Goal: Task Accomplishment & Management: Complete application form

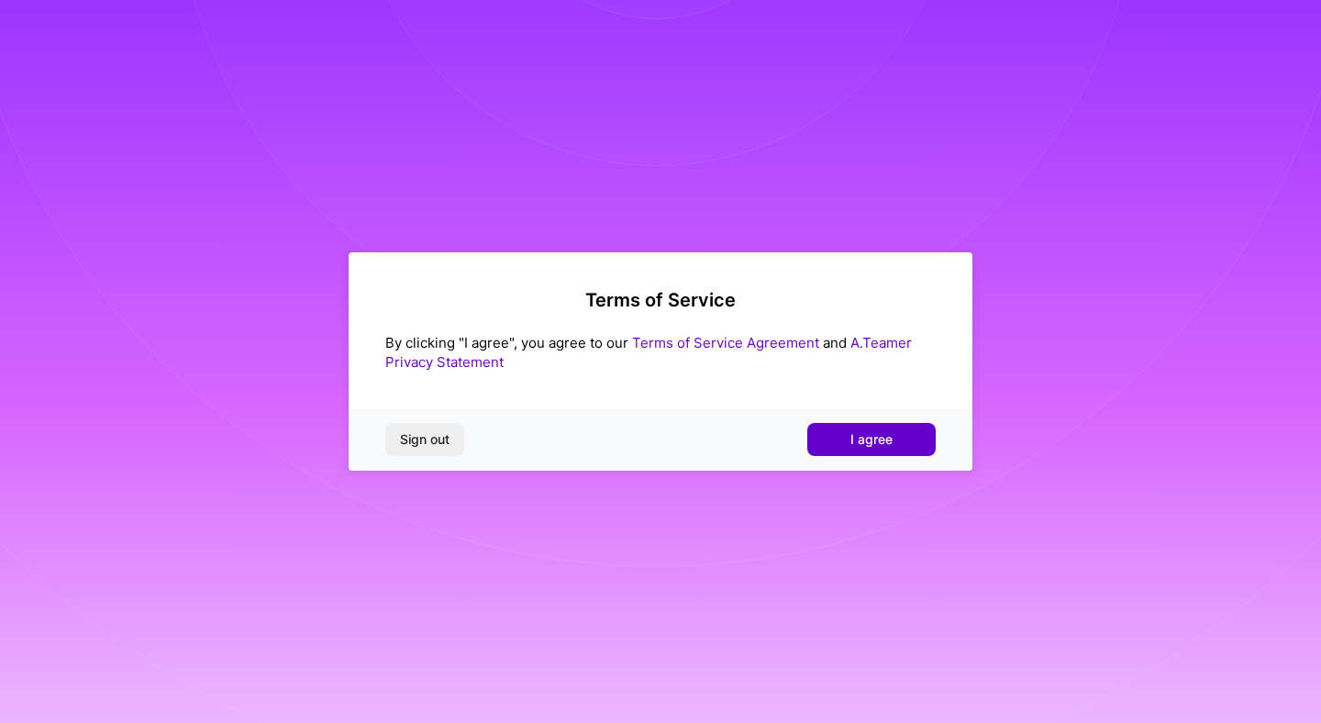
click at [888, 442] on span "I agree" at bounding box center [872, 439] width 42 height 18
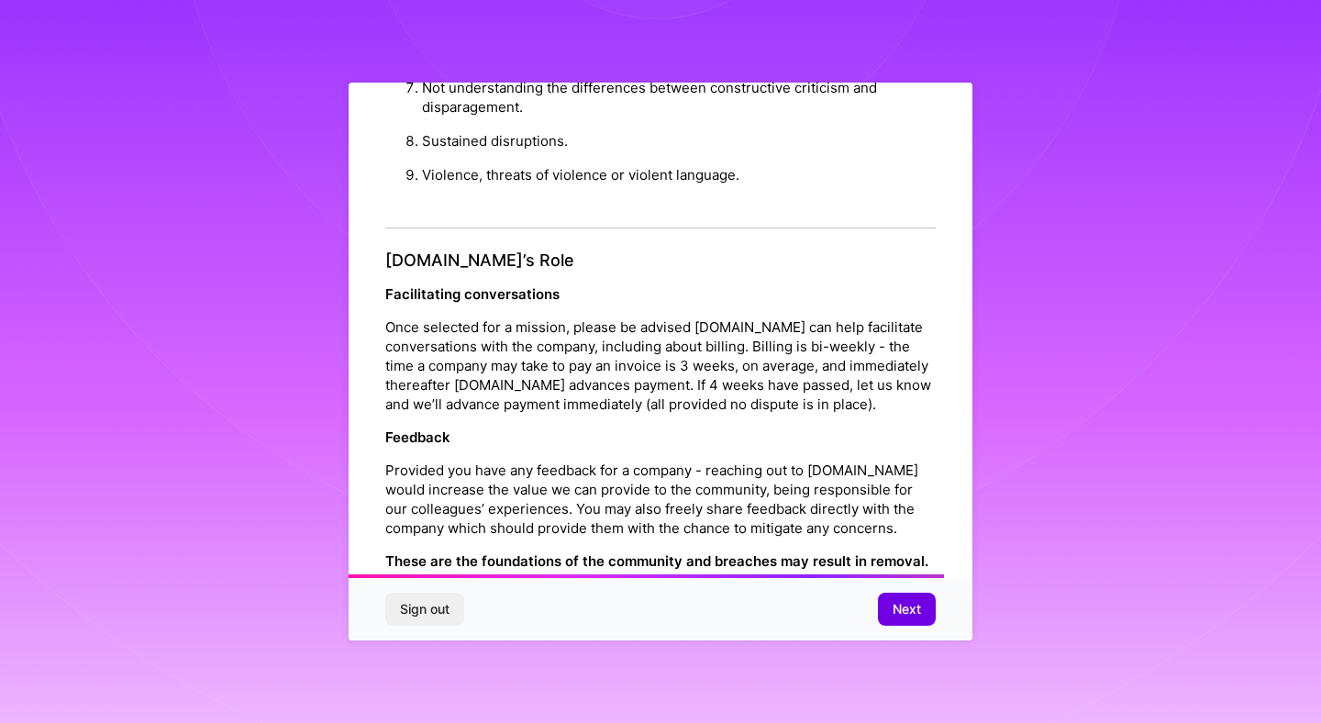
scroll to position [1966, 0]
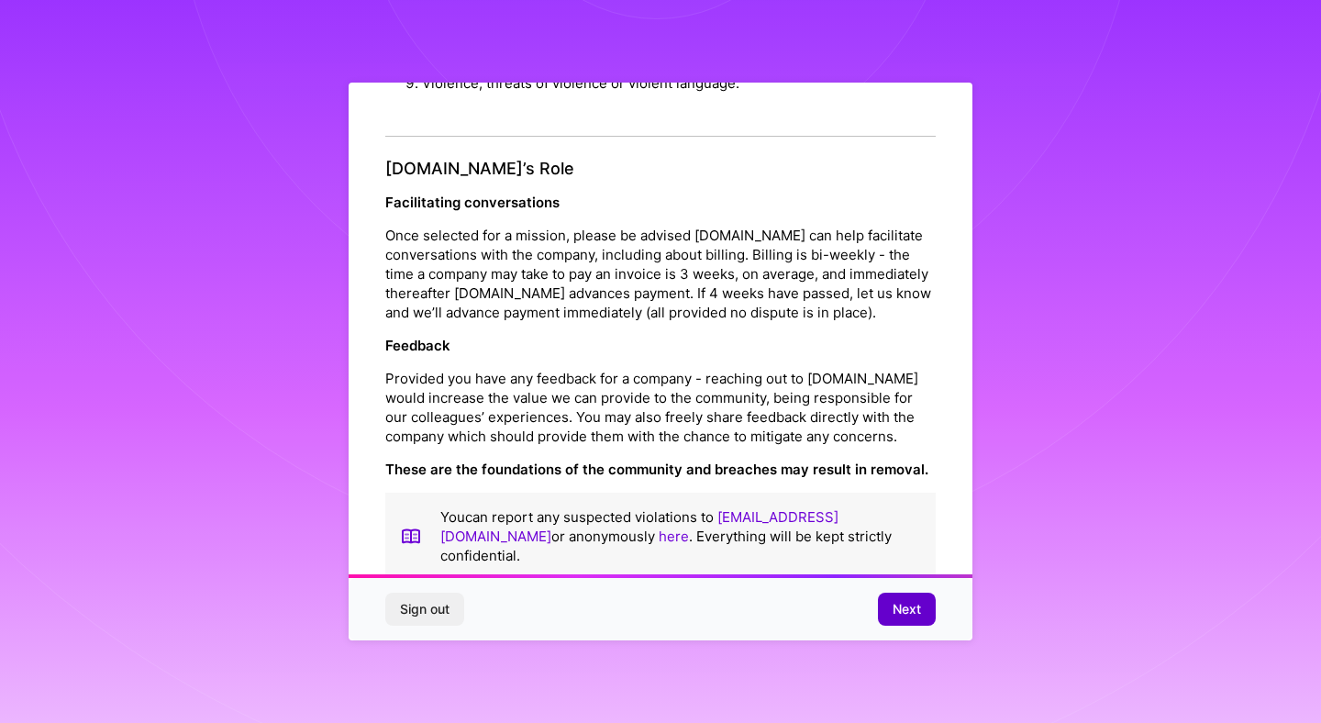
click at [910, 614] on span "Next" at bounding box center [907, 609] width 28 height 18
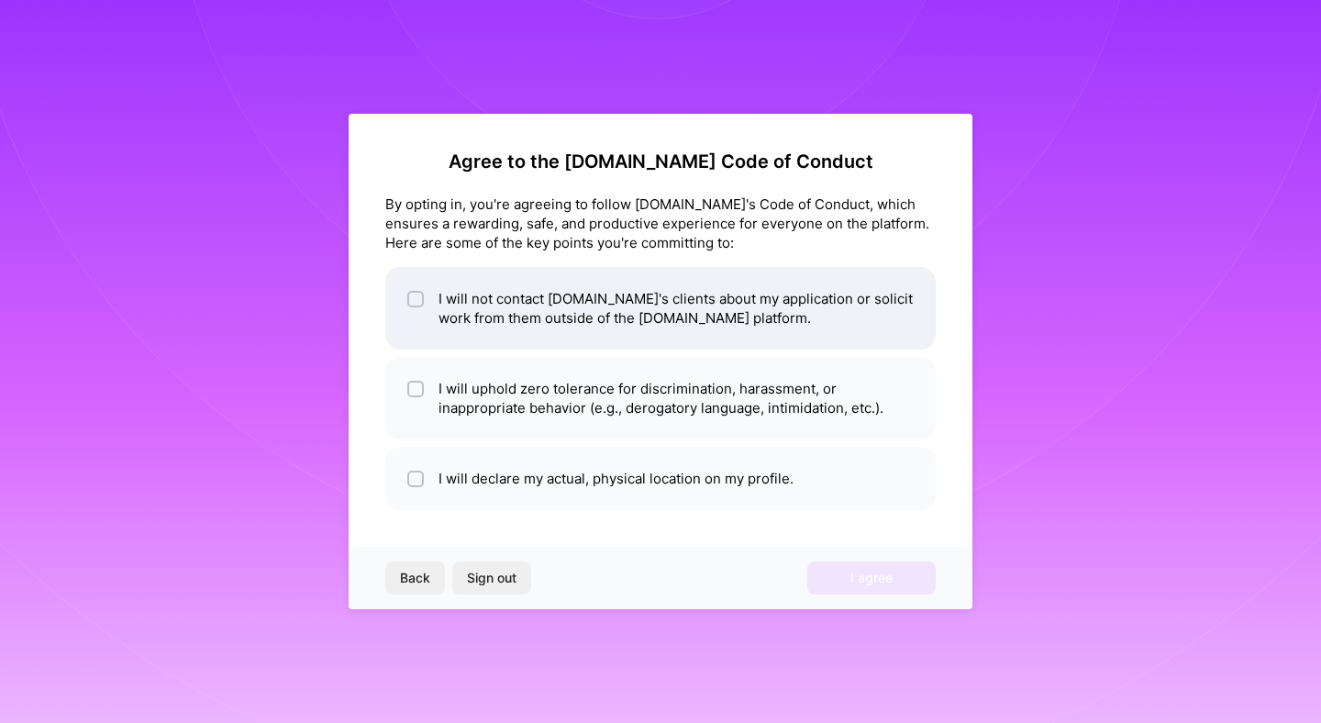
click at [584, 311] on li "I will not contact [DOMAIN_NAME]'s clients about my application or solicit work…" at bounding box center [660, 308] width 551 height 83
checkbox input "true"
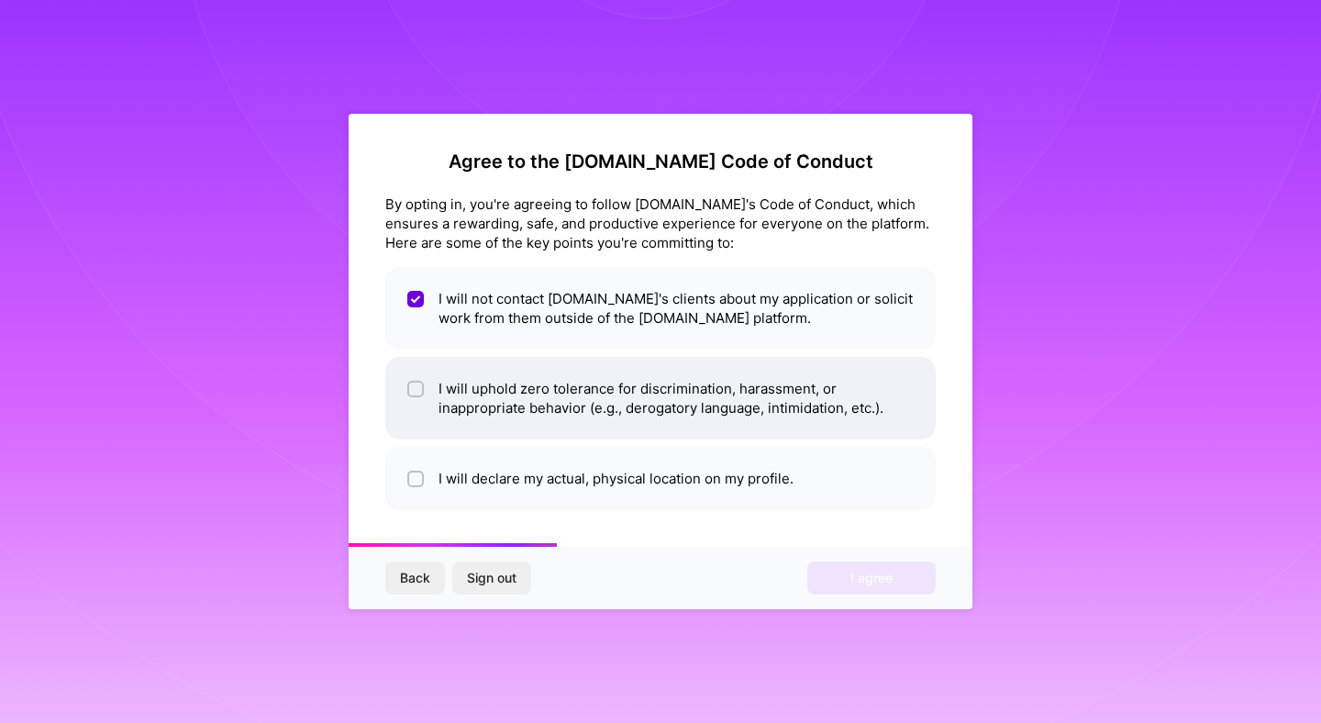
click at [617, 431] on li "I will uphold zero tolerance for discrimination, harassment, or inappropriate b…" at bounding box center [660, 398] width 551 height 83
checkbox input "true"
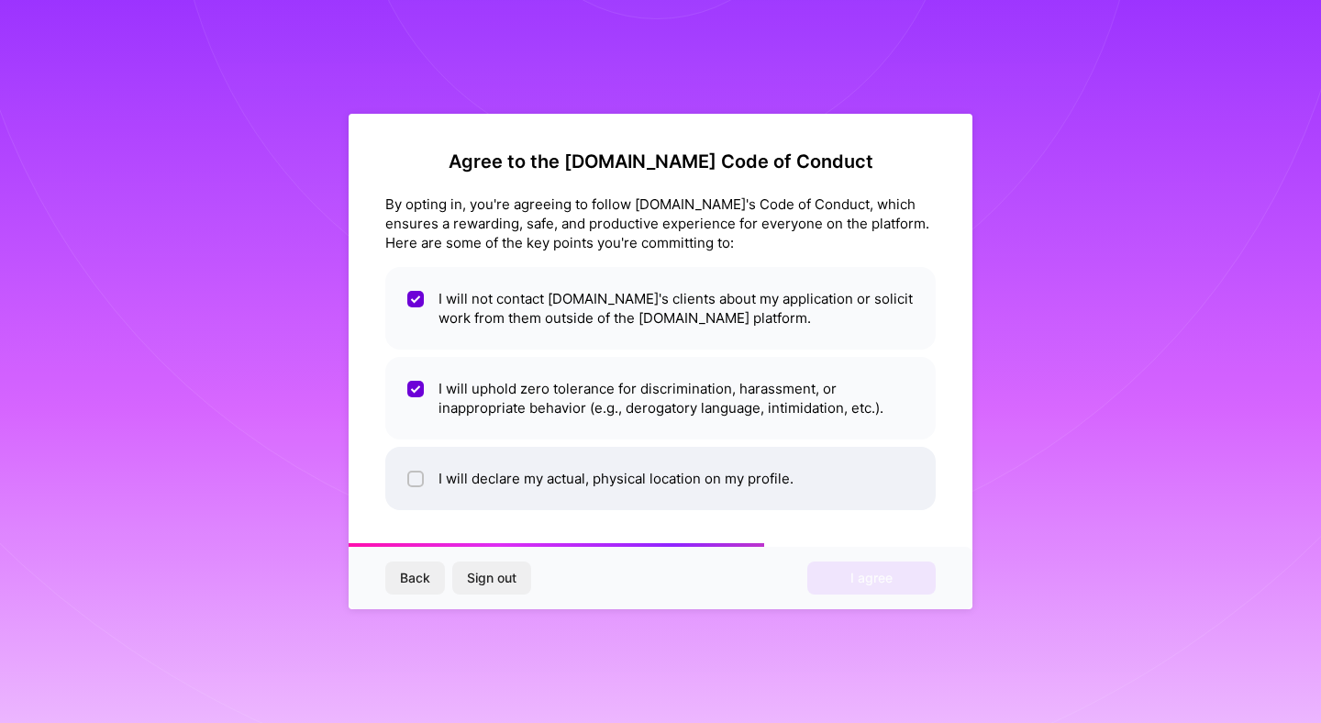
click at [642, 480] on li "I will declare my actual, physical location on my profile." at bounding box center [660, 478] width 551 height 63
checkbox input "true"
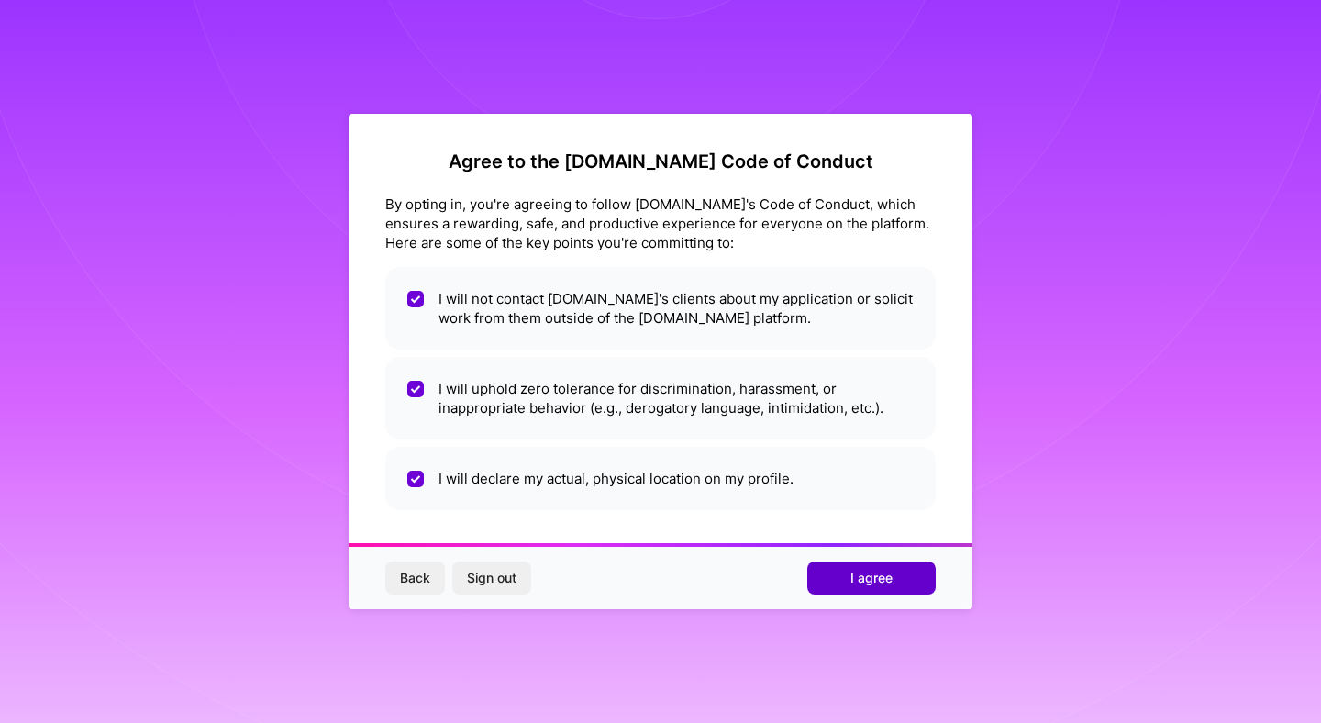
click at [843, 591] on button "I agree" at bounding box center [871, 578] width 128 height 33
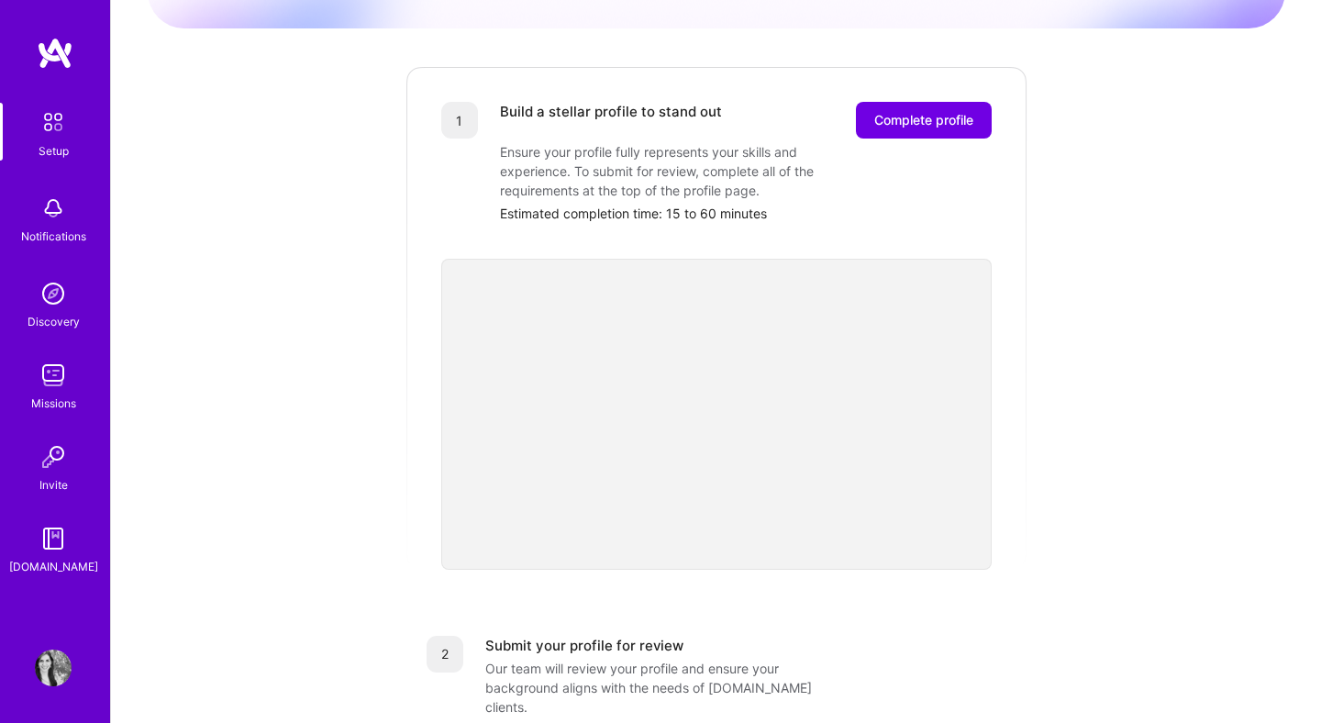
scroll to position [168, 0]
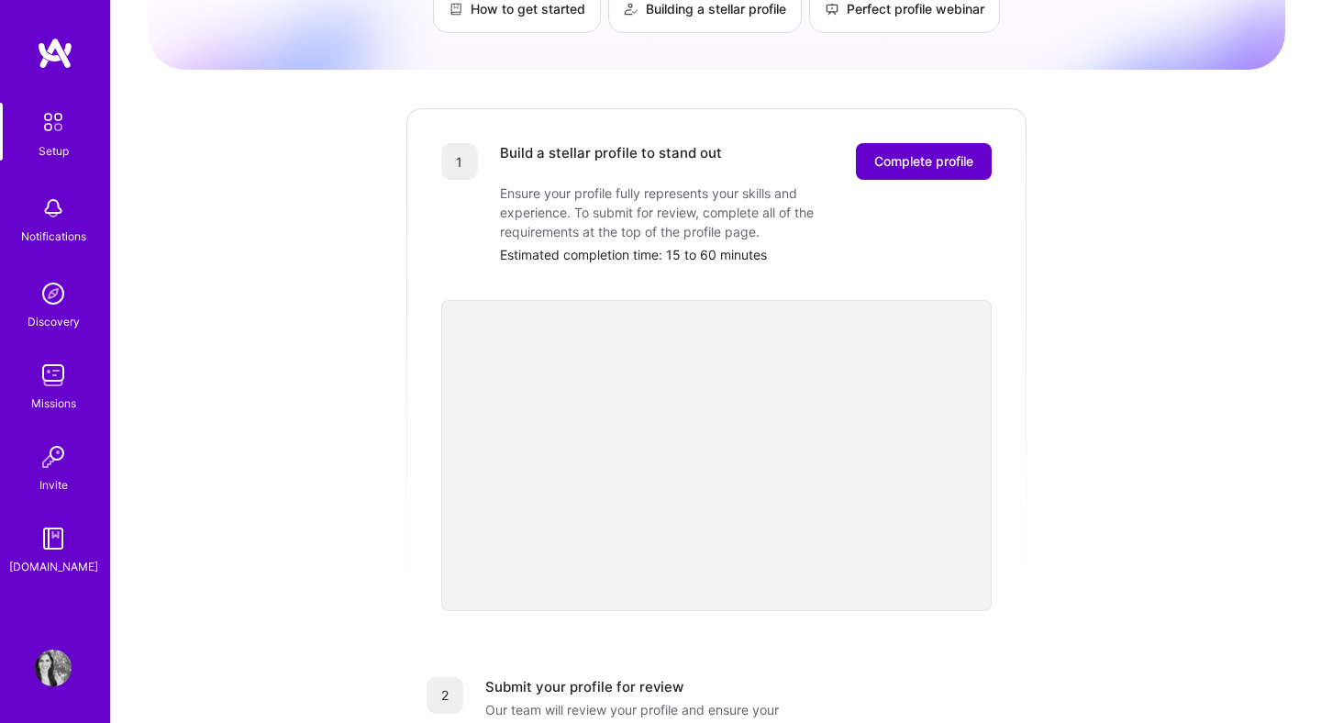
click at [934, 152] on span "Complete profile" at bounding box center [923, 161] width 99 height 18
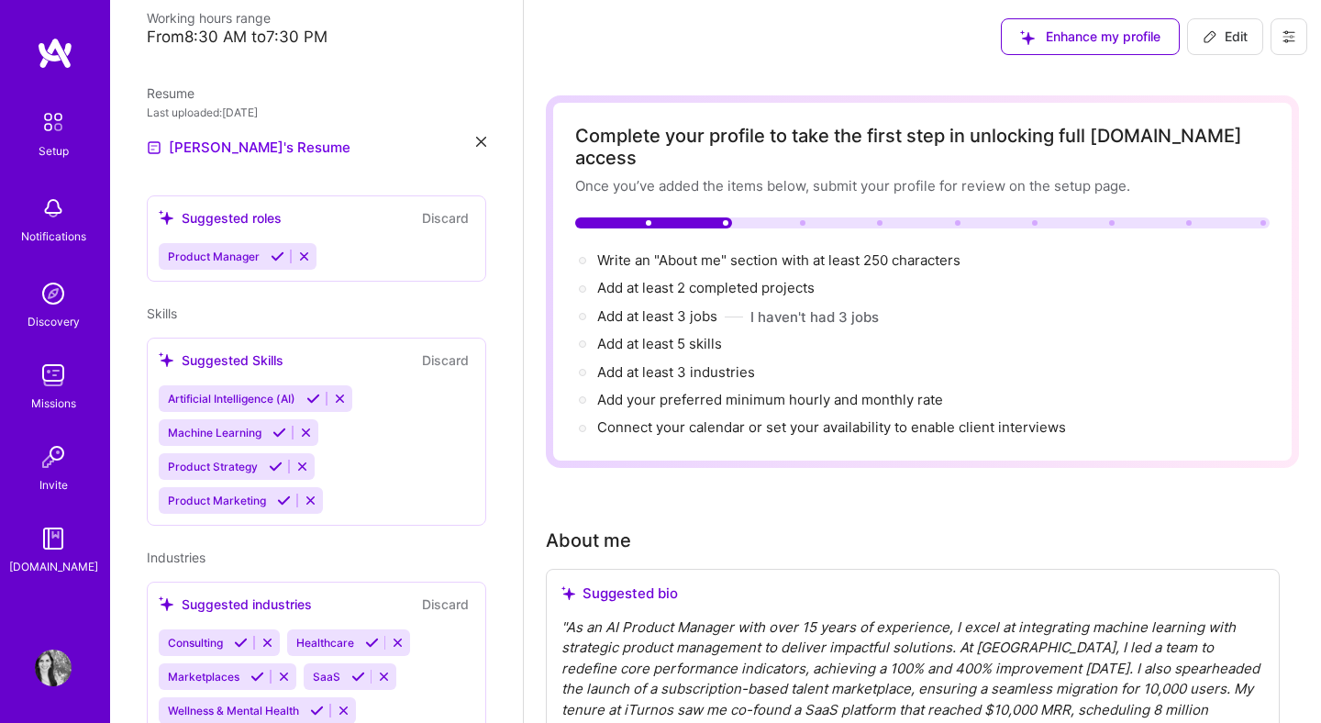
scroll to position [447, 0]
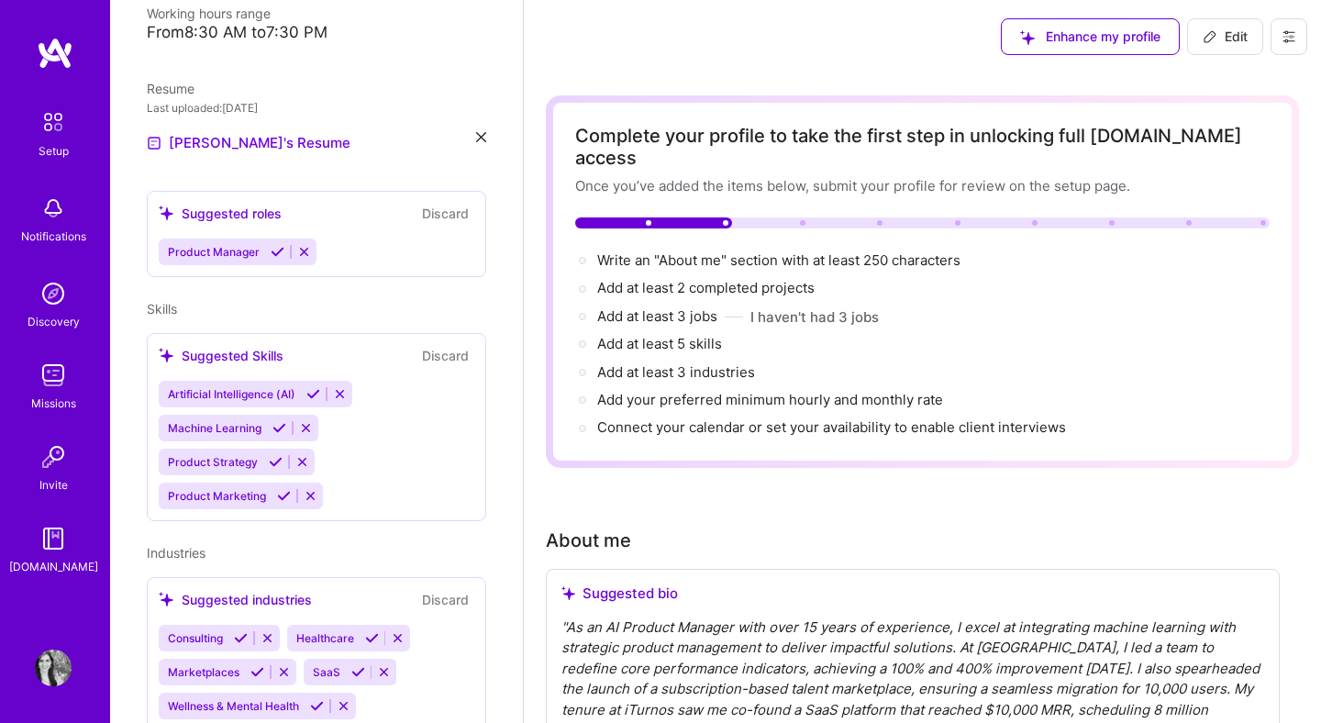
click at [312, 395] on icon at bounding box center [313, 394] width 14 height 14
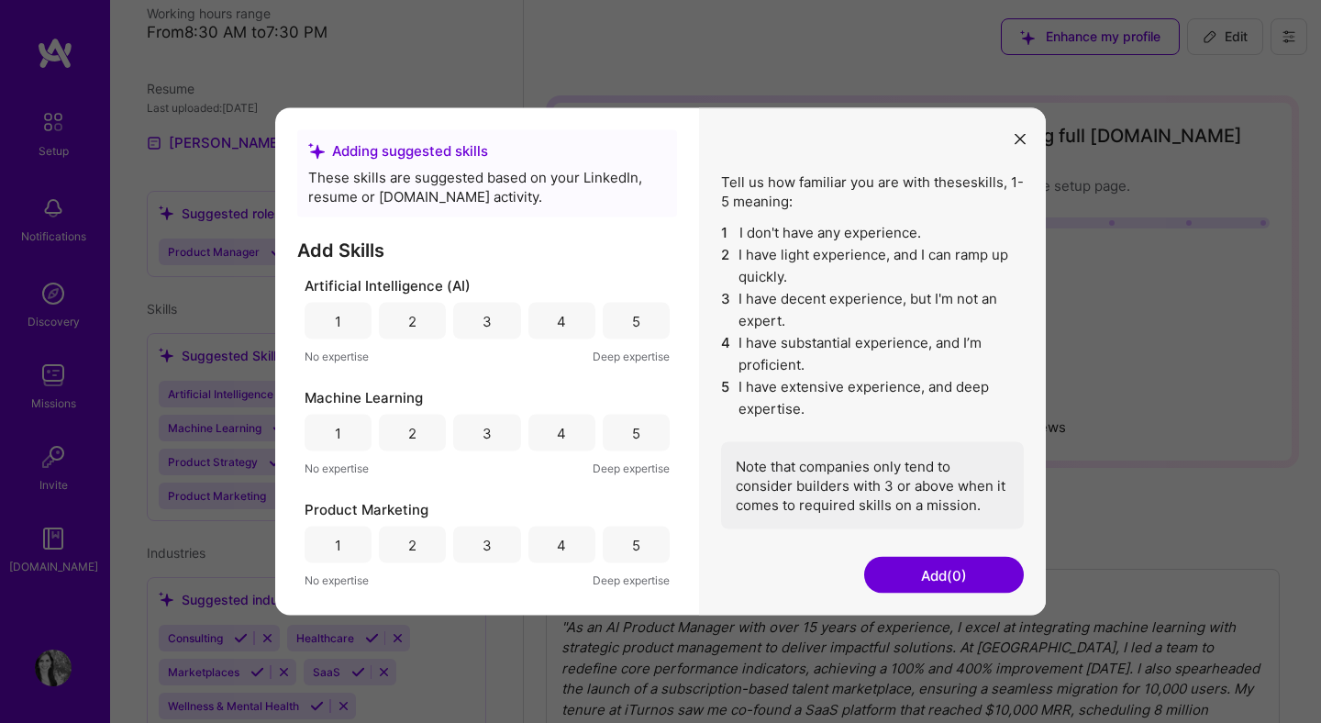
click at [1023, 128] on button "modal" at bounding box center [1020, 138] width 22 height 30
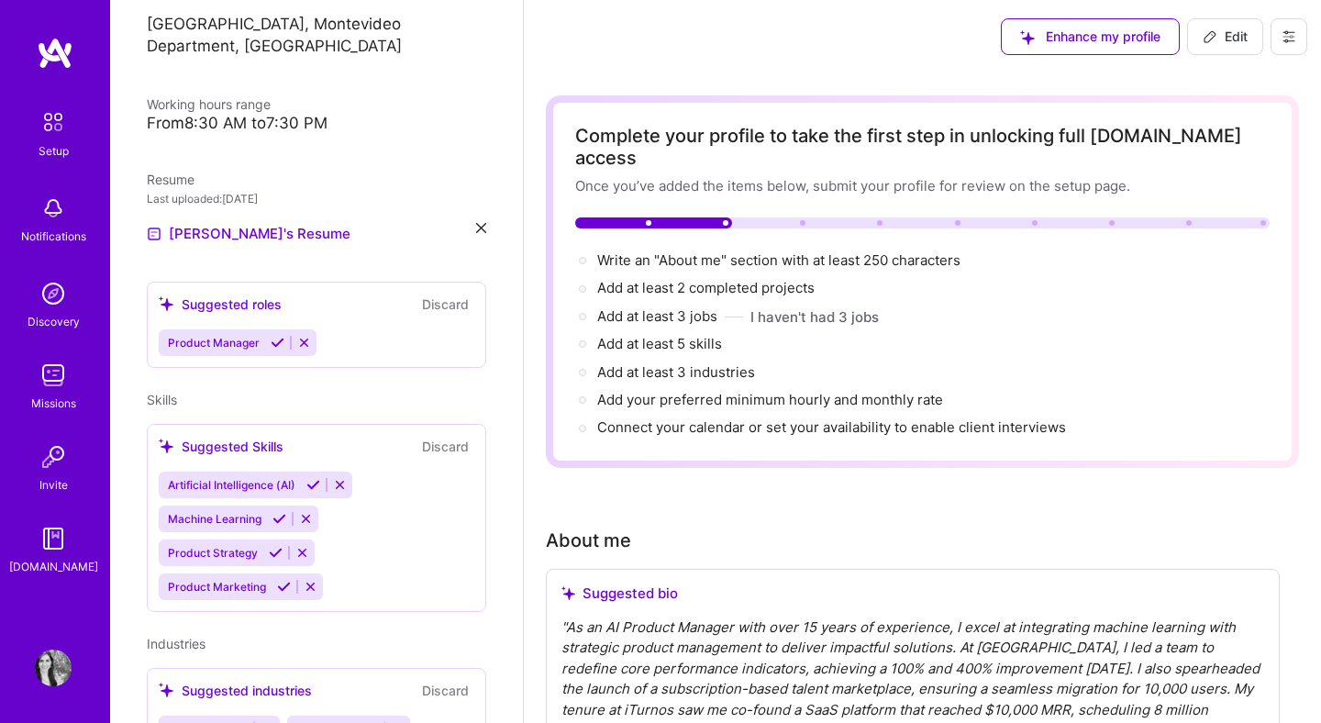
scroll to position [357, 0]
click at [275, 343] on icon at bounding box center [278, 342] width 14 height 14
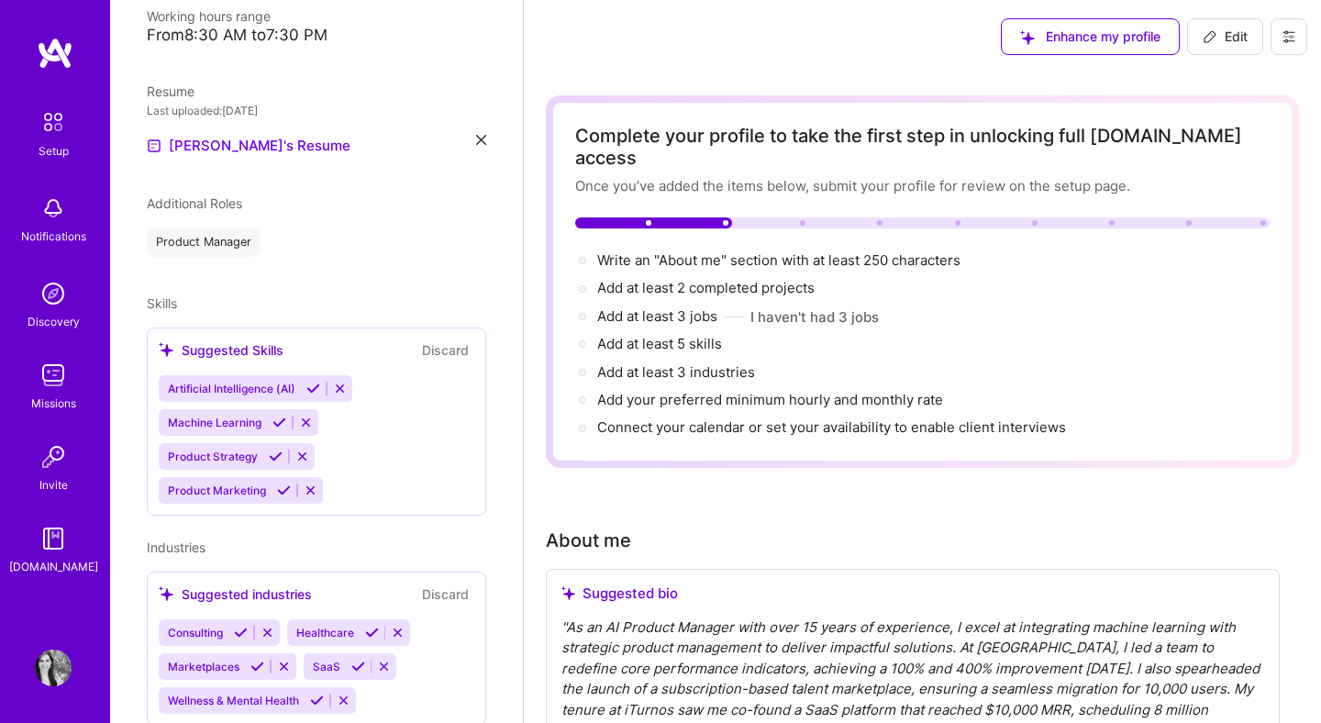
scroll to position [506, 0]
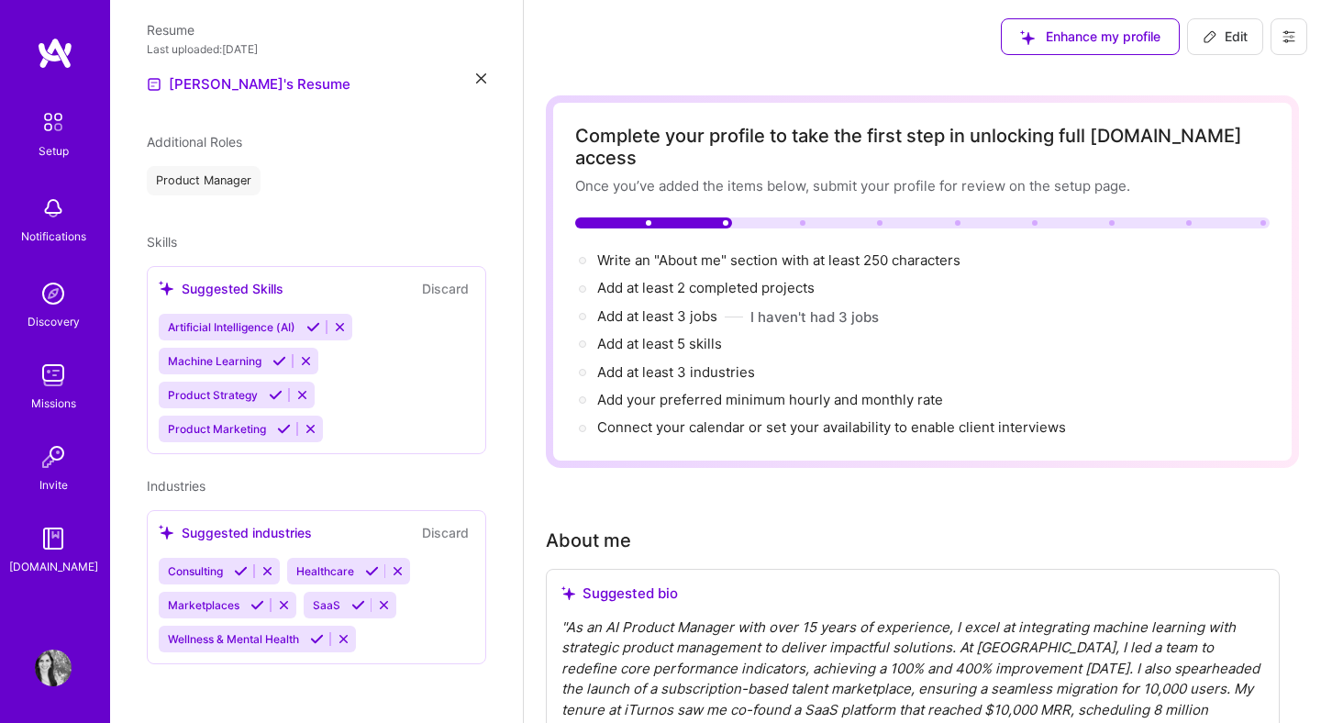
click at [240, 573] on icon at bounding box center [241, 571] width 14 height 14
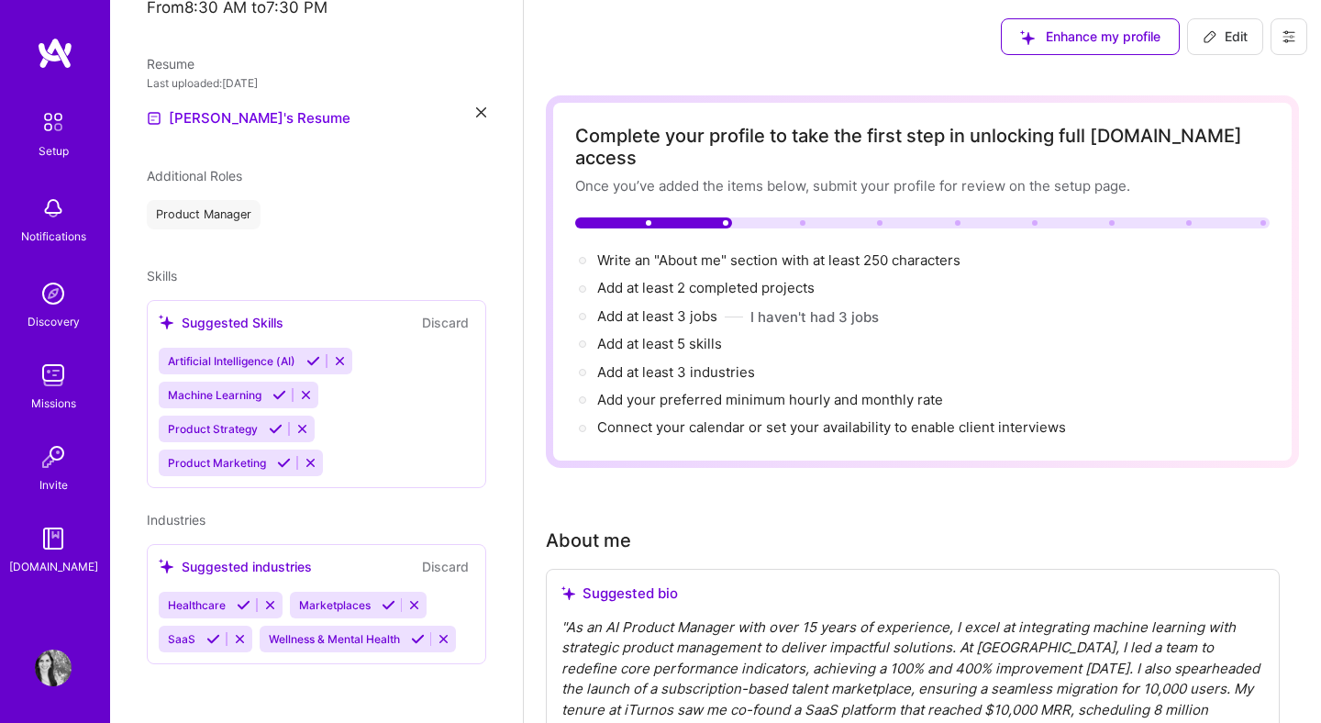
scroll to position [472, 0]
click at [241, 604] on icon at bounding box center [244, 605] width 14 height 14
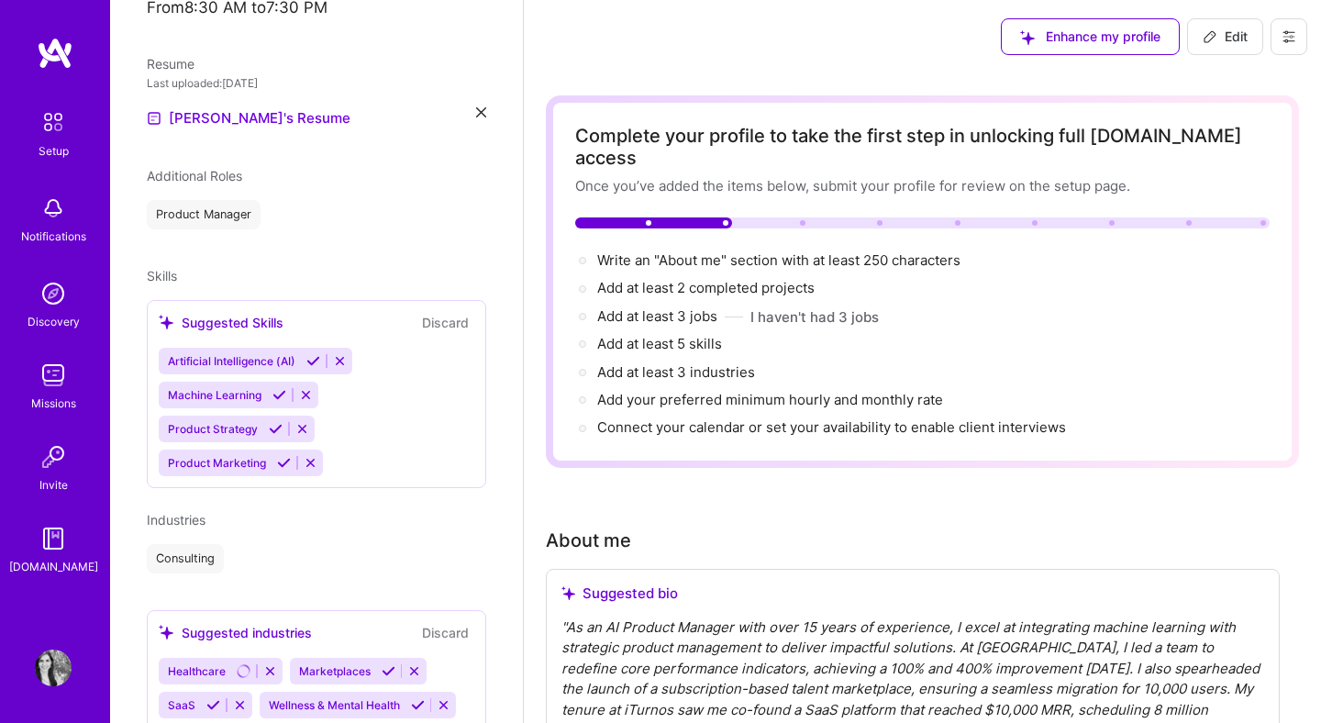
scroll to position [538, 0]
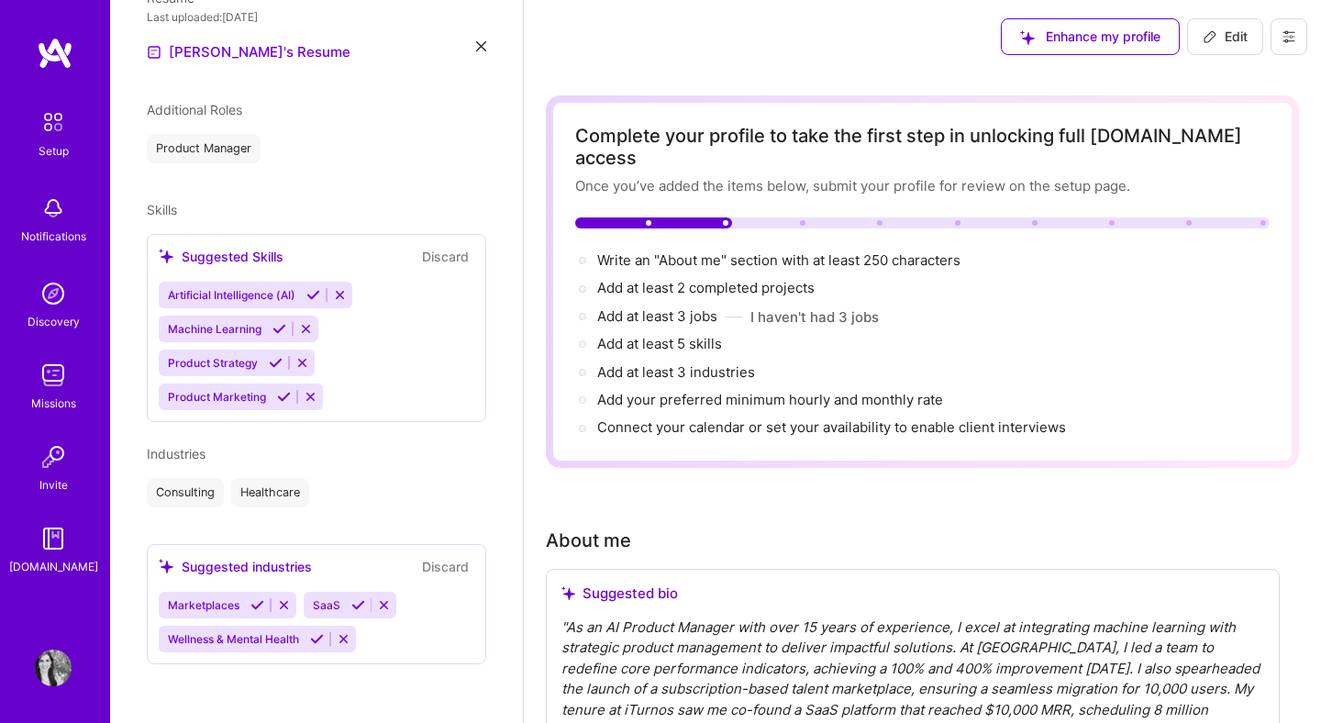
click at [253, 606] on icon at bounding box center [257, 605] width 14 height 14
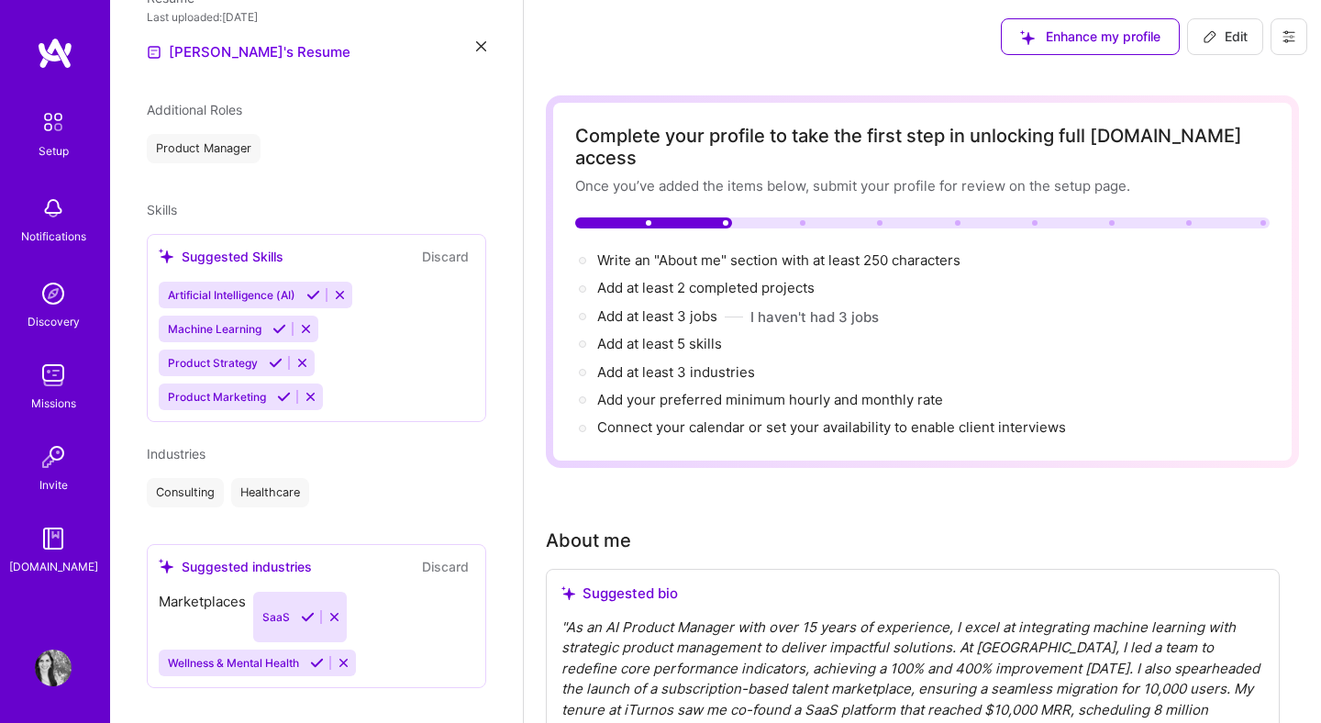
scroll to position [504, 0]
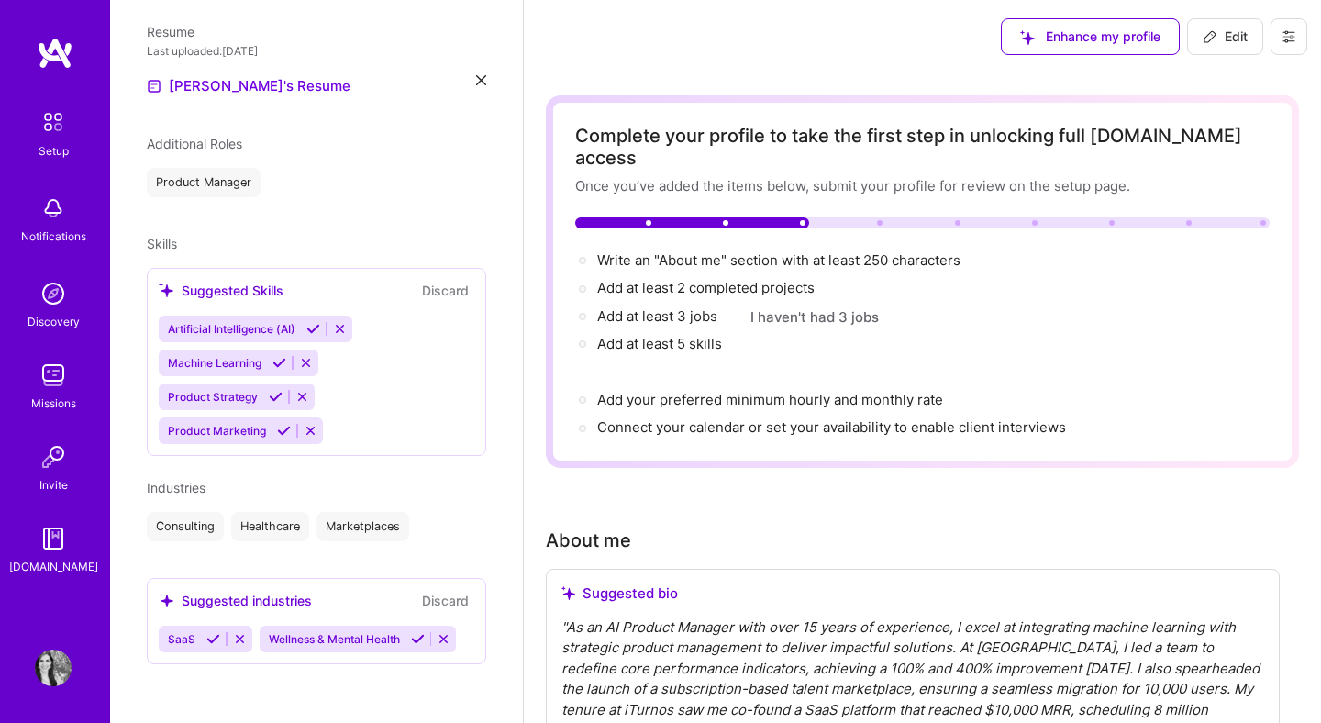
click at [210, 642] on icon at bounding box center [213, 639] width 14 height 14
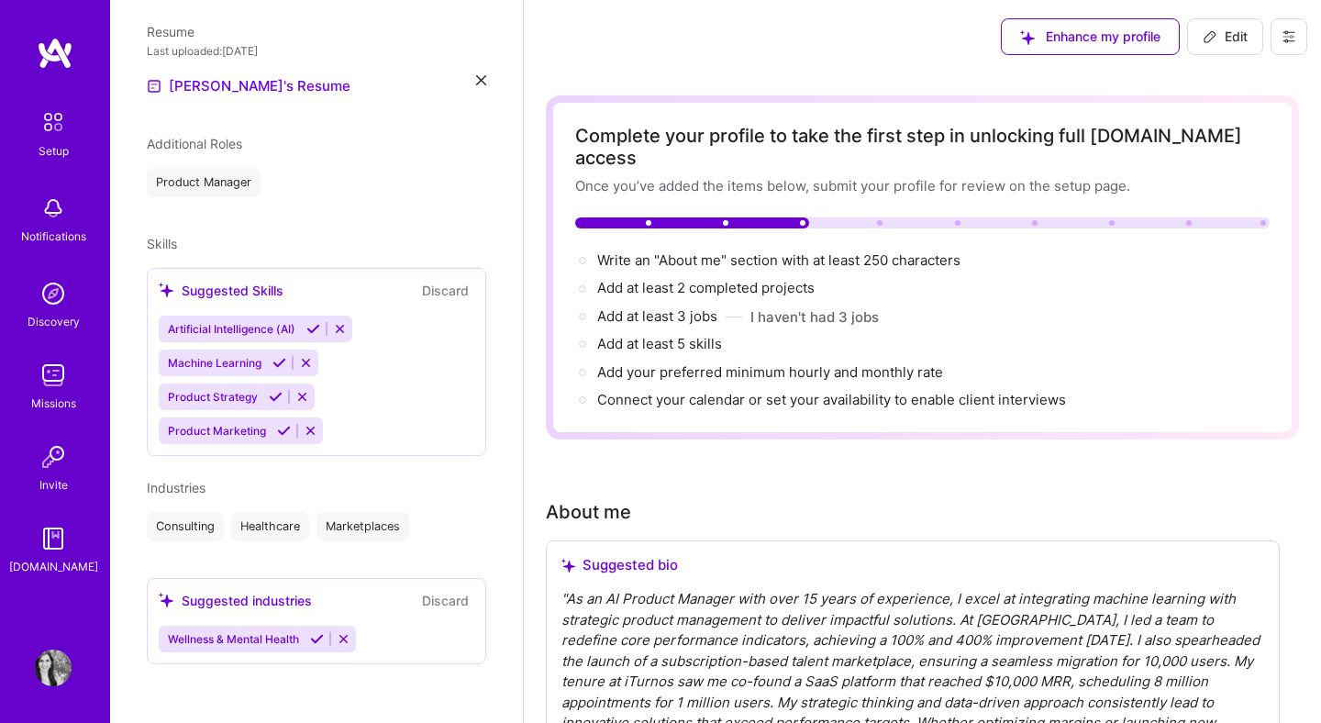
click at [313, 640] on icon at bounding box center [317, 639] width 14 height 14
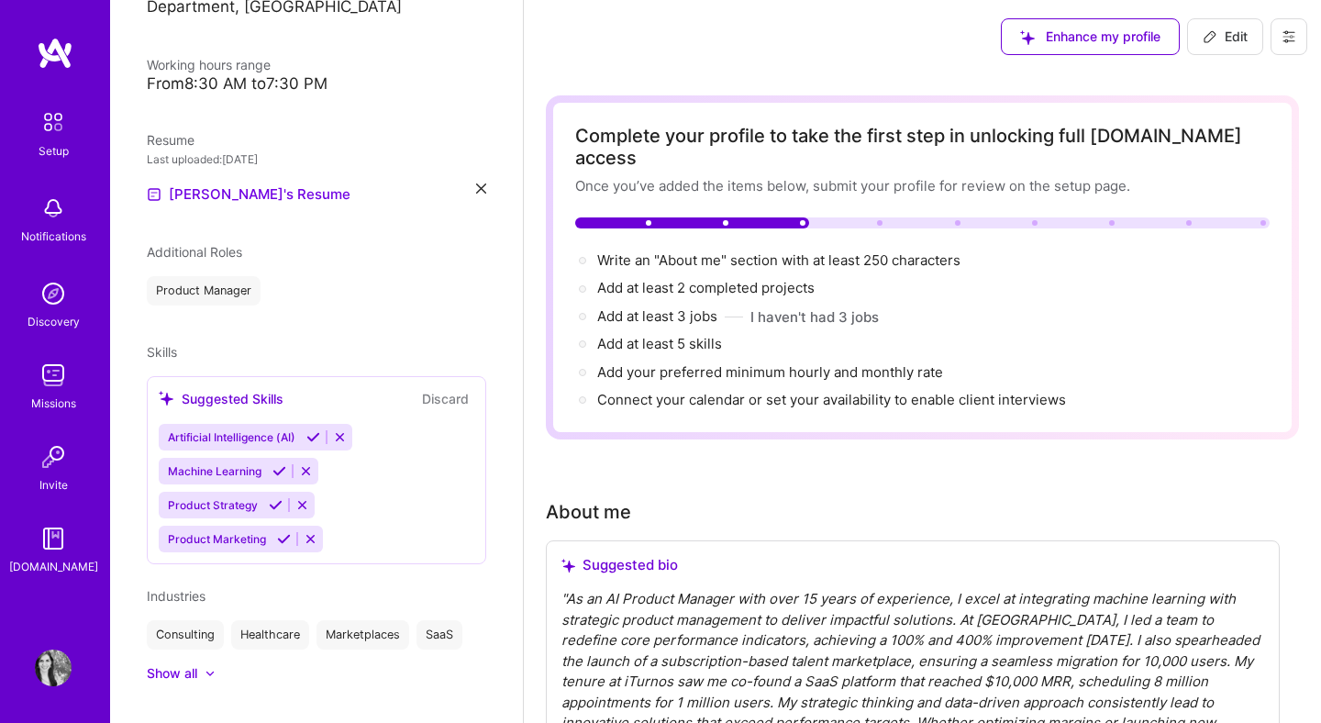
scroll to position [428, 0]
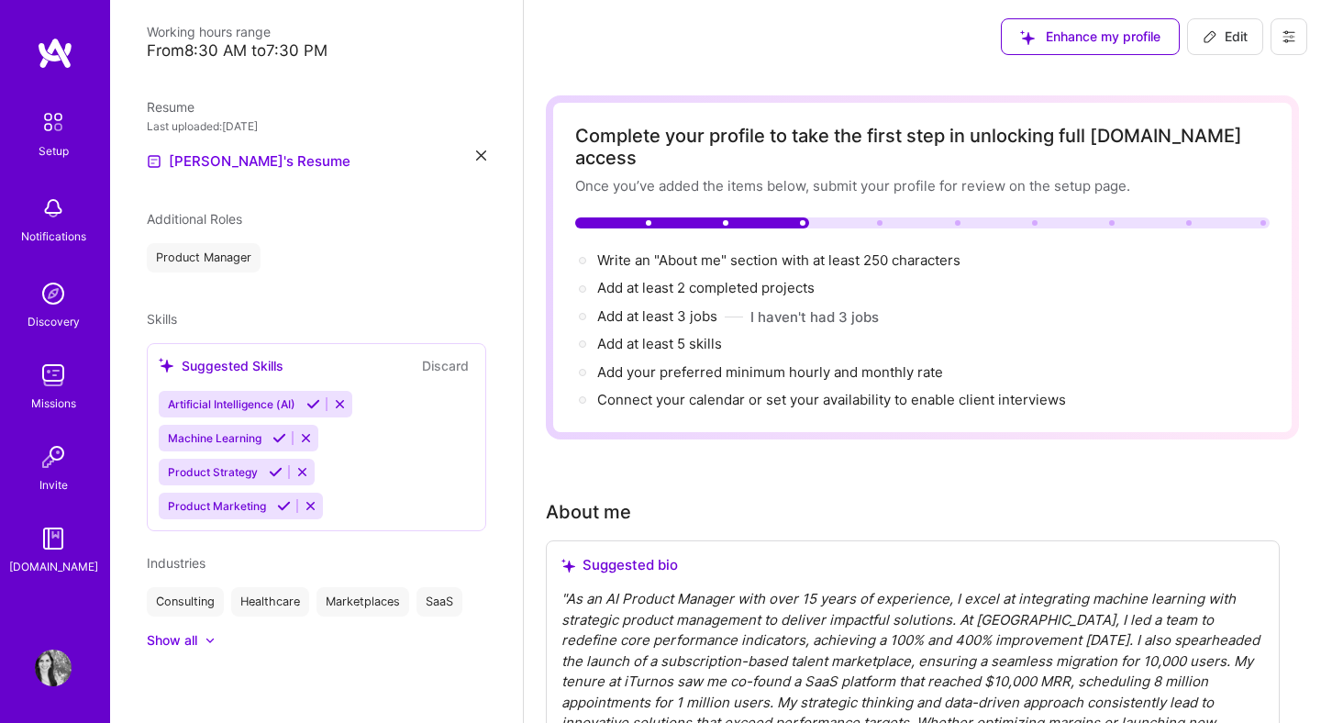
click at [313, 404] on icon at bounding box center [313, 404] width 14 height 14
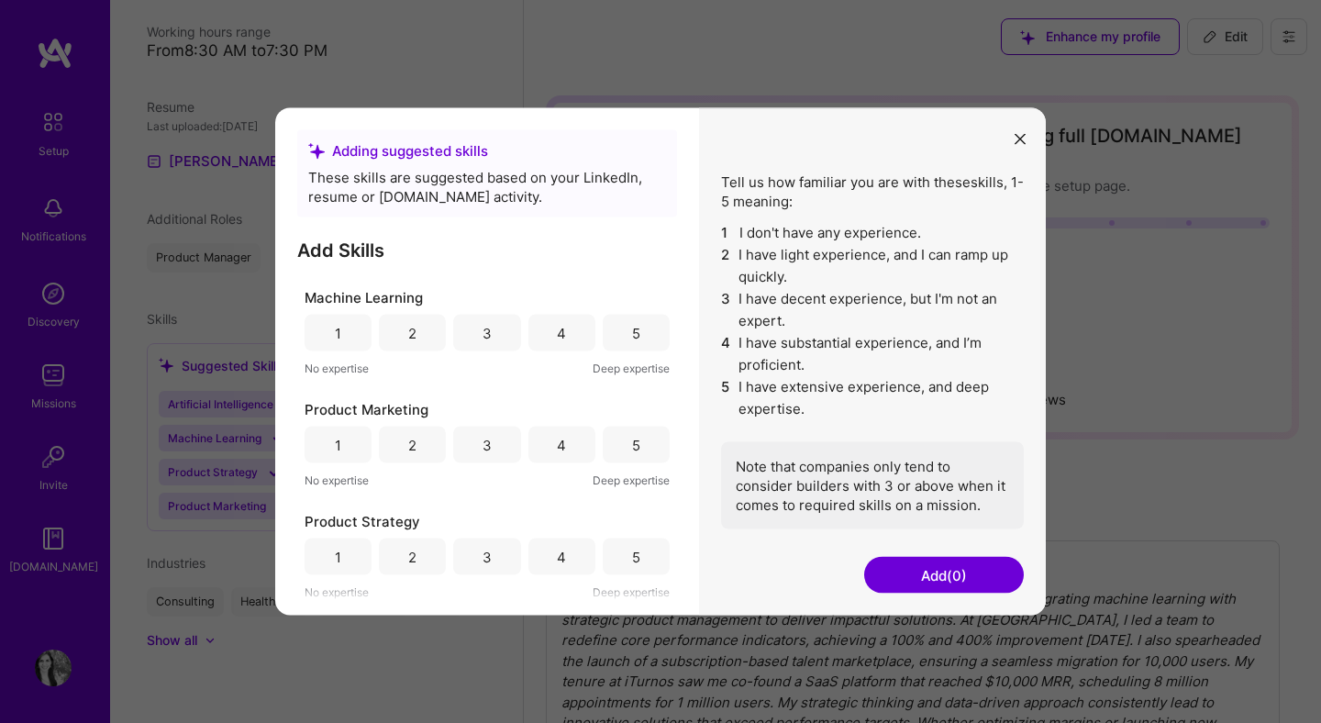
scroll to position [0, 0]
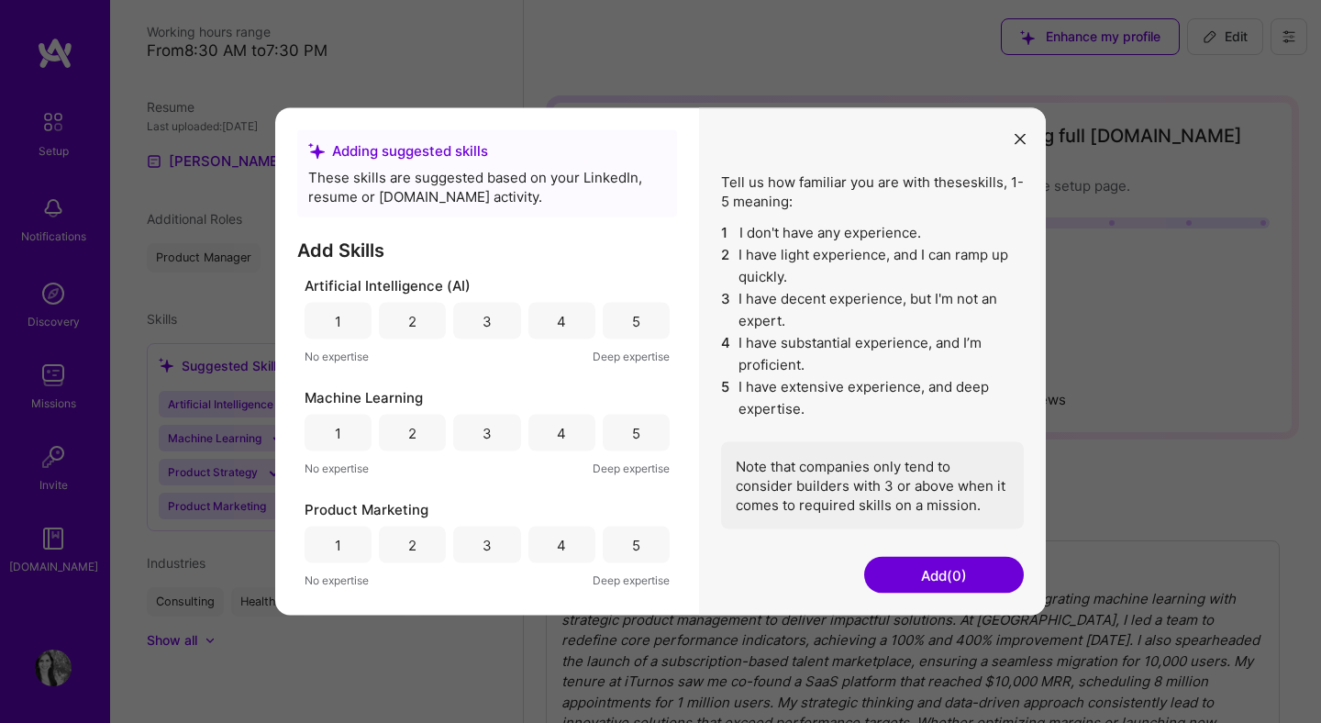
click at [559, 323] on div "4" at bounding box center [561, 320] width 9 height 19
click at [530, 431] on div "4" at bounding box center [561, 433] width 67 height 37
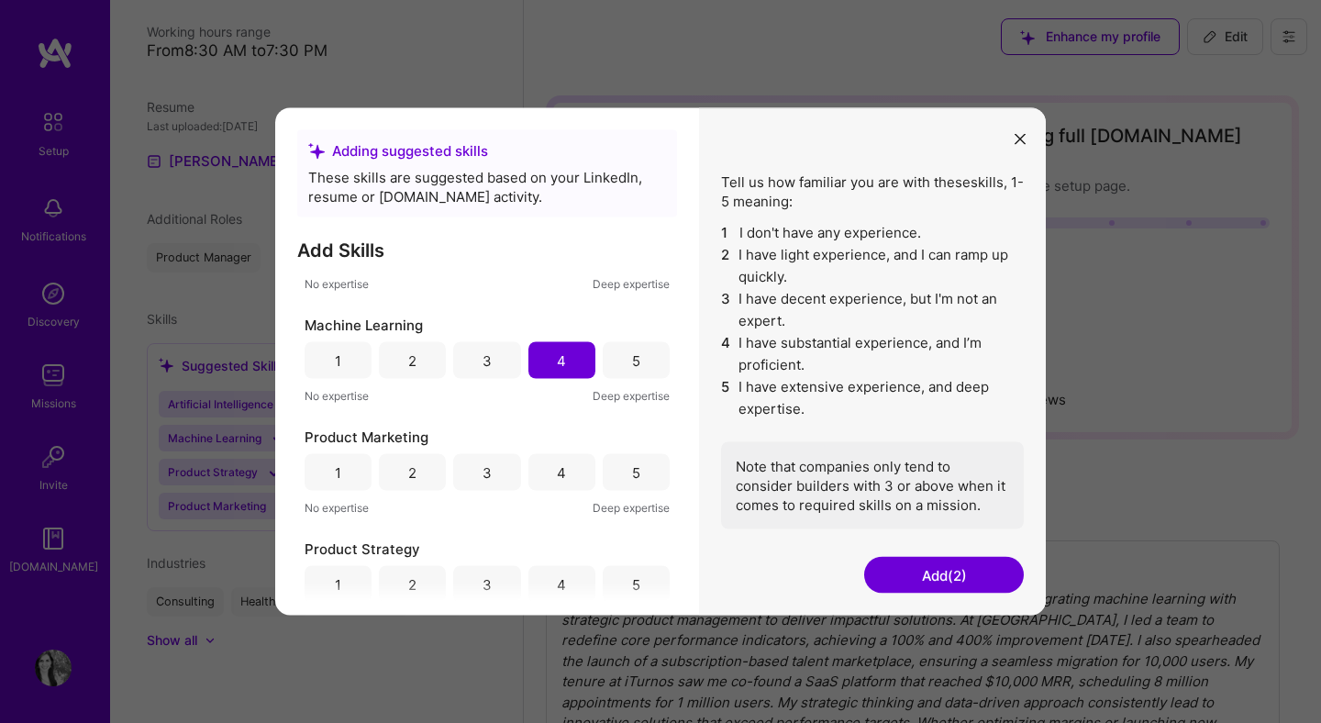
scroll to position [100, 0]
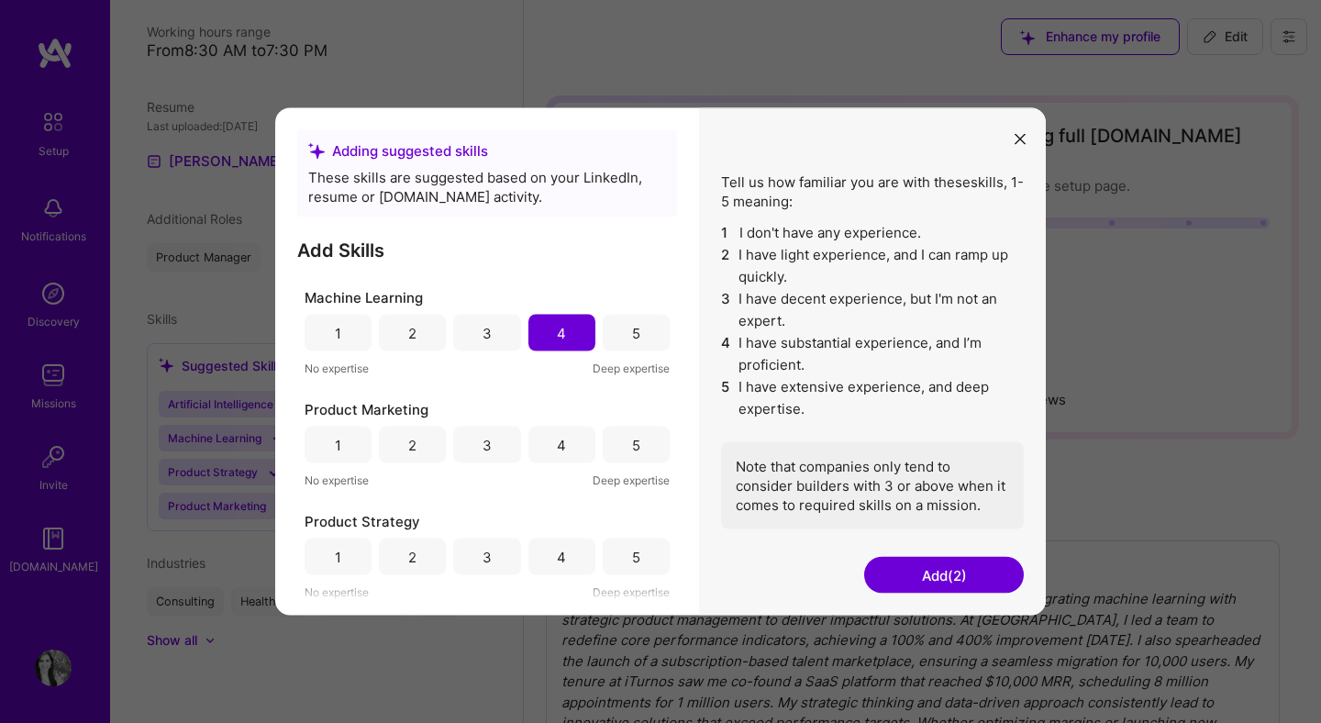
click at [615, 559] on div "5" at bounding box center [636, 557] width 67 height 37
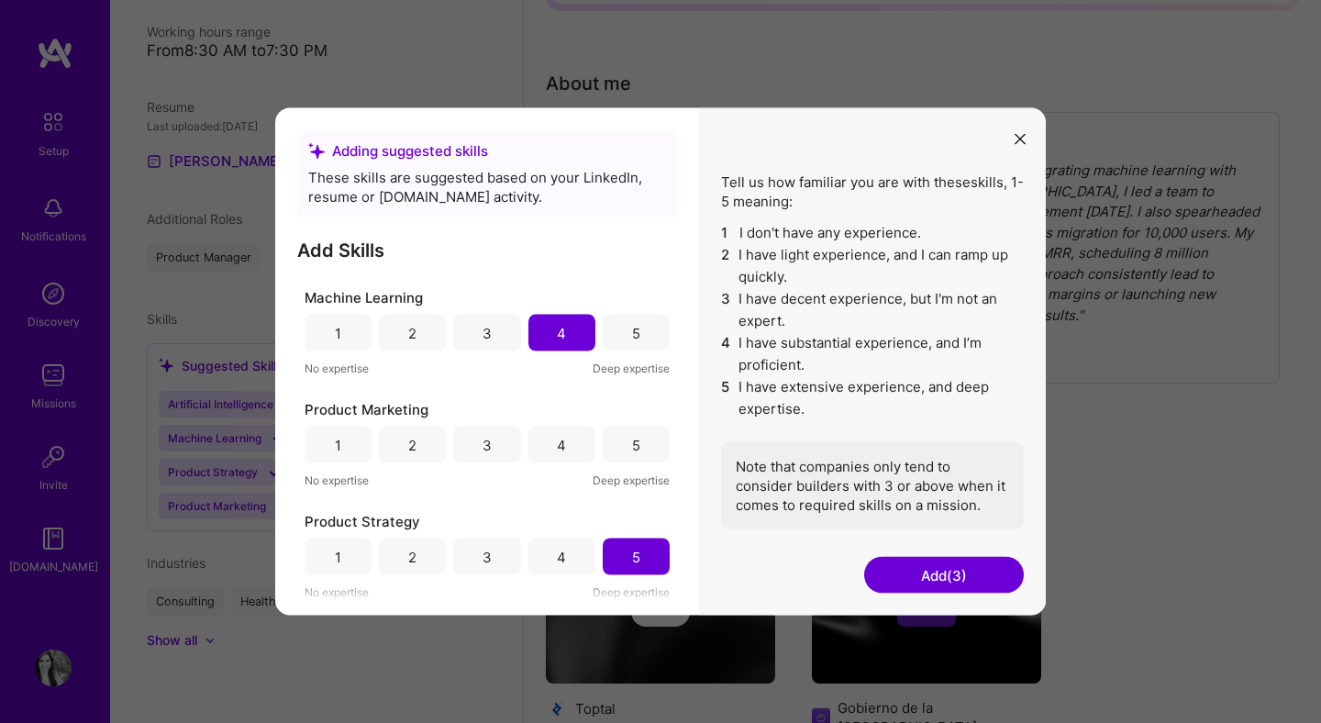
click at [568, 468] on div "Product Marketing 1 2 3 4 5 No expertise Deep expertise" at bounding box center [487, 445] width 365 height 90
click at [568, 436] on div "4" at bounding box center [561, 445] width 67 height 37
click at [946, 577] on button "Add (4)" at bounding box center [944, 575] width 160 height 37
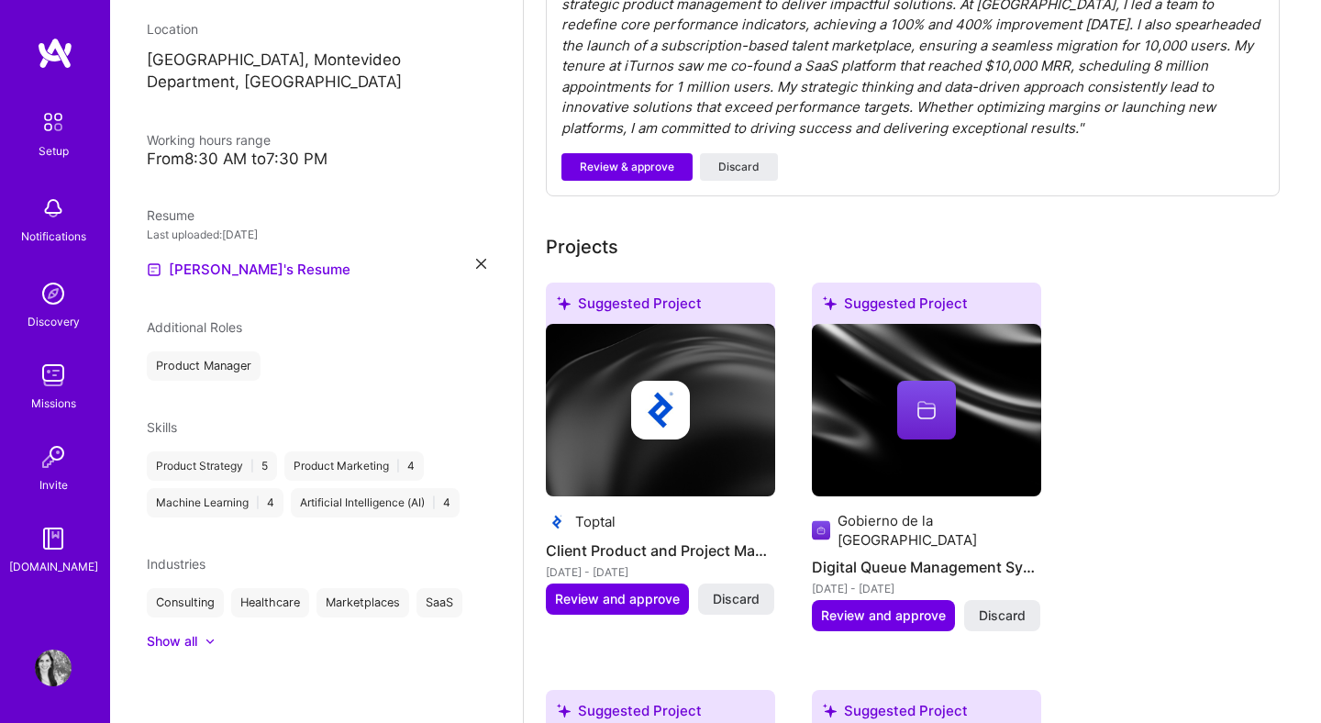
scroll to position [684, 0]
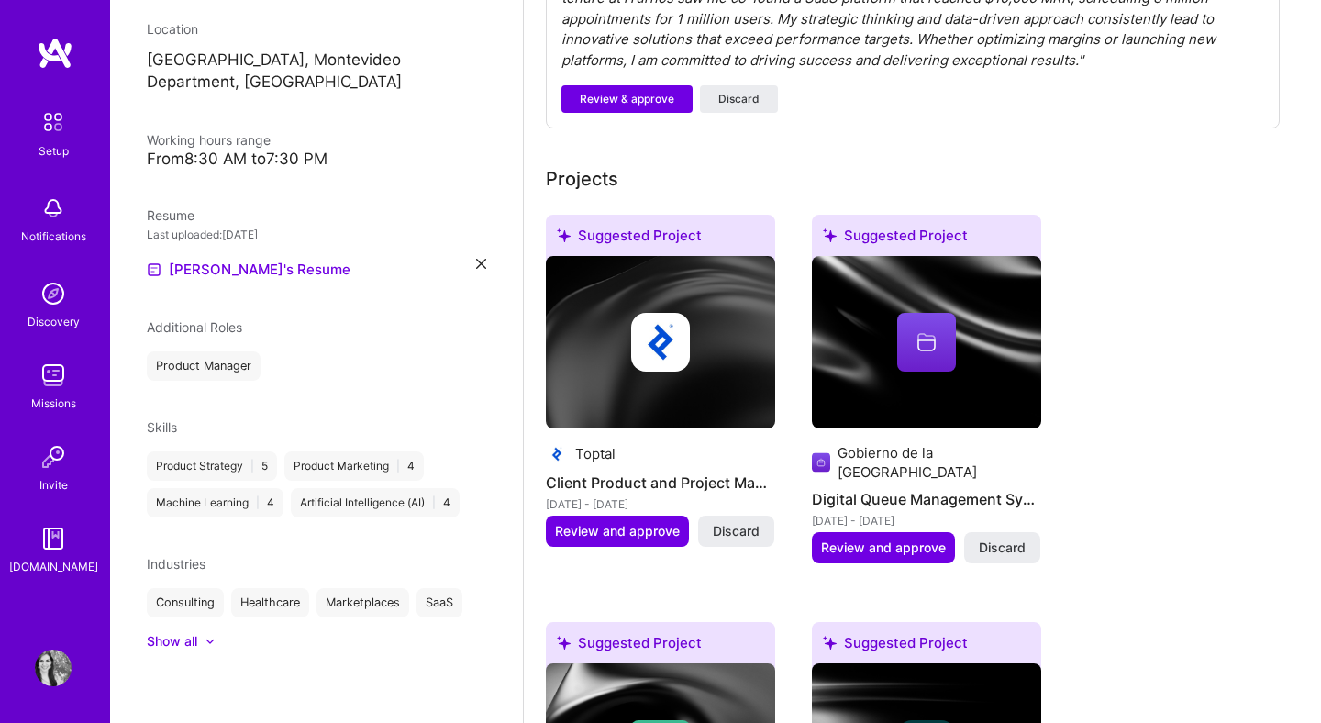
click at [209, 643] on div at bounding box center [210, 641] width 11 height 11
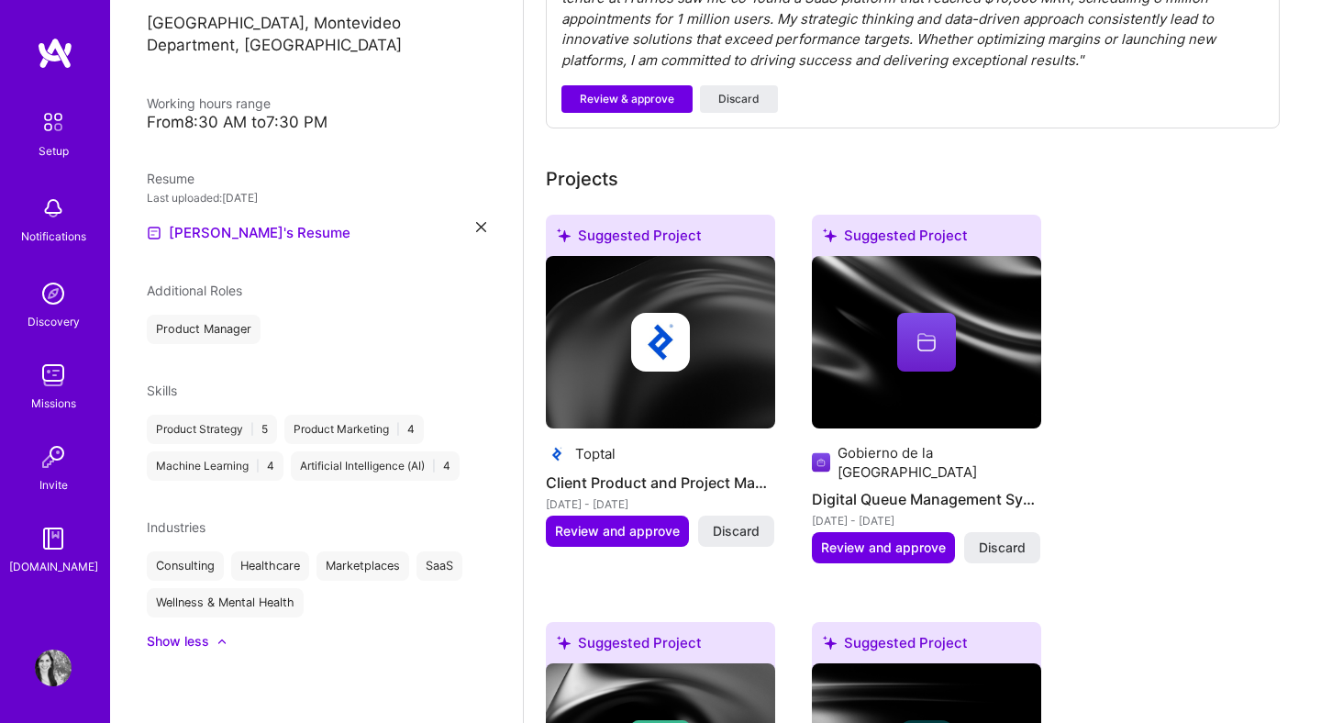
click at [209, 643] on div at bounding box center [212, 641] width 7 height 18
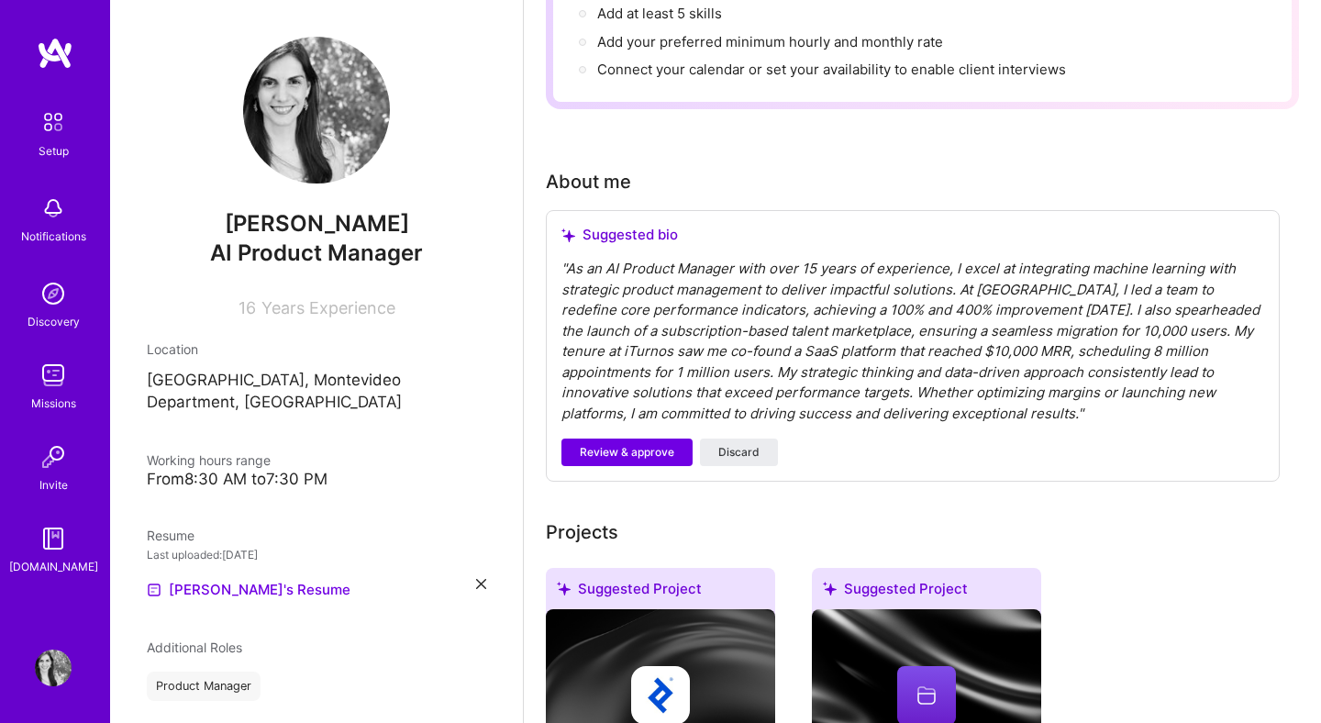
scroll to position [334, 0]
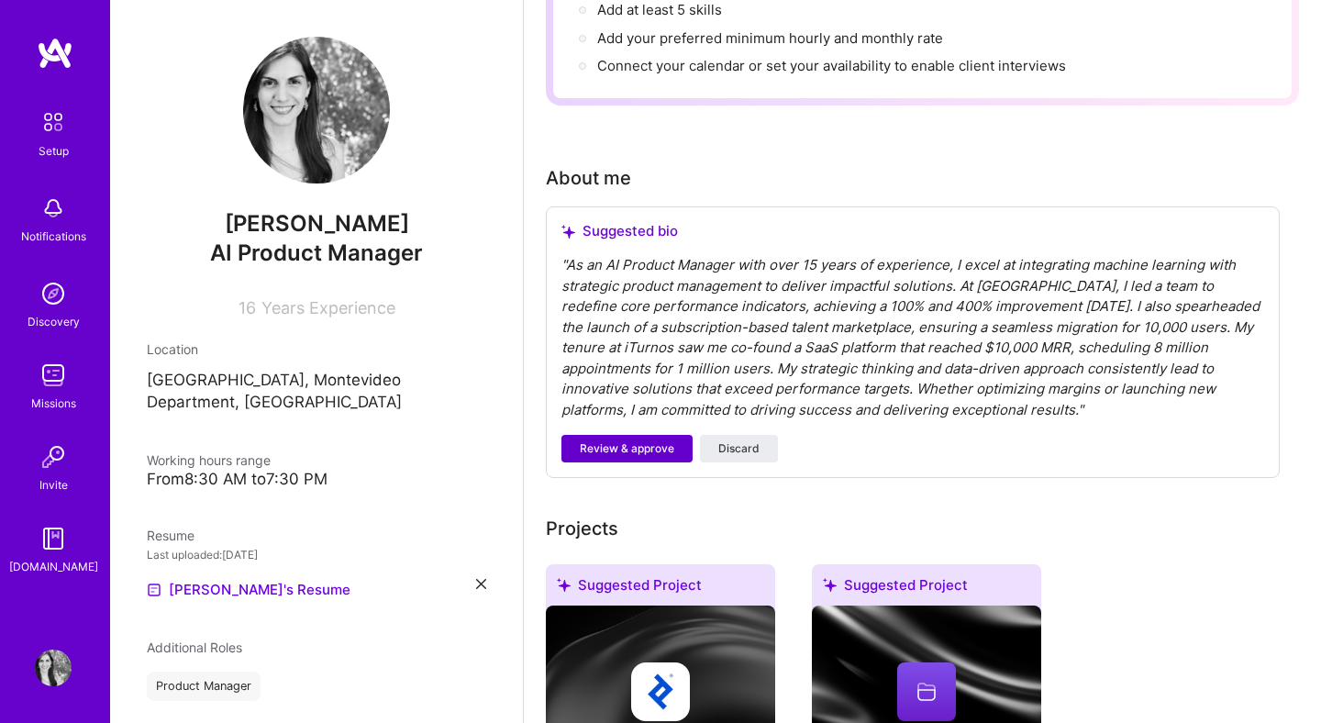
click at [656, 440] on span "Review & approve" at bounding box center [627, 448] width 95 height 17
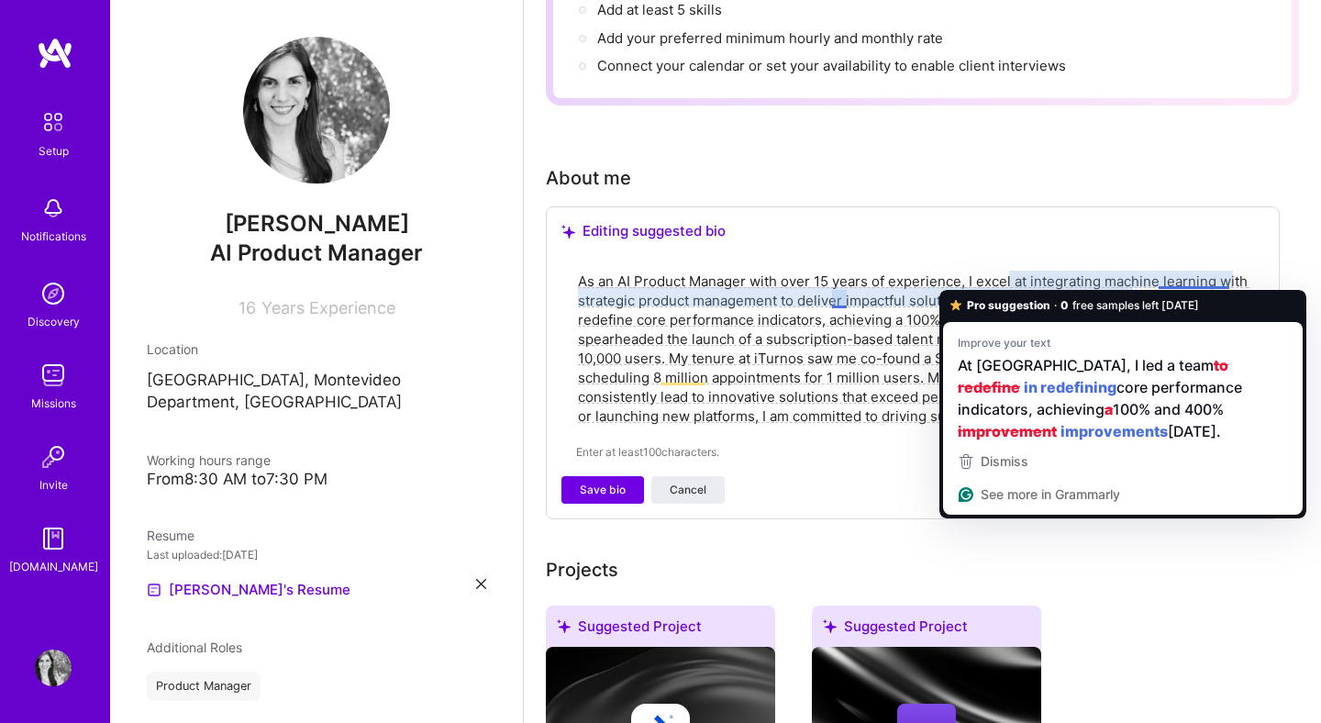
click at [1206, 171] on div "About me Editing suggested bio As an AI Product Manager with over 15 years of e…" at bounding box center [913, 341] width 734 height 355
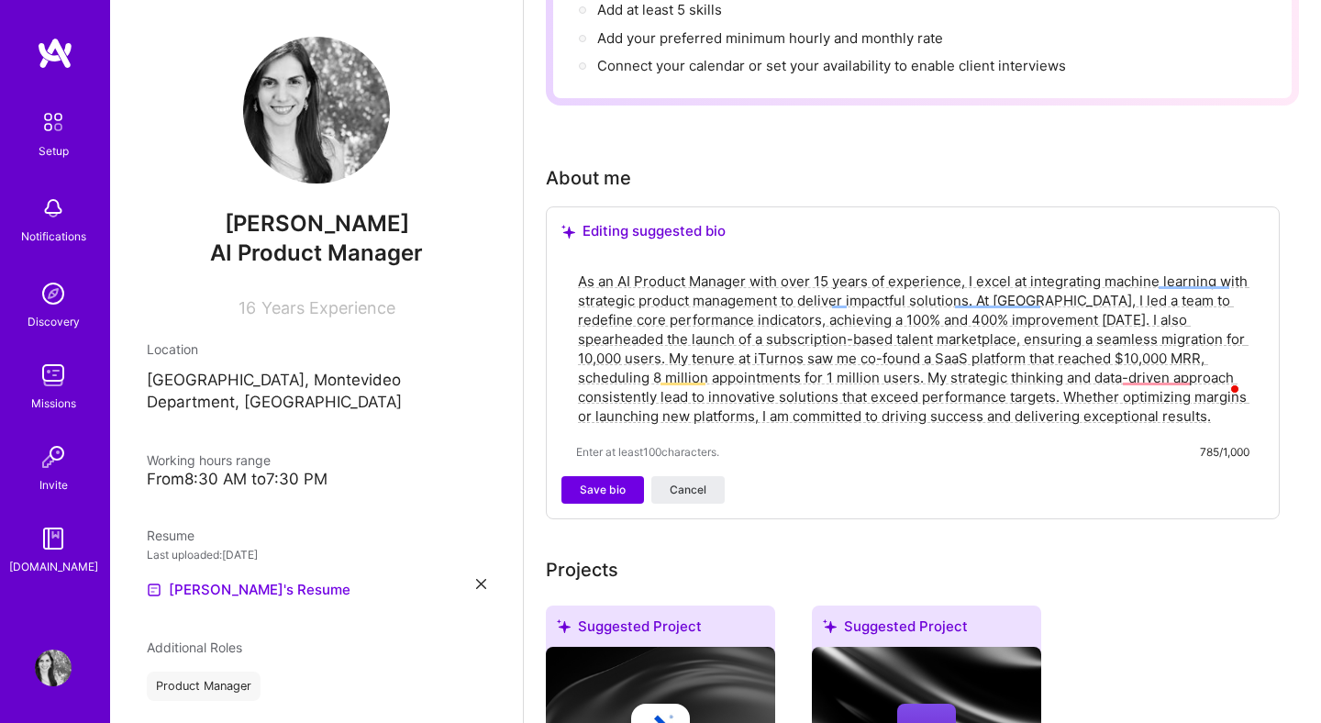
click at [757, 325] on textarea "As an AI Product Manager with over 15 years of experience, I excel at integrati…" at bounding box center [912, 349] width 673 height 158
paste textarea "Results-driven Product Management professional with over 15 years of experience…"
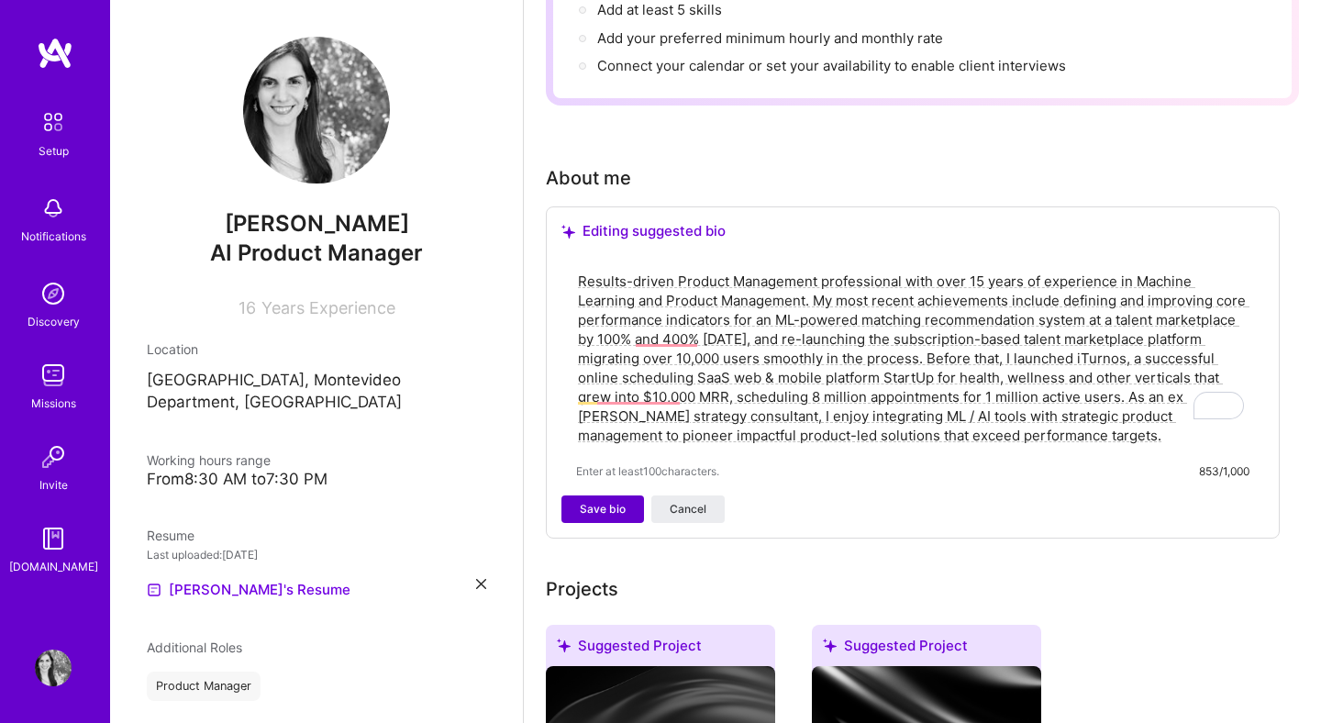
type textarea "Results-driven Product Management professional with over 15 years of experience…"
click at [593, 501] on span "Save bio" at bounding box center [603, 509] width 46 height 17
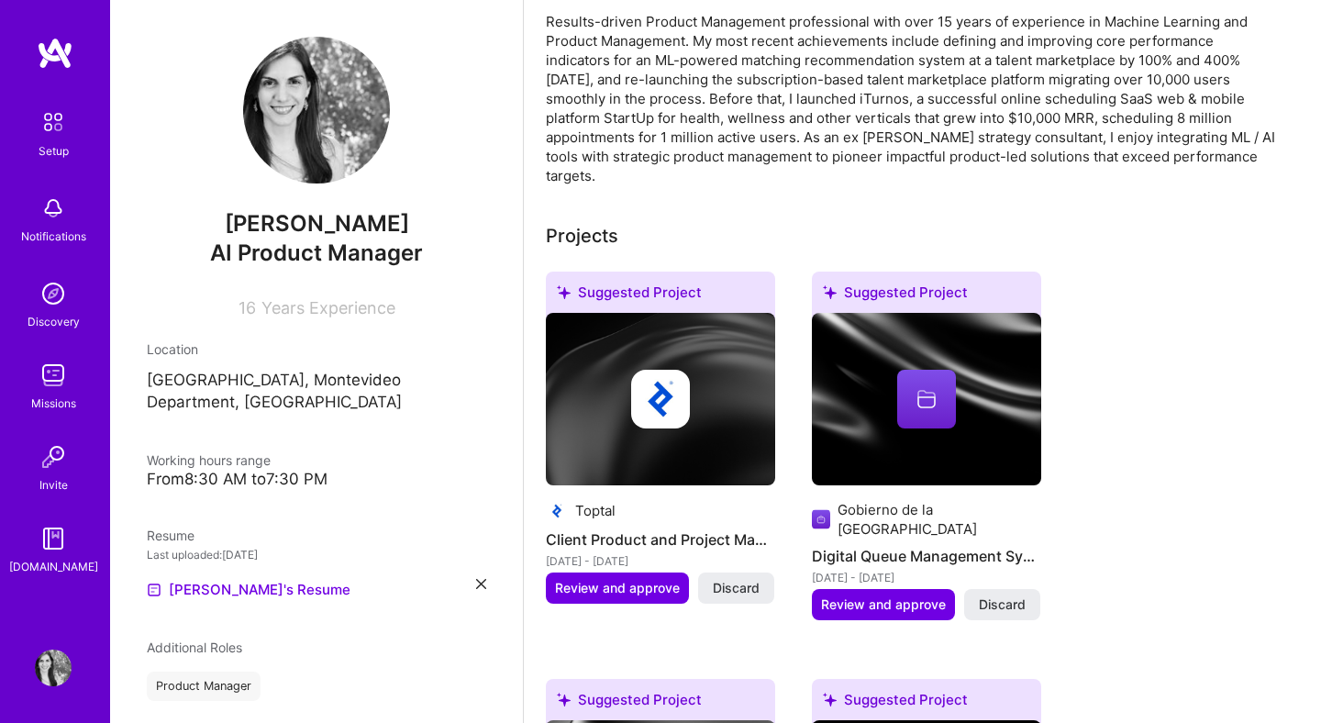
scroll to position [502, 0]
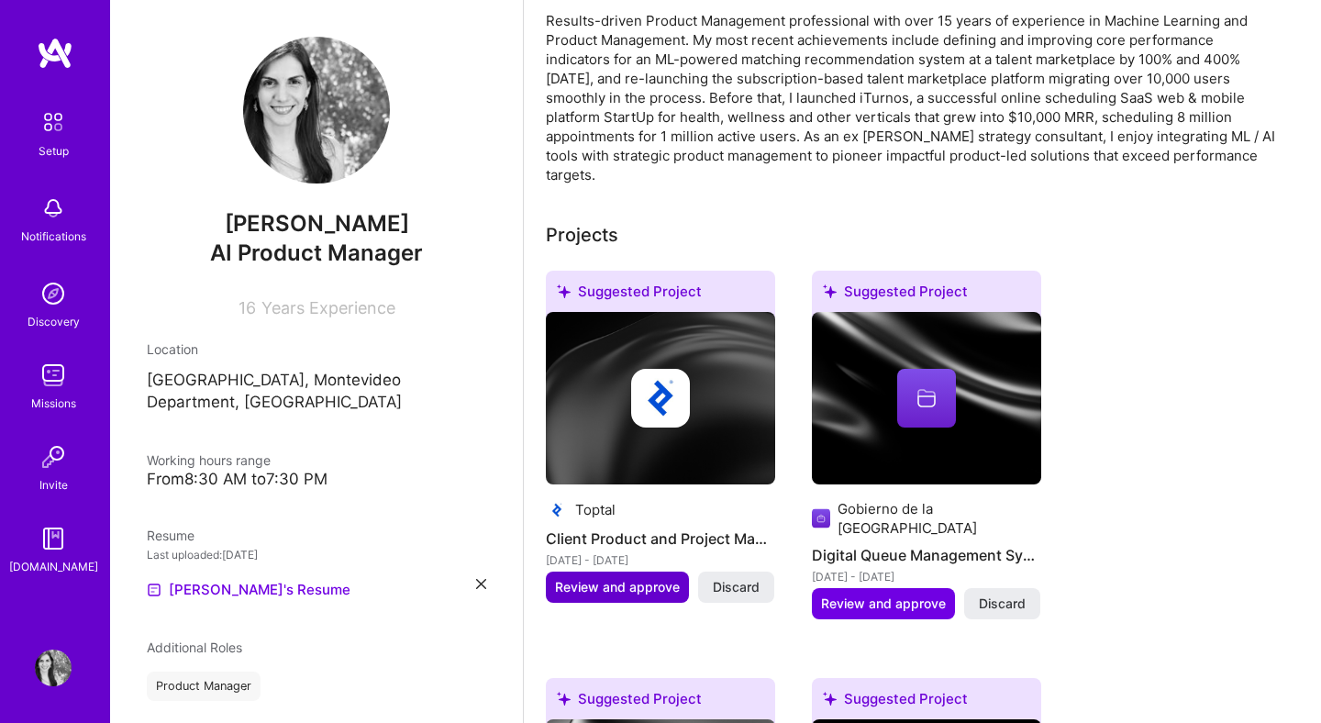
click at [633, 578] on span "Review and approve" at bounding box center [617, 587] width 125 height 18
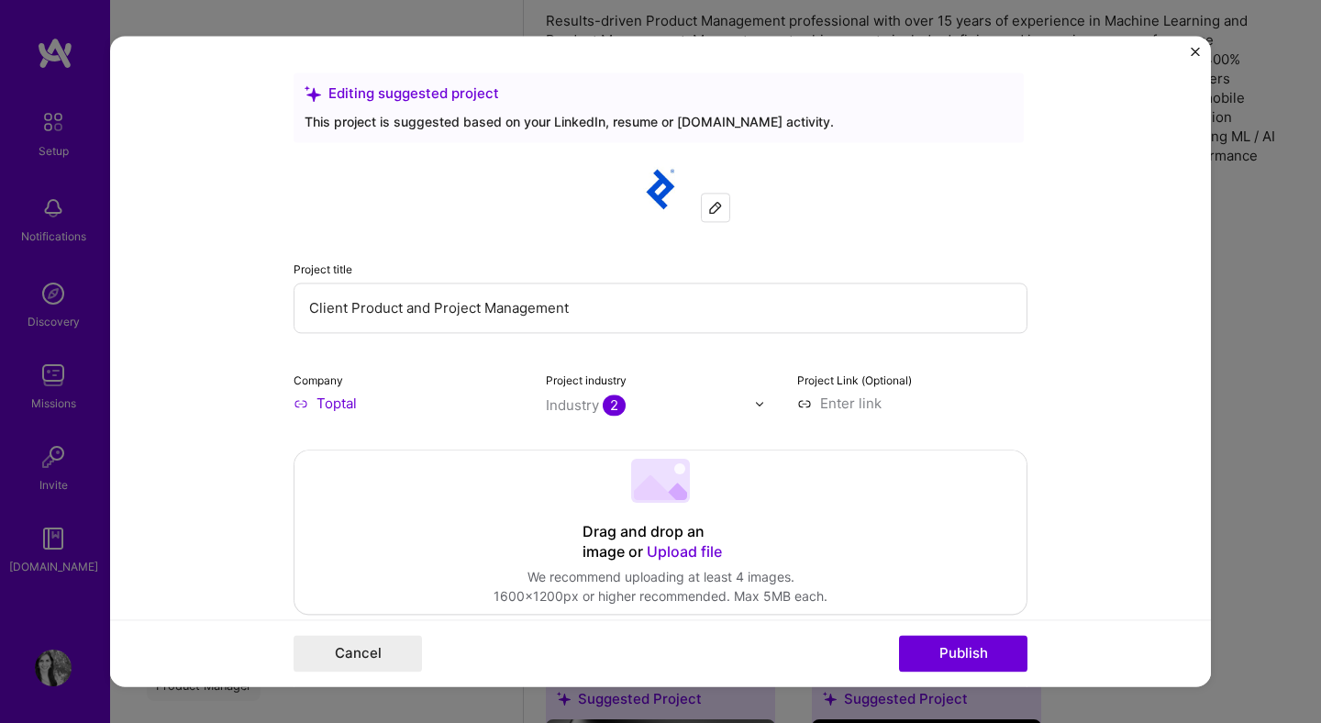
click at [680, 413] on input "text" at bounding box center [650, 404] width 209 height 19
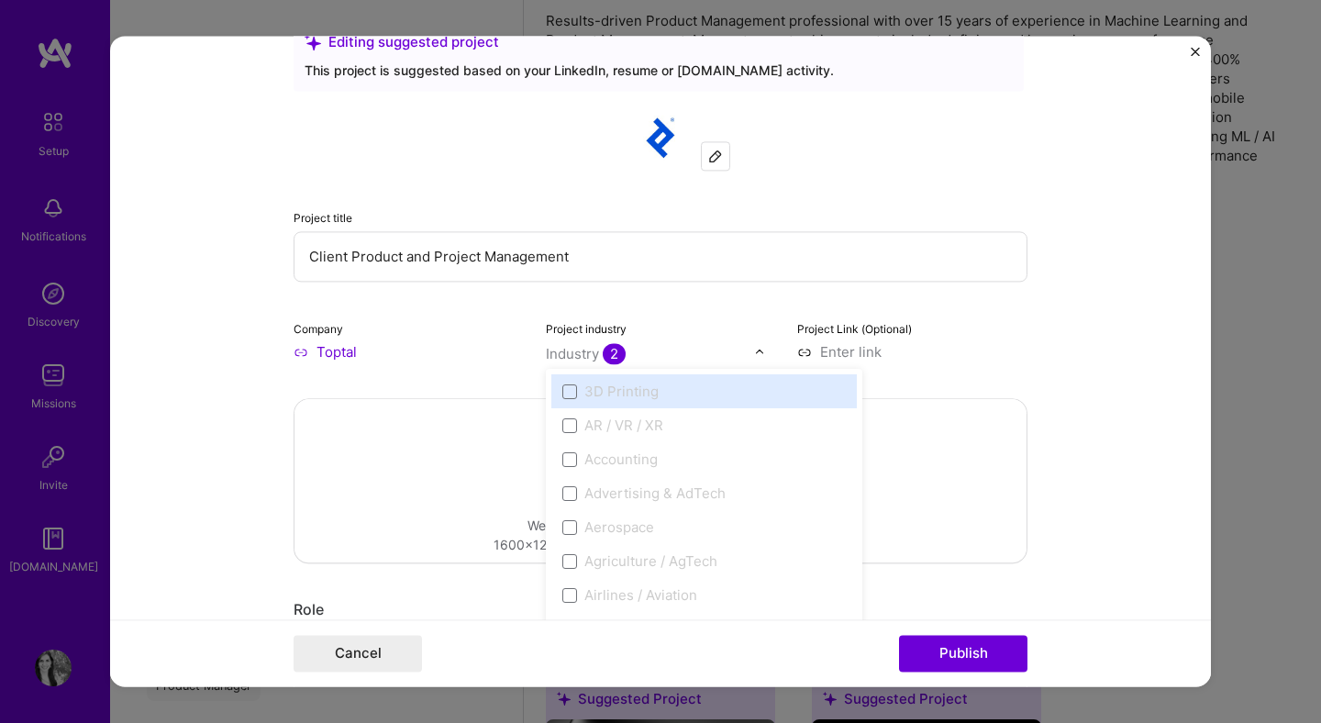
scroll to position [52, 0]
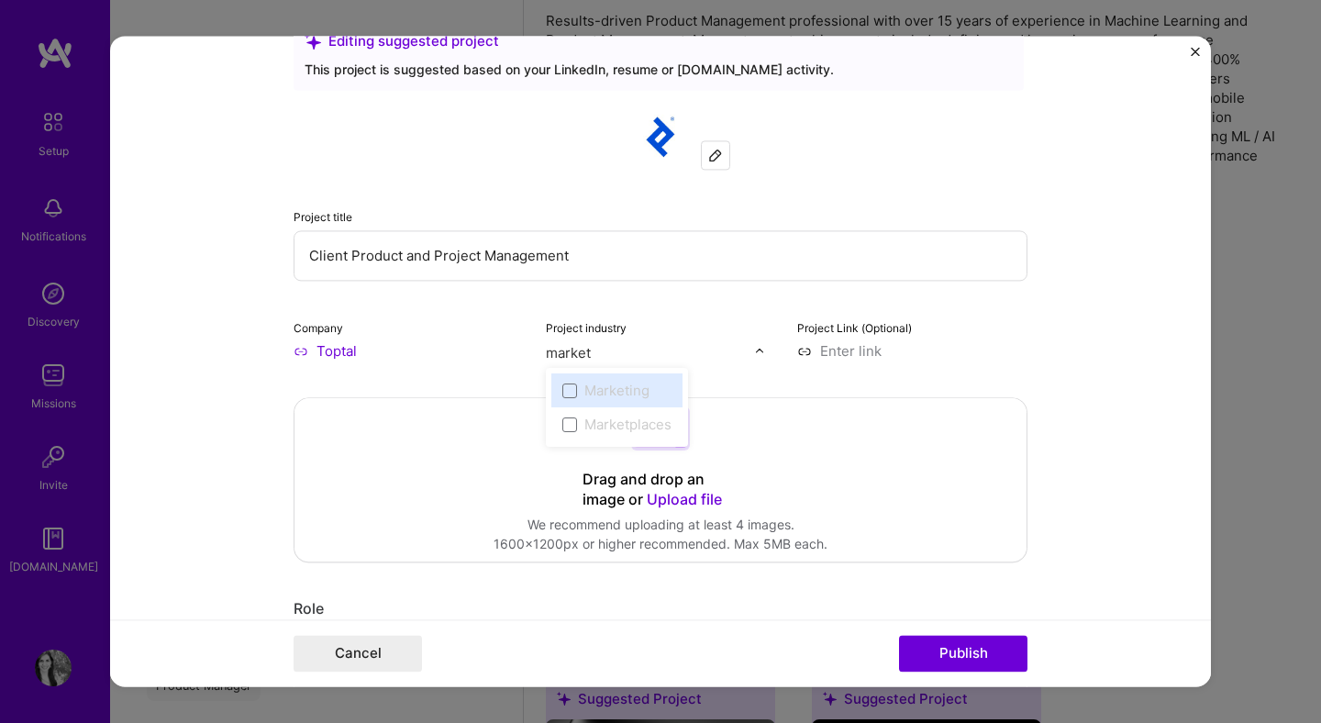
click at [621, 423] on div "Marketplaces" at bounding box center [627, 424] width 87 height 19
type input "market"
click at [1027, 317] on div "Project title Client Product and Project Management Company Toptal Project indu…" at bounding box center [661, 232] width 734 height 257
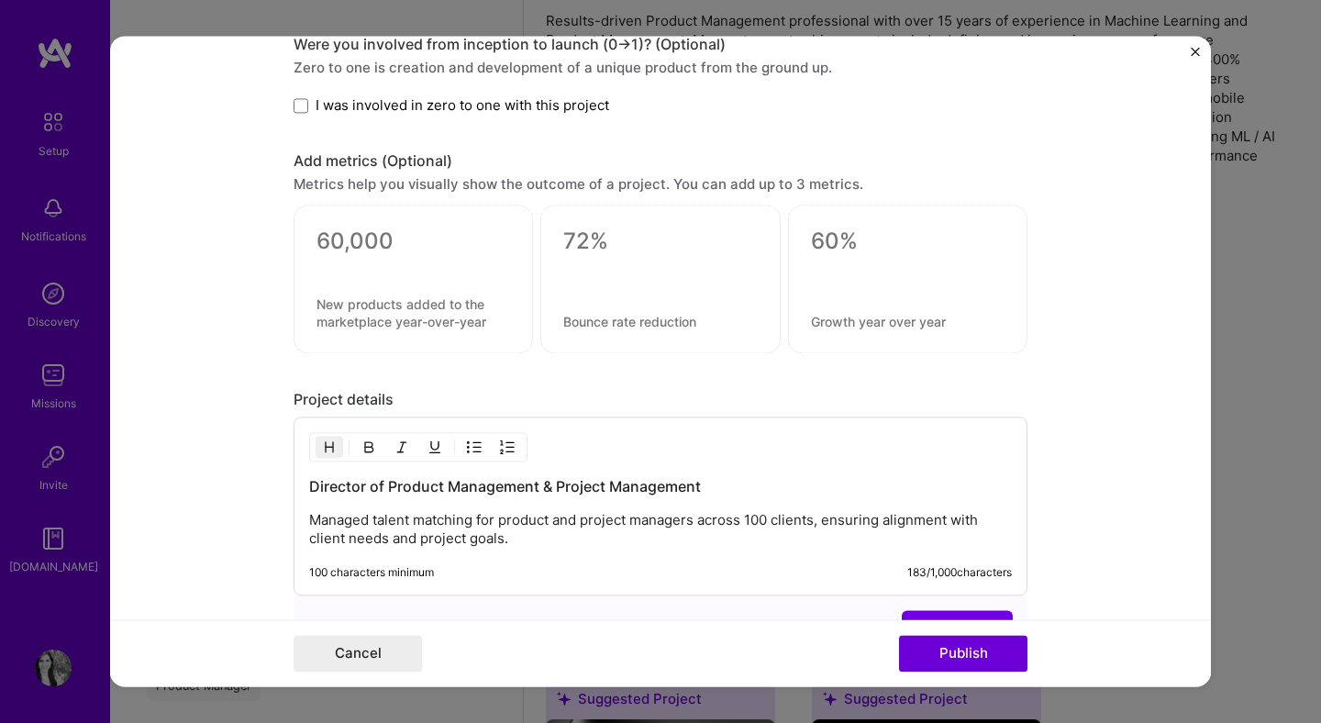
scroll to position [1188, 0]
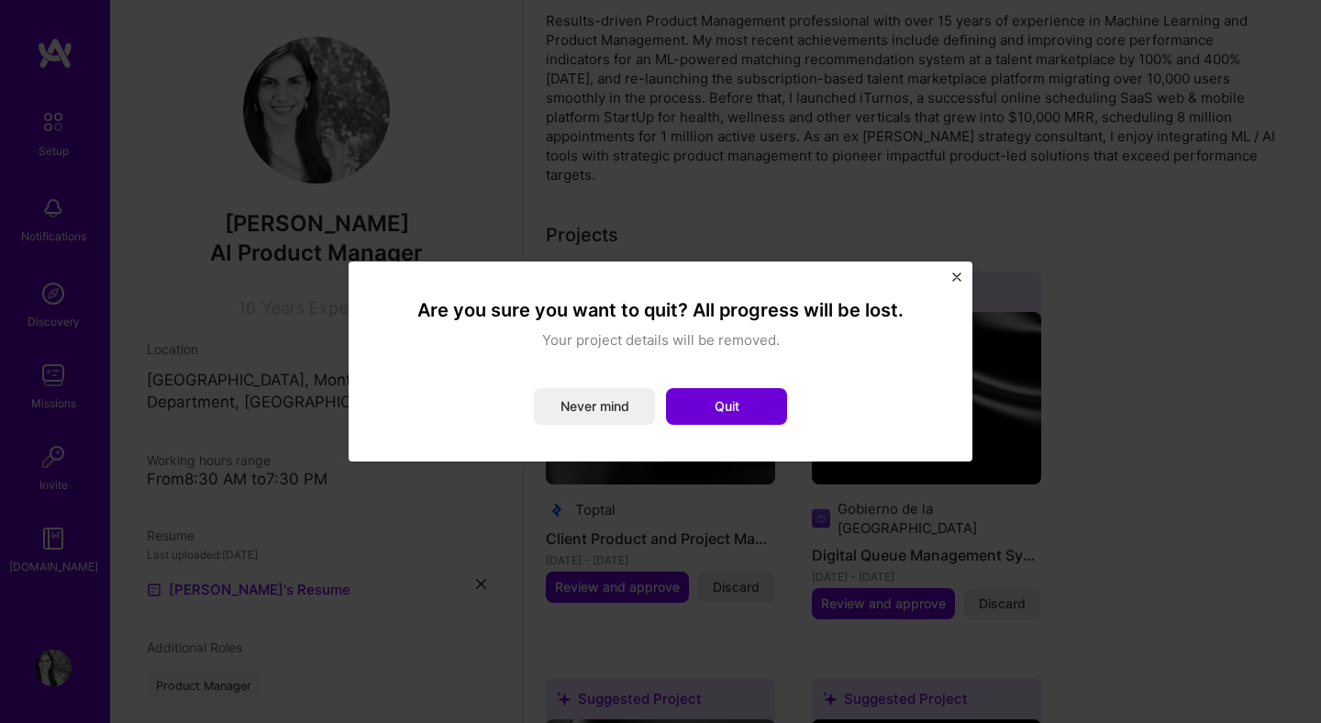
click at [955, 276] on img "Close" at bounding box center [956, 277] width 9 height 9
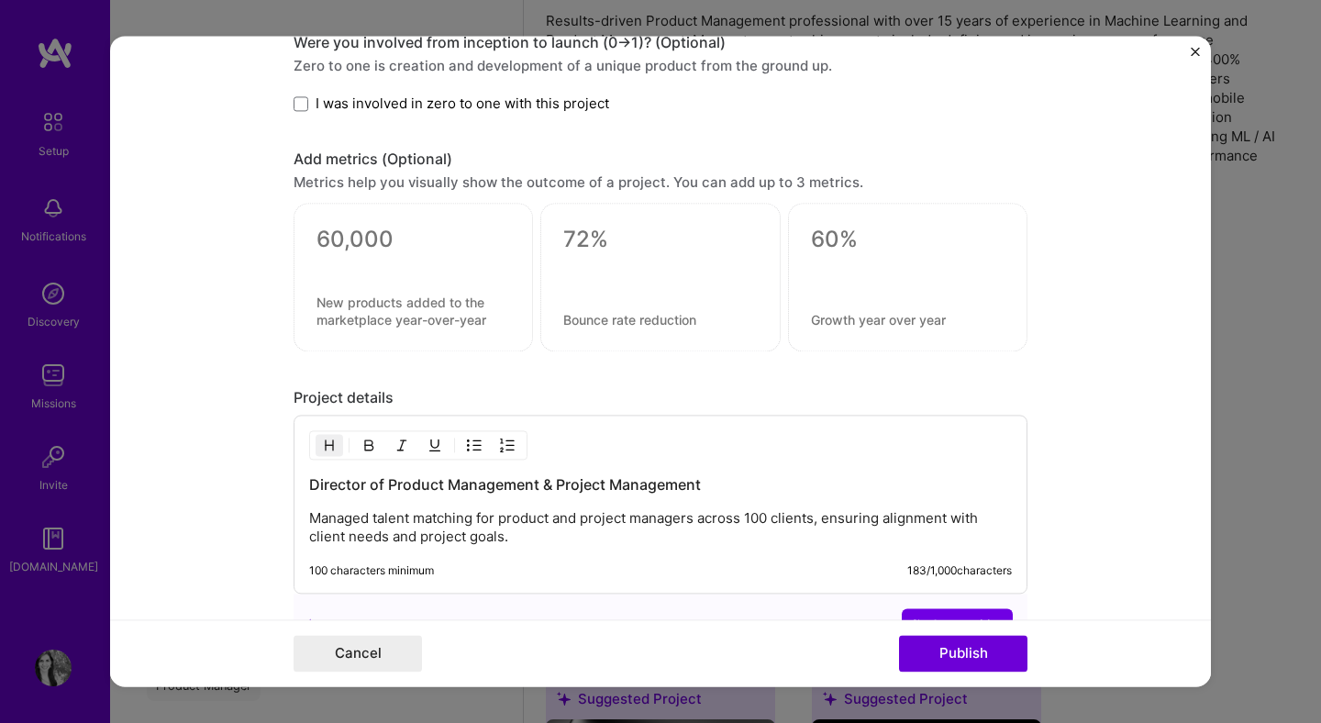
scroll to position [1391, 0]
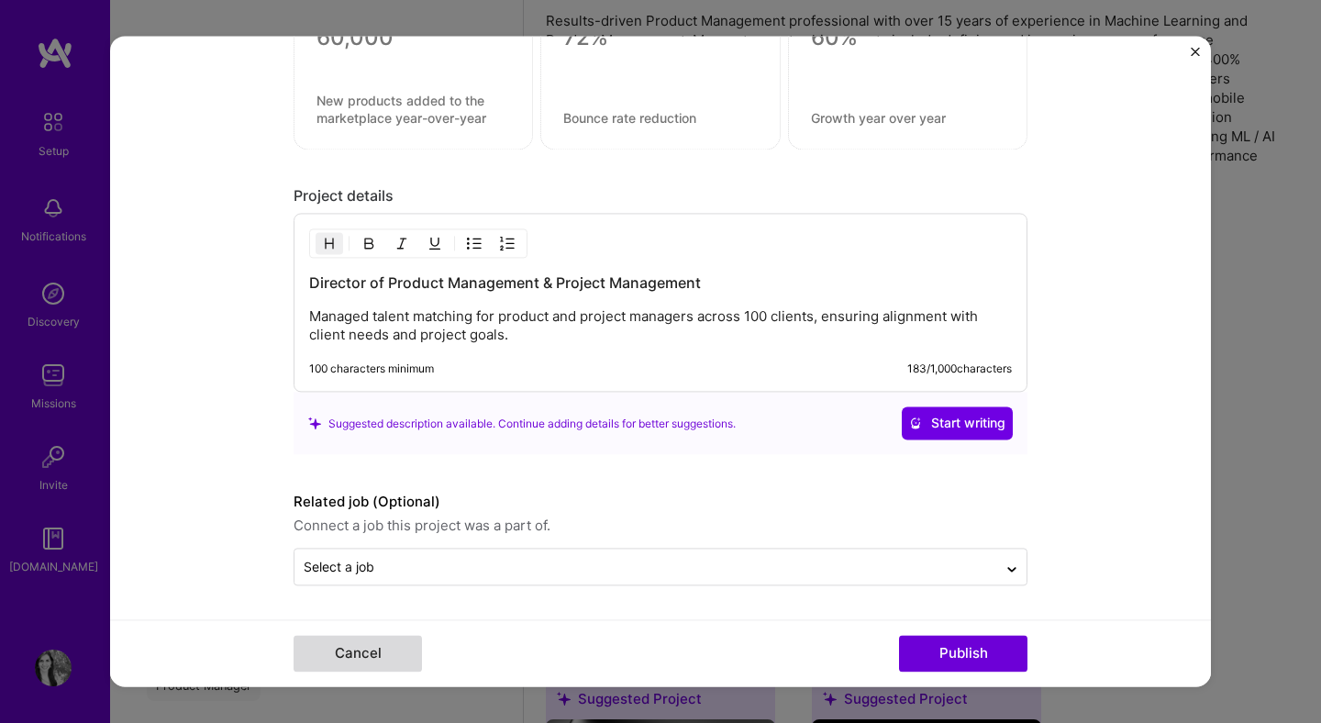
click at [387, 656] on button "Cancel" at bounding box center [358, 654] width 128 height 37
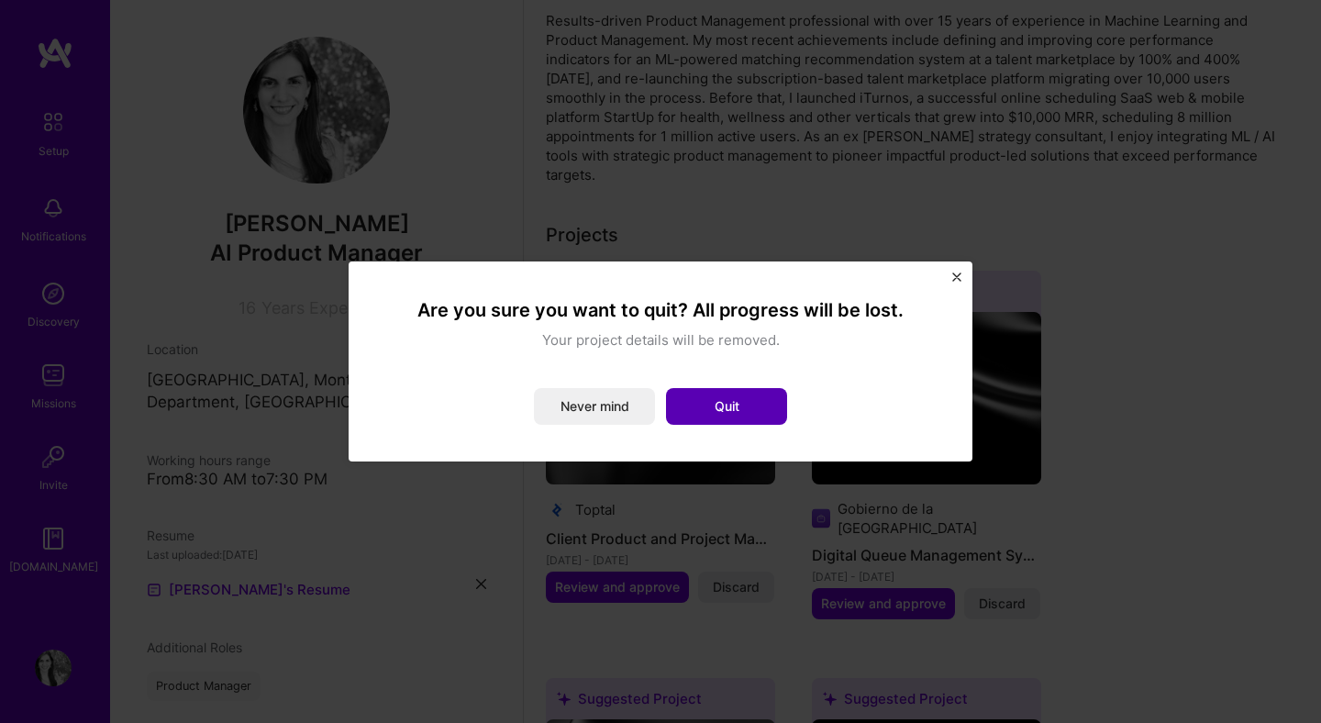
click at [695, 406] on button "Quit" at bounding box center [726, 406] width 121 height 37
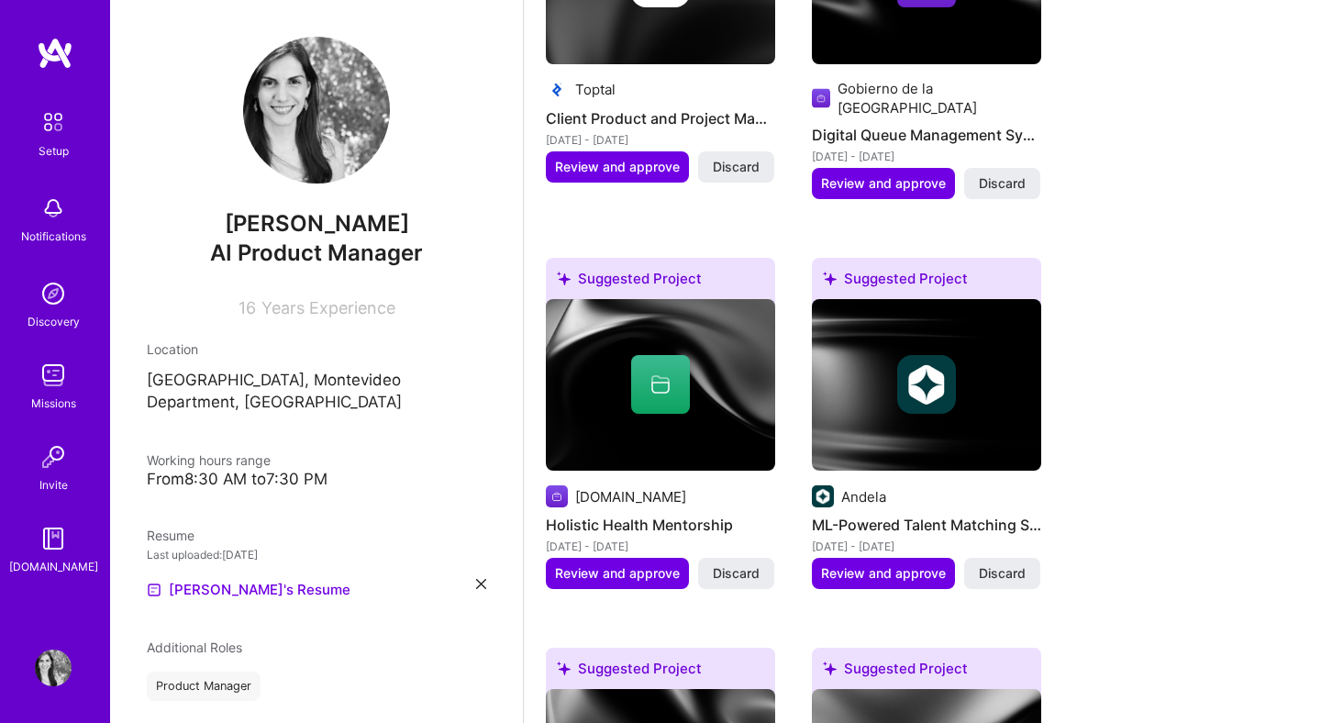
scroll to position [939, 0]
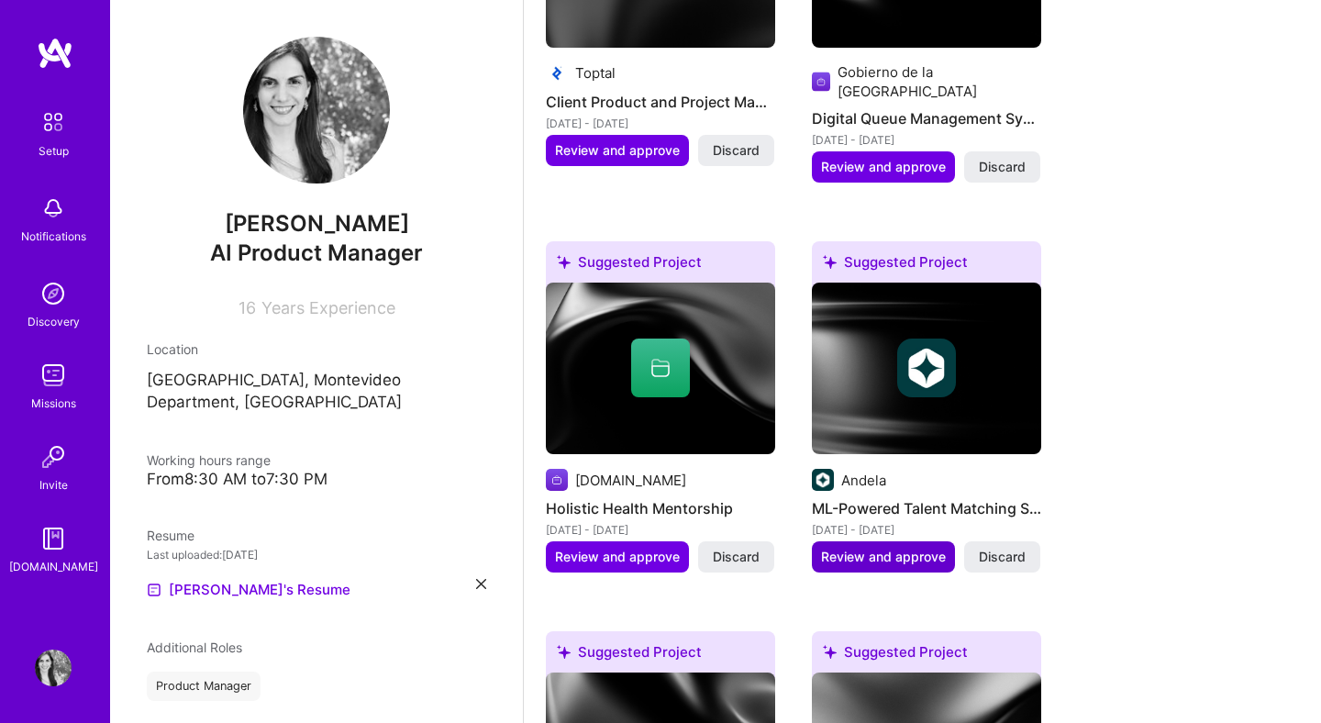
click at [923, 548] on span "Review and approve" at bounding box center [883, 557] width 125 height 18
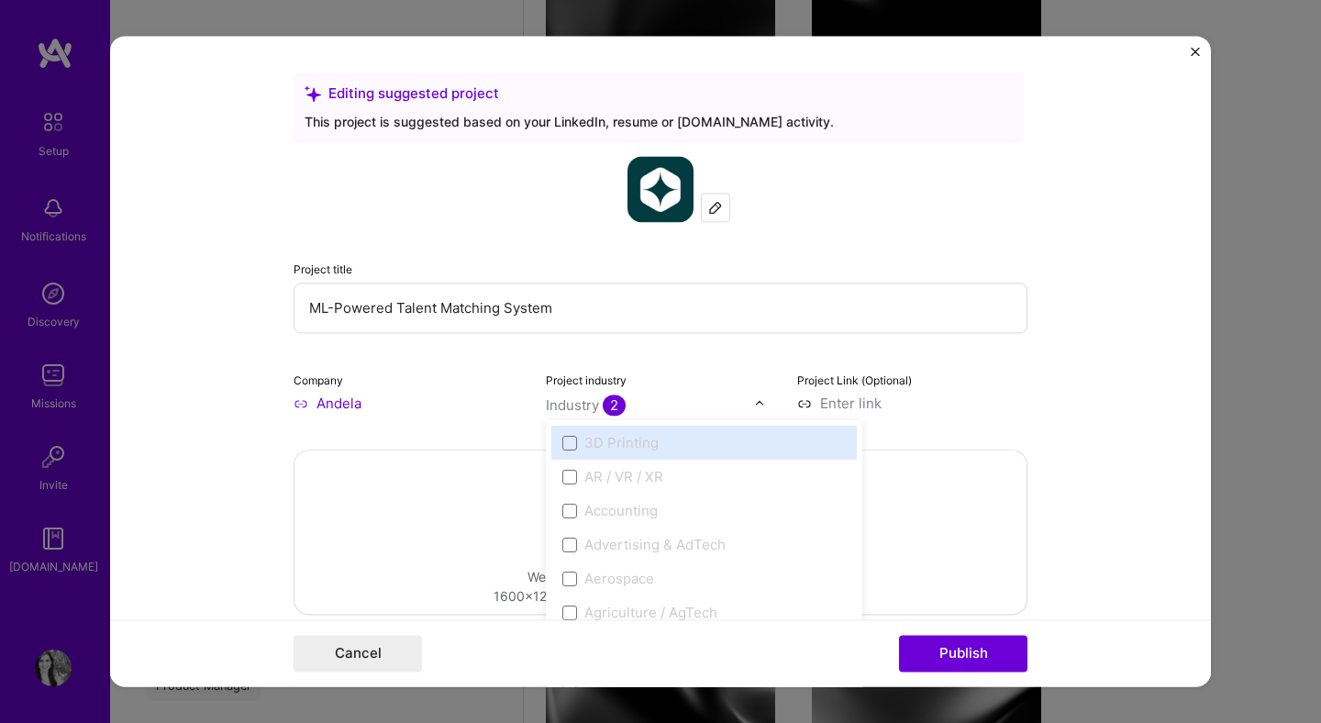
click at [609, 408] on span "2" at bounding box center [614, 405] width 23 height 21
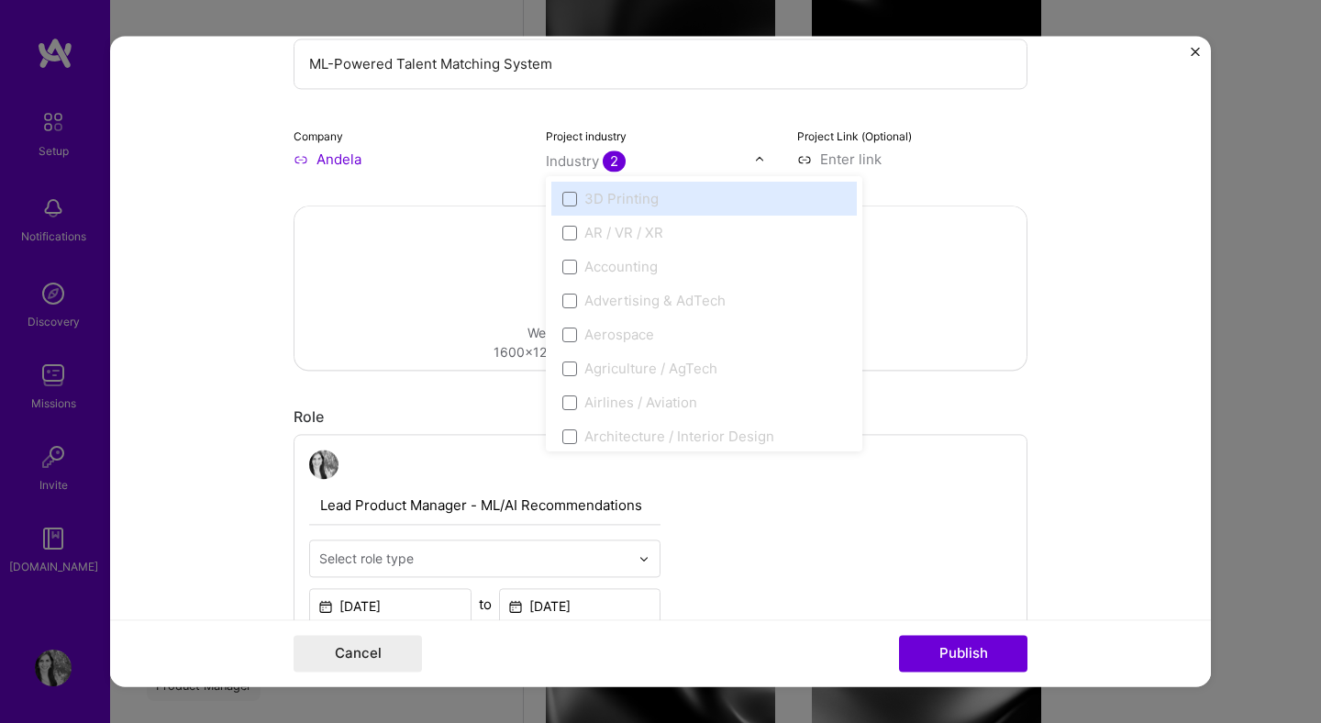
scroll to position [251, 0]
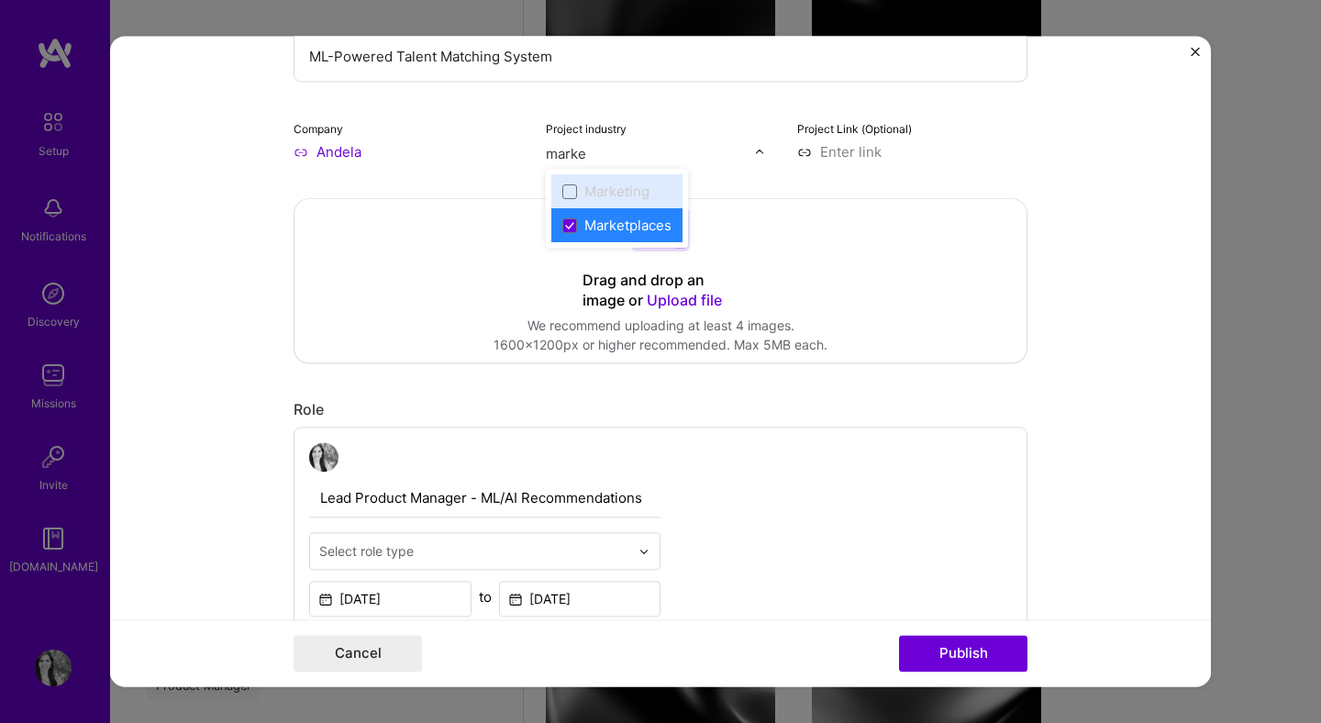
type input "market"
click at [651, 227] on div "Marketplaces" at bounding box center [627, 225] width 87 height 19
type input "saas"
click at [578, 196] on label "SaaS" at bounding box center [589, 191] width 55 height 19
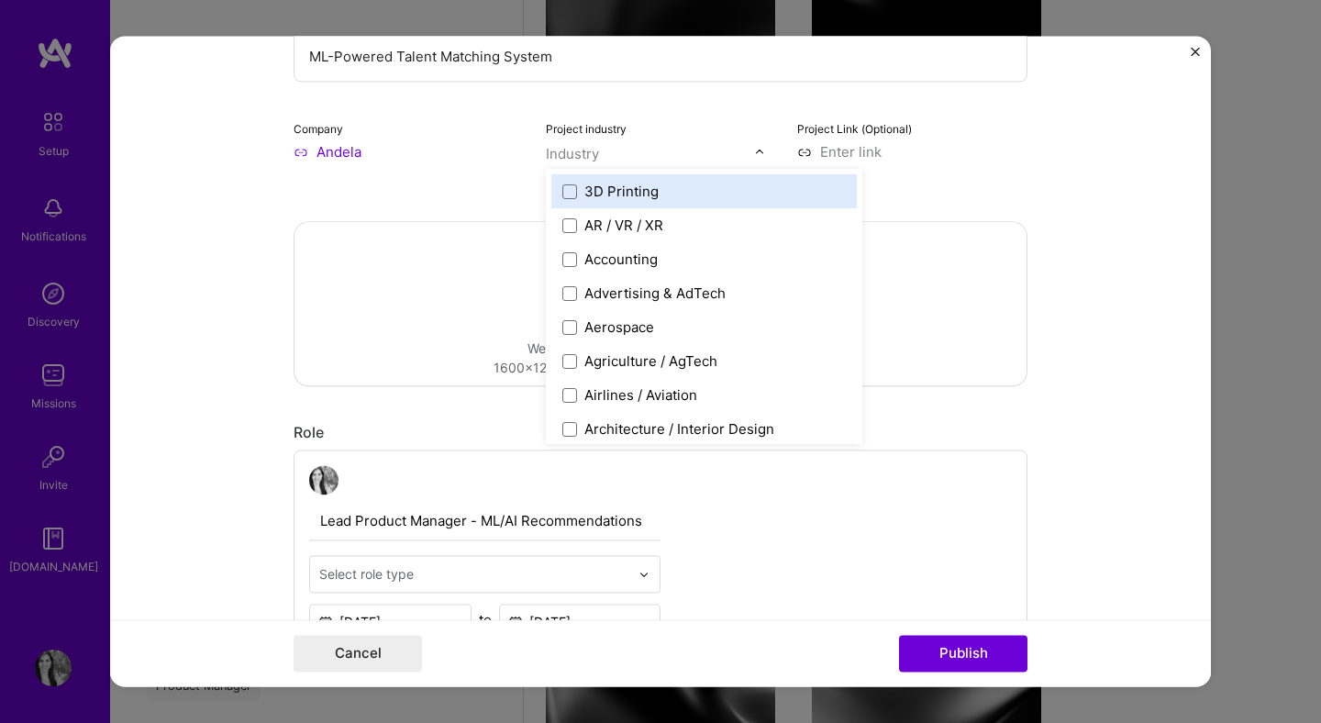
click at [655, 152] on input "text" at bounding box center [650, 153] width 209 height 19
type input "s"
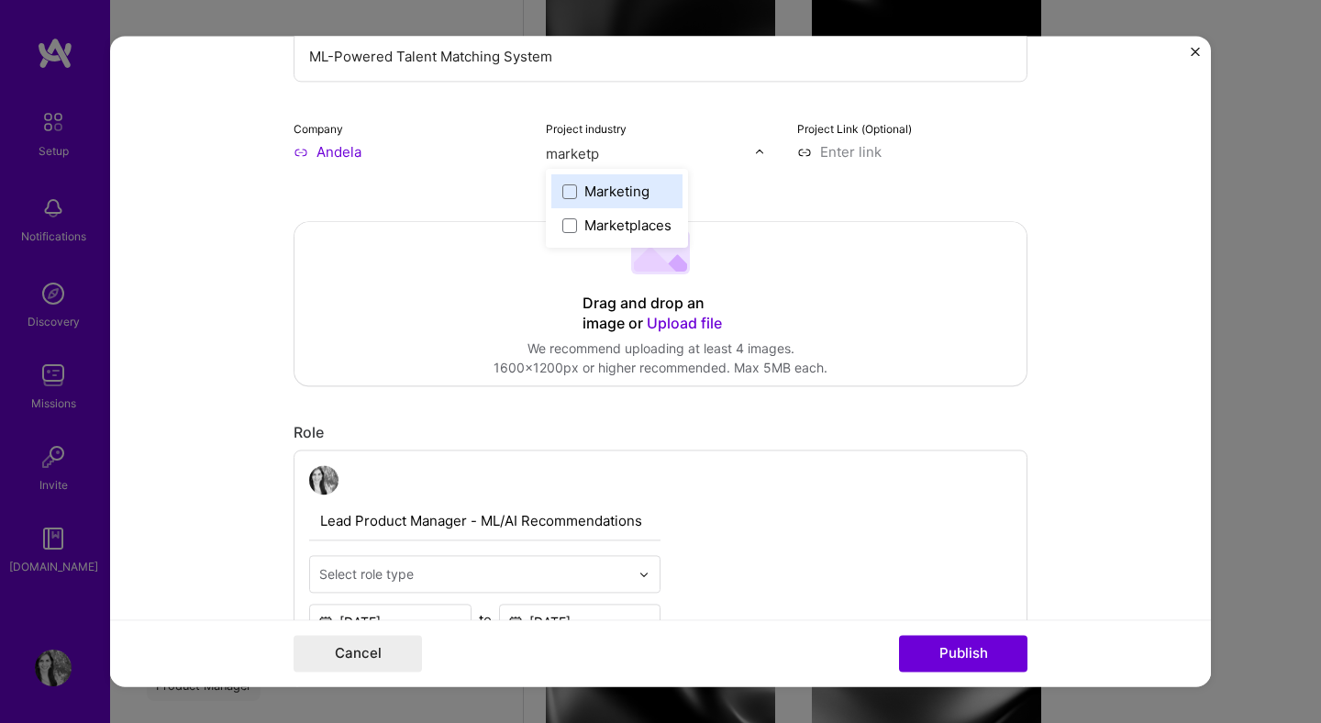
type input "marketpl"
click at [573, 192] on span at bounding box center [569, 191] width 15 height 15
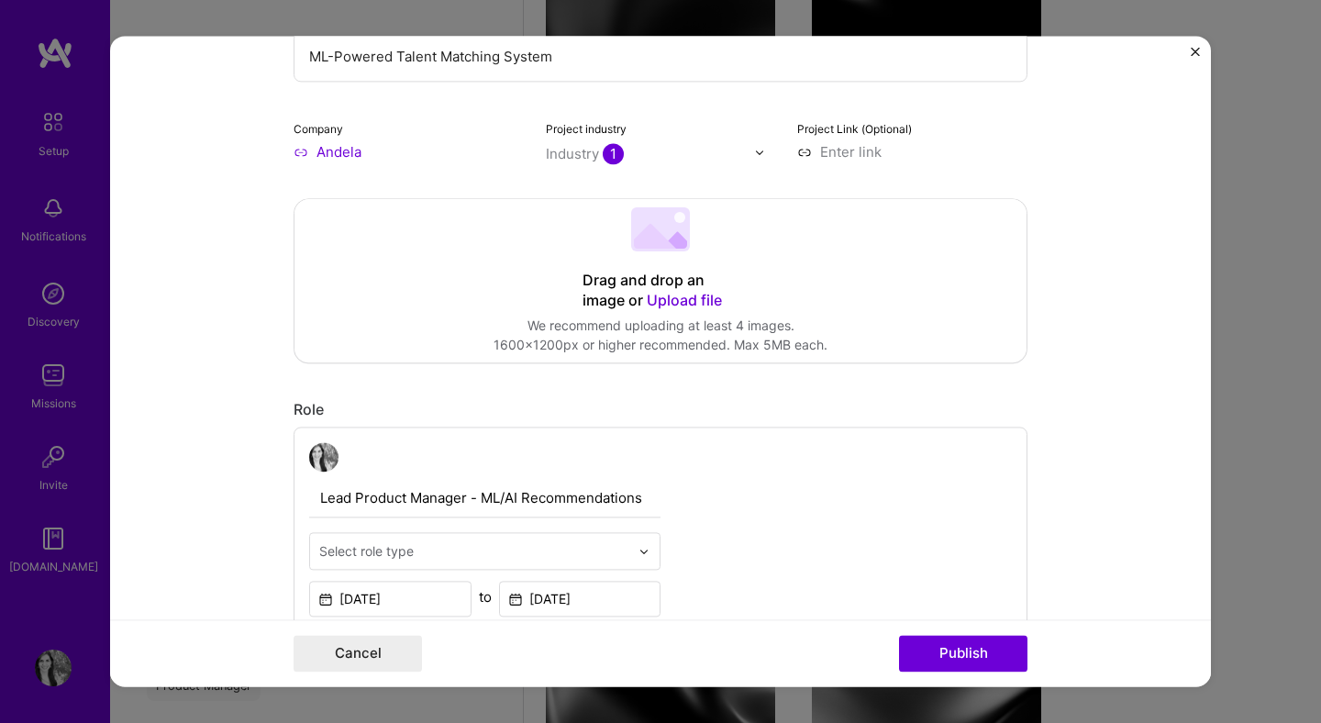
click at [1044, 184] on form "Editing suggested project This project is suggested based on your LinkedIn, res…" at bounding box center [660, 361] width 1101 height 651
click at [881, 150] on input at bounding box center [912, 151] width 230 height 19
paste input "[URL][DOMAIN_NAME]"
type input "[URL][DOMAIN_NAME]"
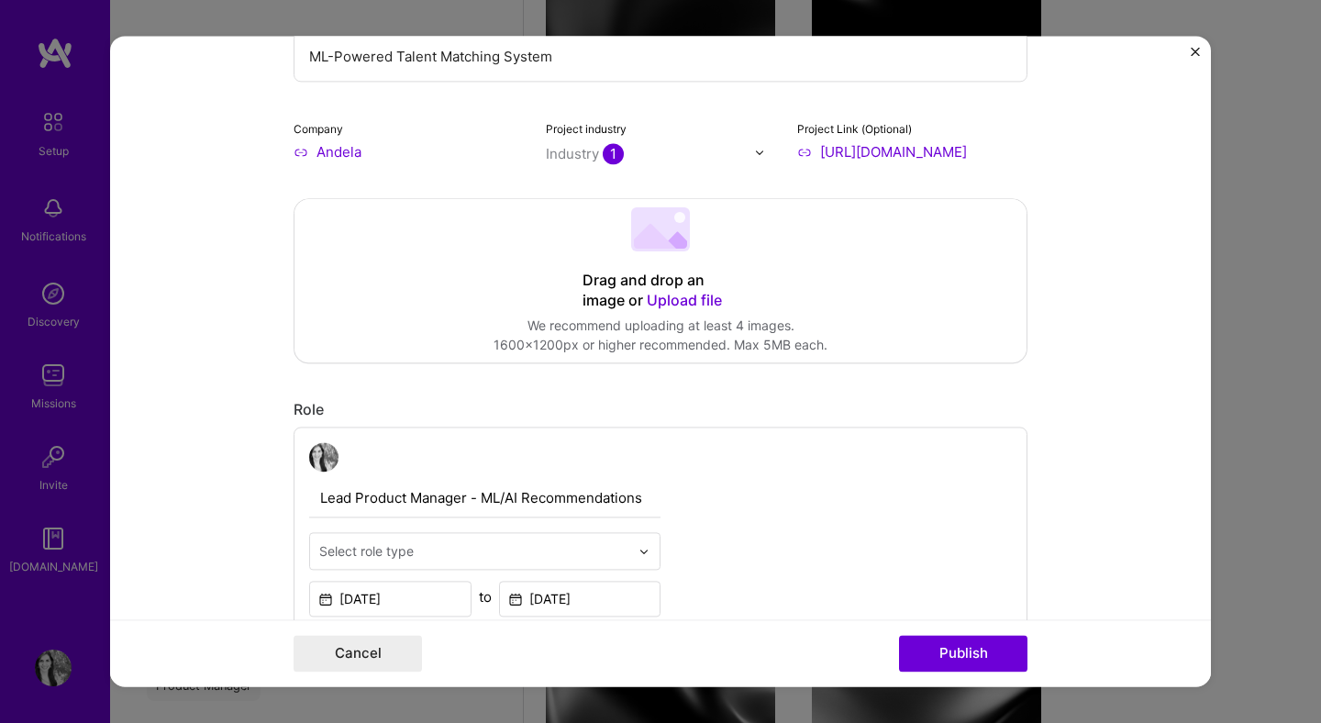
click at [1123, 206] on form "Editing suggested project This project is suggested based on your LinkedIn, res…" at bounding box center [660, 361] width 1101 height 651
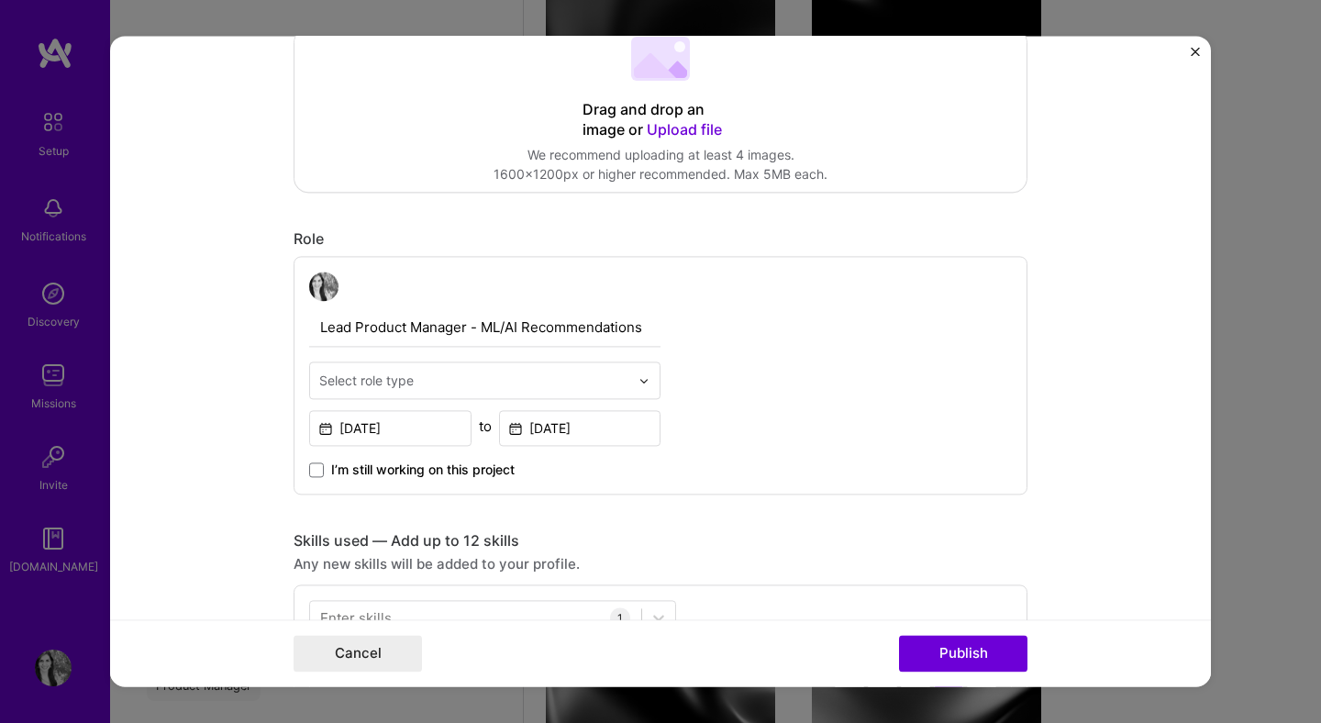
scroll to position [423, 0]
click at [605, 379] on input "text" at bounding box center [474, 379] width 310 height 19
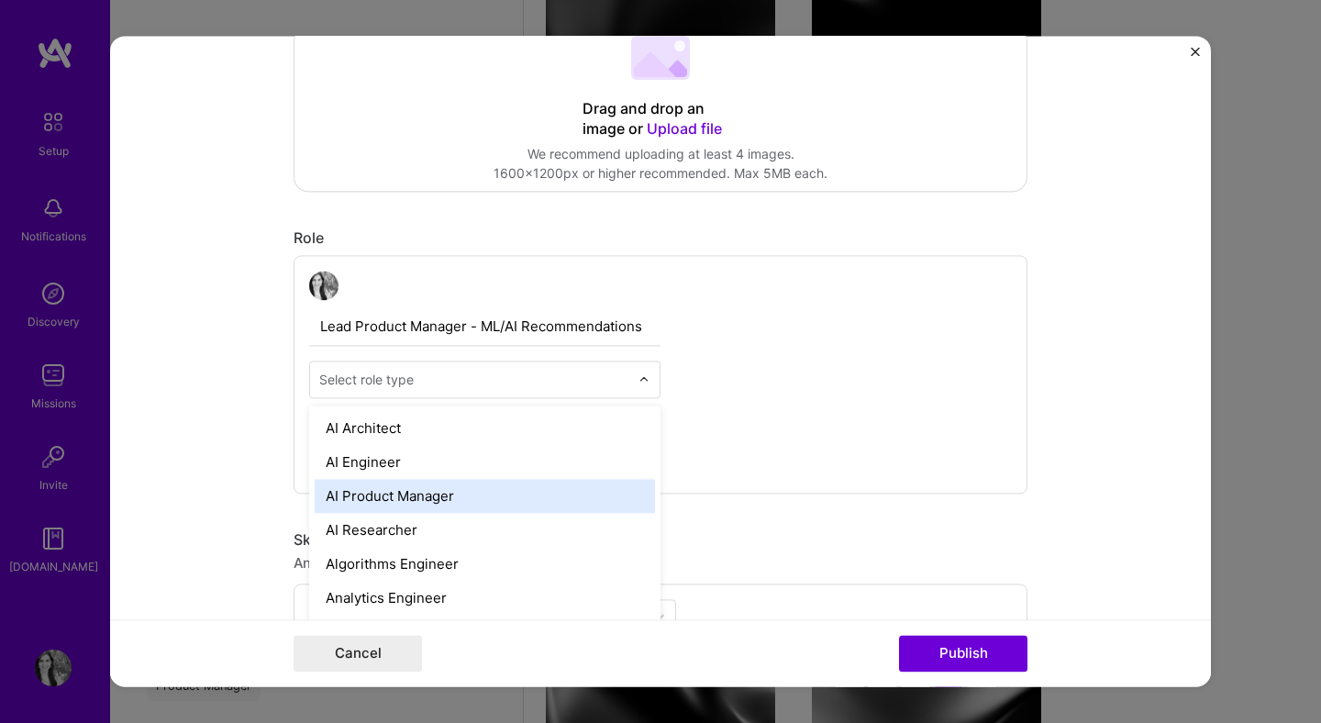
click at [461, 495] on div "AI Product Manager" at bounding box center [485, 496] width 340 height 34
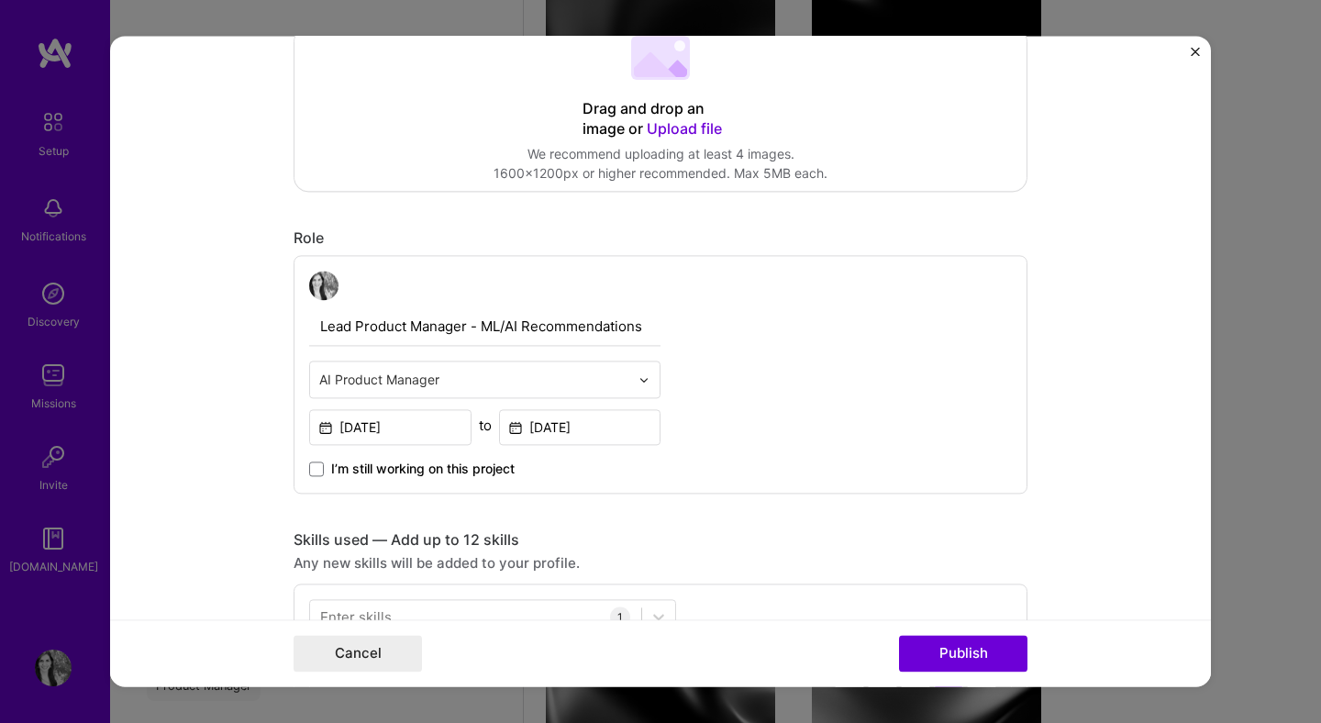
click at [773, 478] on div "Lead Product Manager - ML/AI Recommendations option AI Product Manager, selecte…" at bounding box center [661, 374] width 734 height 239
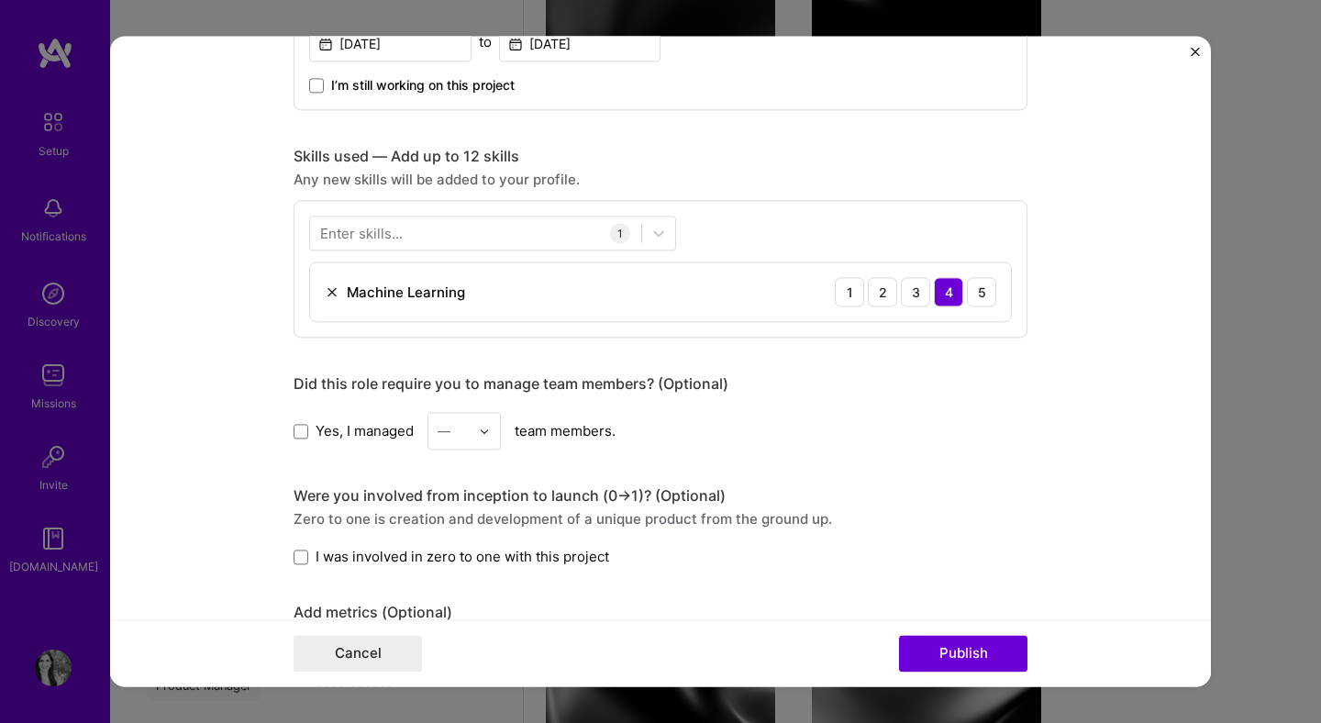
scroll to position [807, 0]
click at [304, 428] on span at bounding box center [301, 430] width 15 height 15
click at [0, 0] on input "Yes, I managed" at bounding box center [0, 0] width 0 height 0
click at [471, 431] on div "—" at bounding box center [453, 430] width 50 height 36
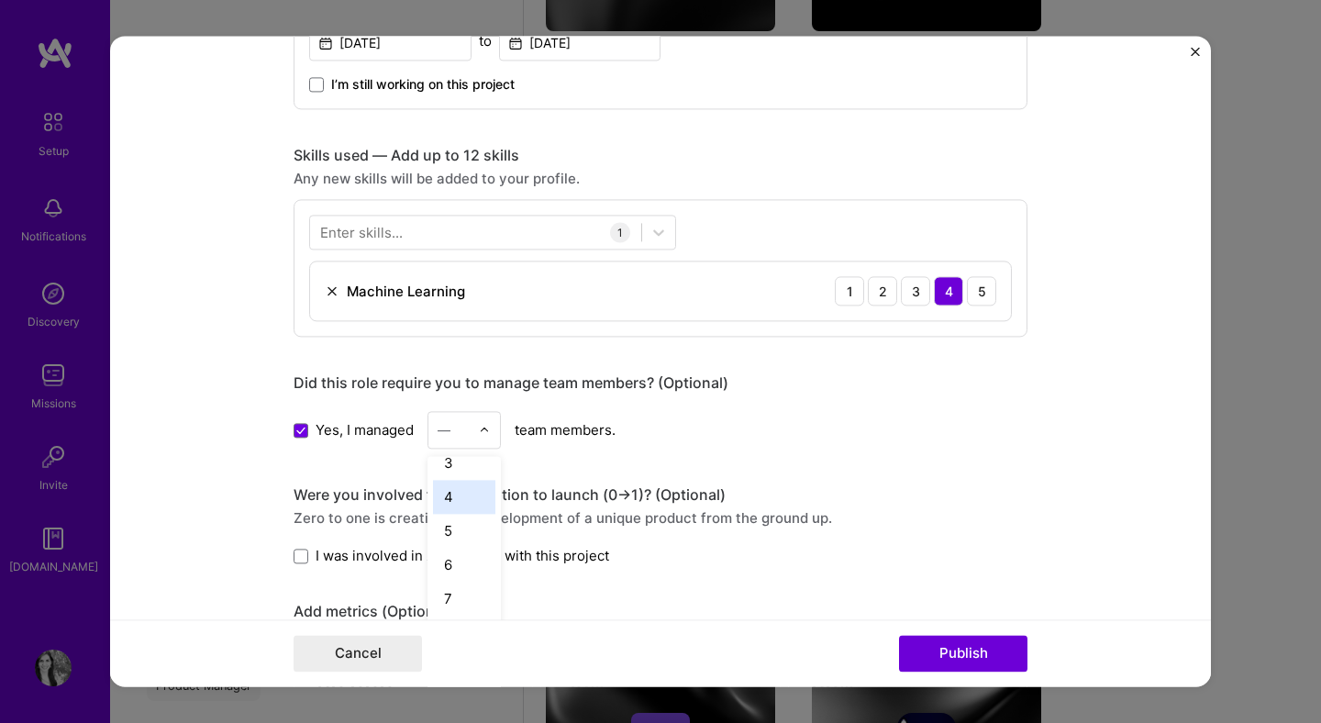
scroll to position [85, 0]
click at [473, 573] on div "6" at bounding box center [464, 563] width 62 height 34
click at [452, 513] on div "Zero to one is creation and development of a unique product from the ground up." at bounding box center [661, 517] width 734 height 19
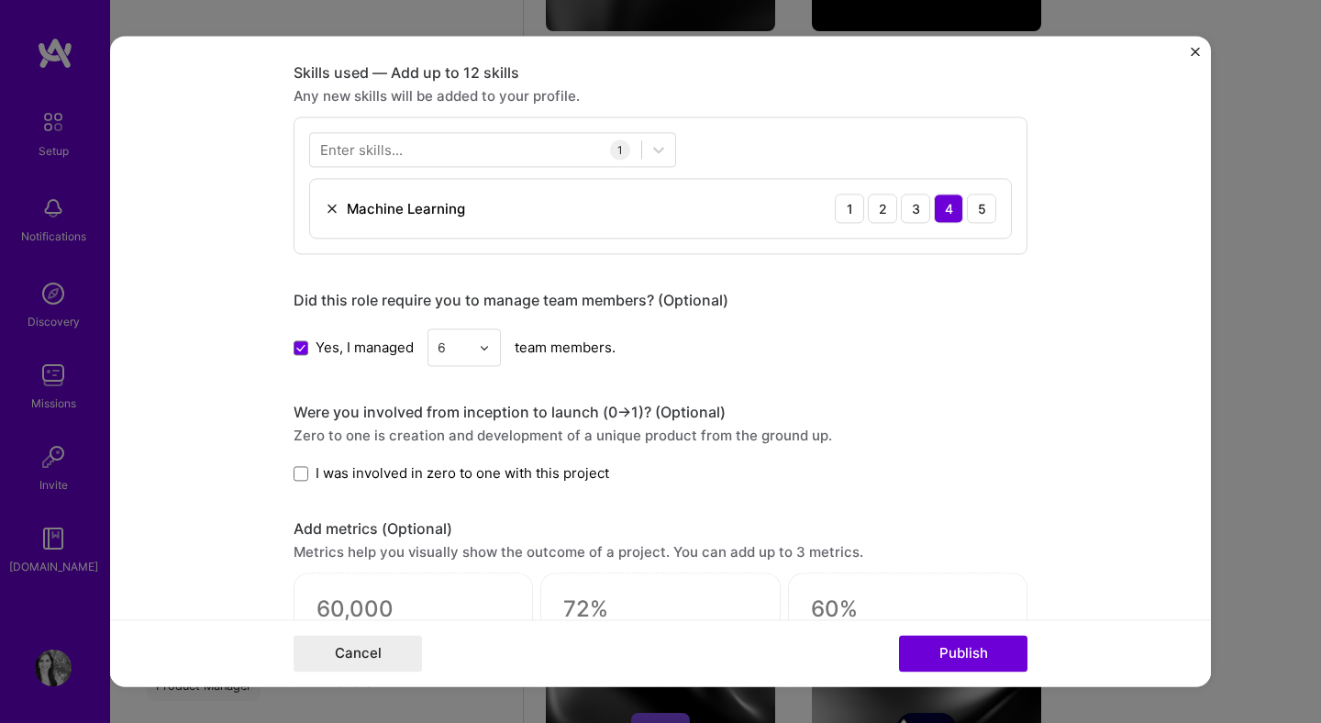
scroll to position [926, 0]
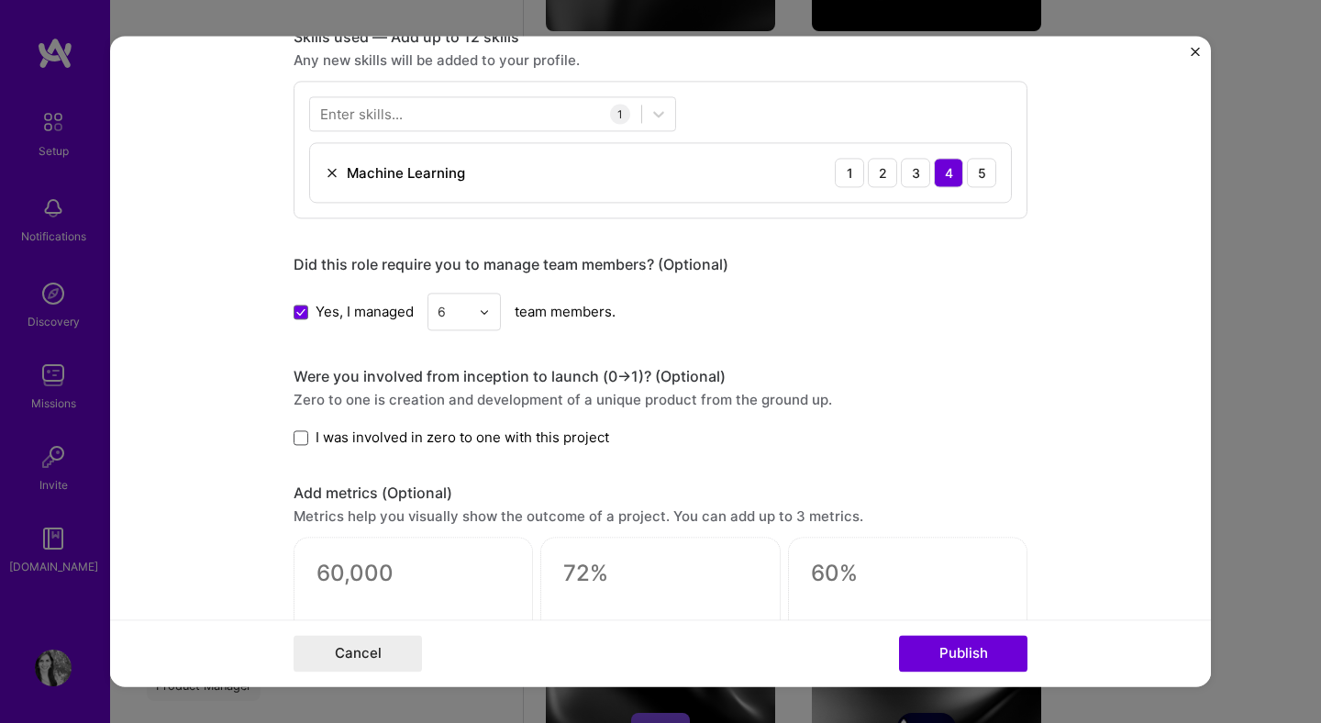
click at [303, 444] on span at bounding box center [301, 437] width 15 height 15
click at [0, 0] on input "I was involved in zero to one with this project" at bounding box center [0, 0] width 0 height 0
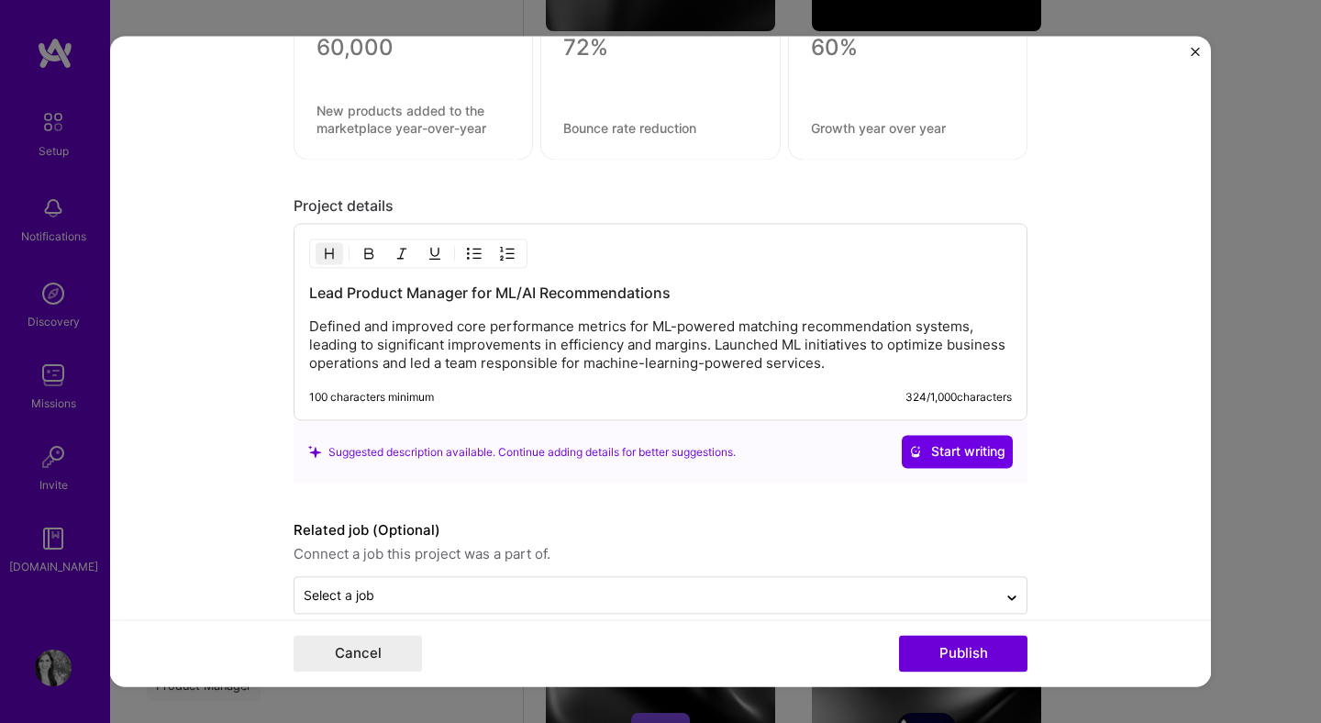
scroll to position [1481, 0]
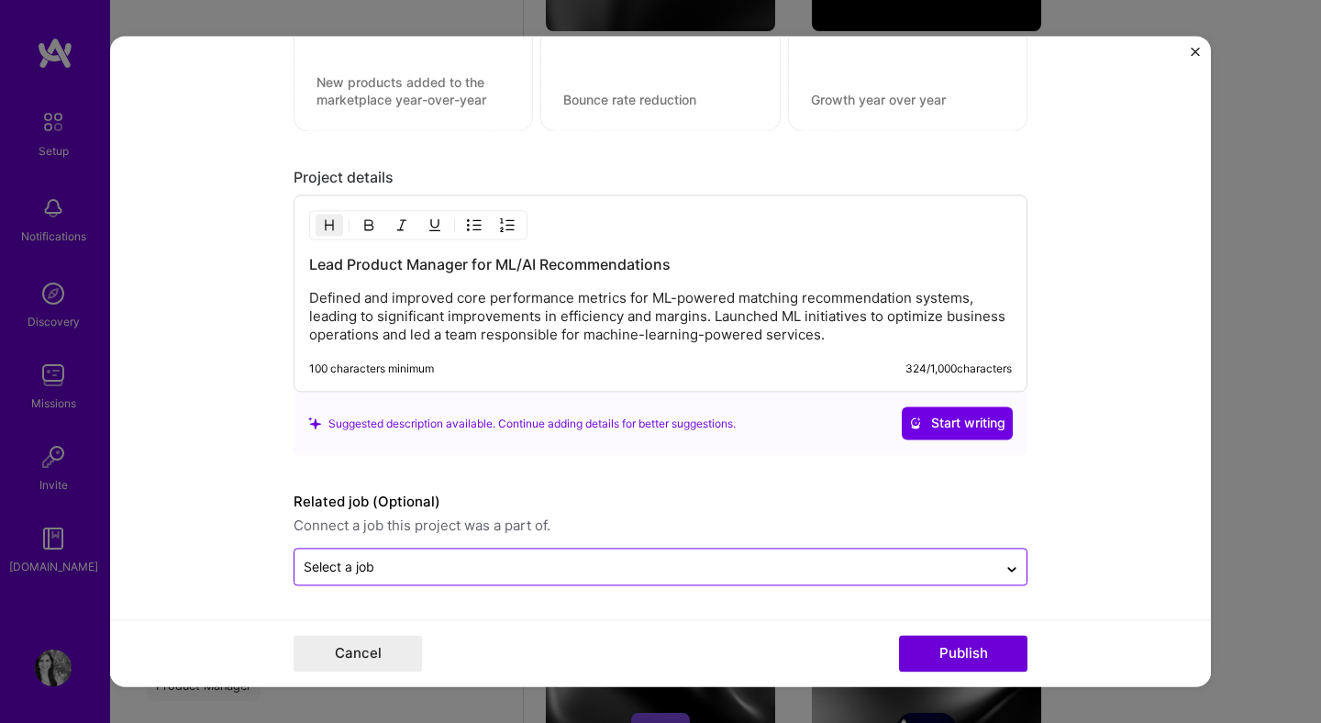
click at [559, 575] on input "text" at bounding box center [646, 567] width 684 height 19
click at [1194, 243] on form "Editing suggested project This project is suggested based on your LinkedIn, res…" at bounding box center [660, 361] width 1101 height 651
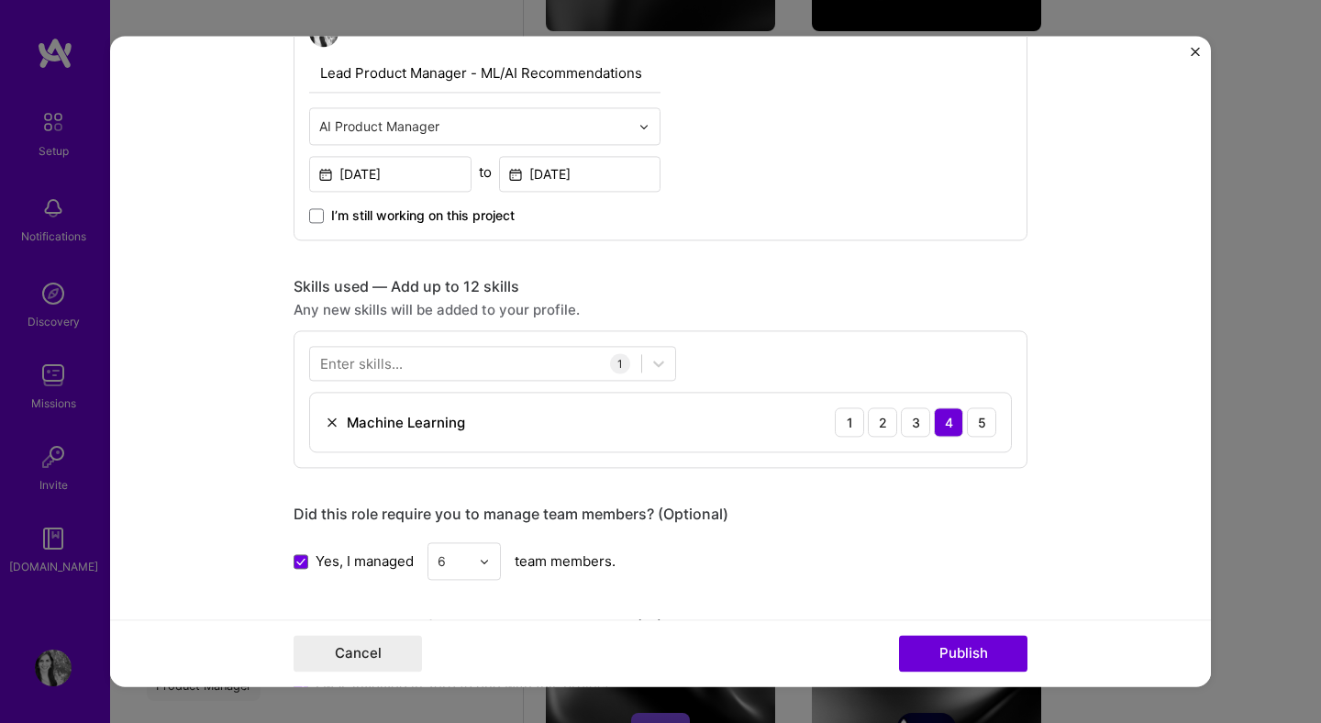
scroll to position [682, 0]
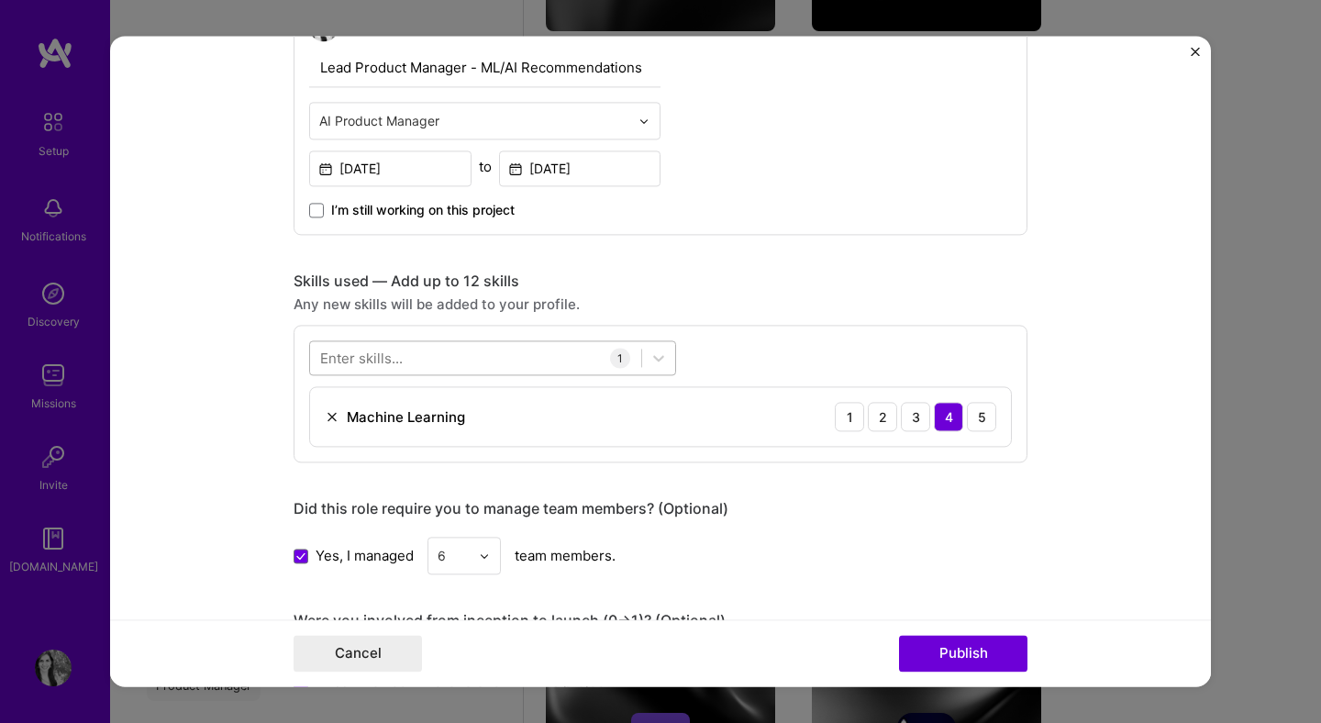
click at [514, 357] on div at bounding box center [475, 358] width 331 height 30
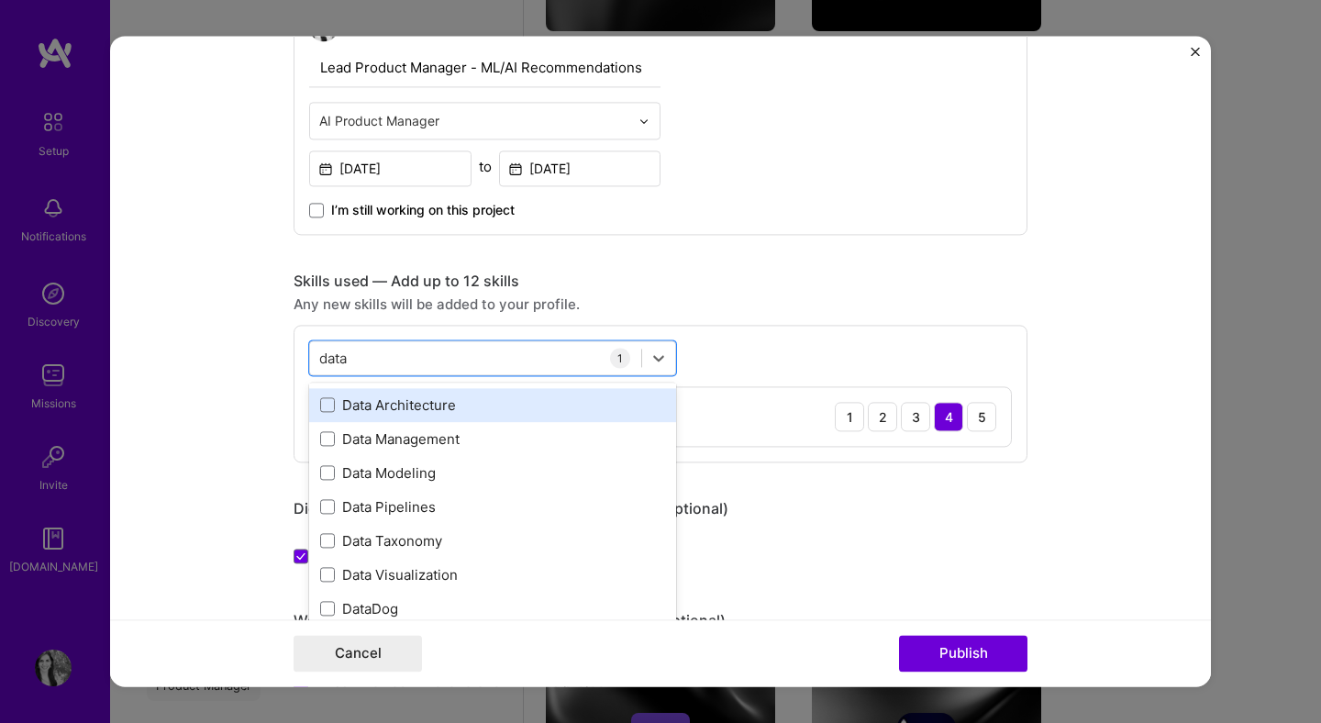
scroll to position [74, 0]
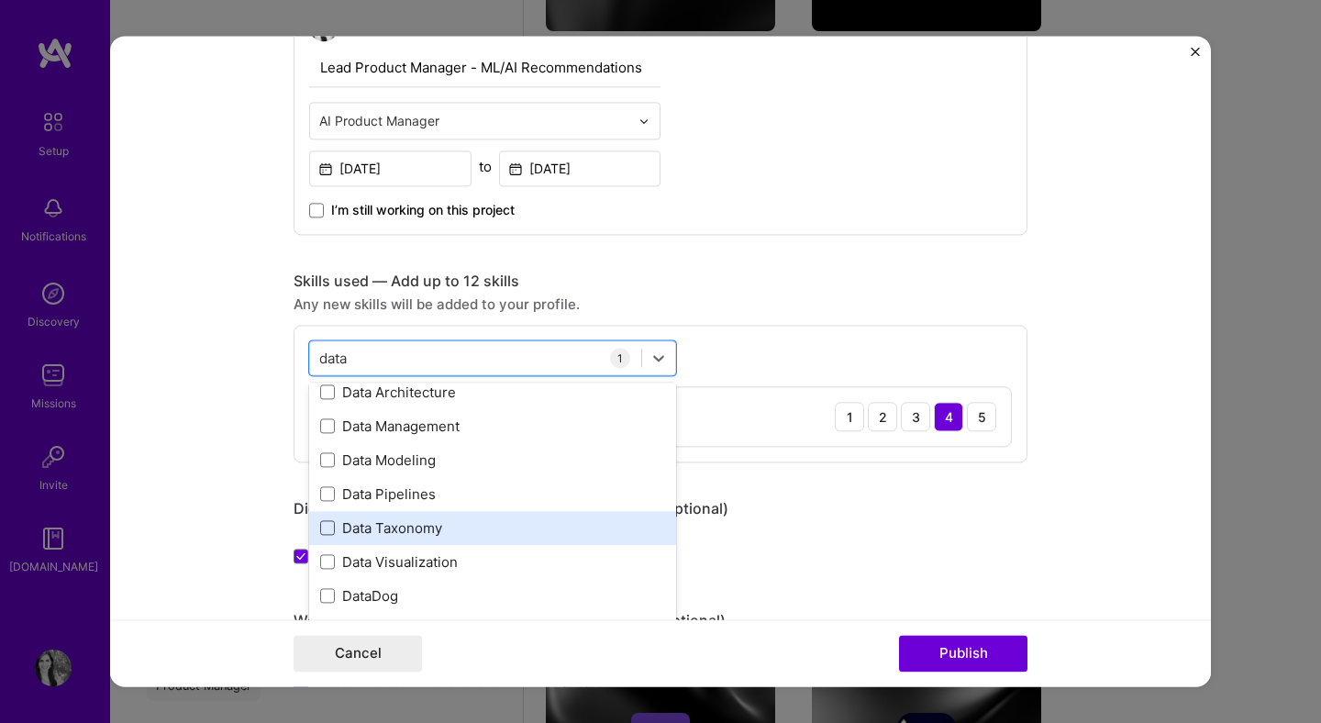
click at [325, 529] on span at bounding box center [327, 528] width 15 height 15
click at [0, 0] on input "checkbox" at bounding box center [0, 0] width 0 height 0
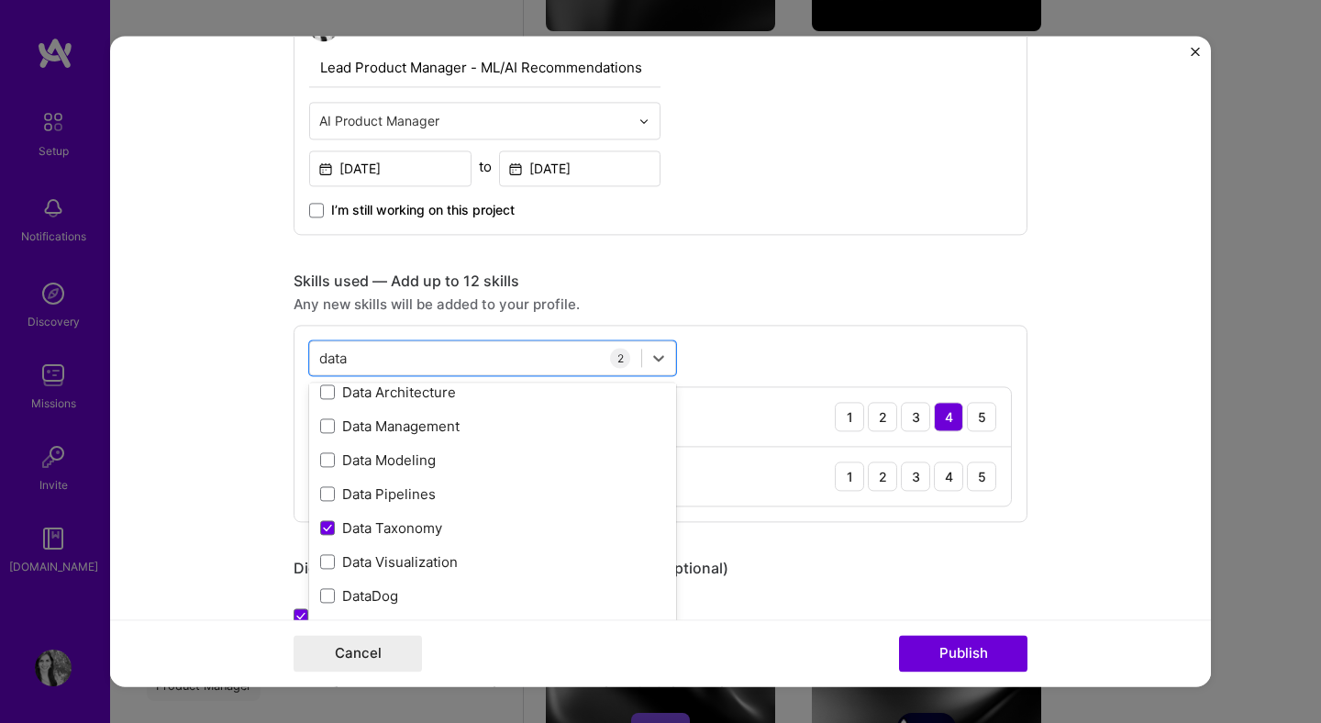
click at [778, 351] on div "option Data Taxonomy, selected. option Data Modeling focused, 0 of 2. 9 results…" at bounding box center [661, 423] width 734 height 197
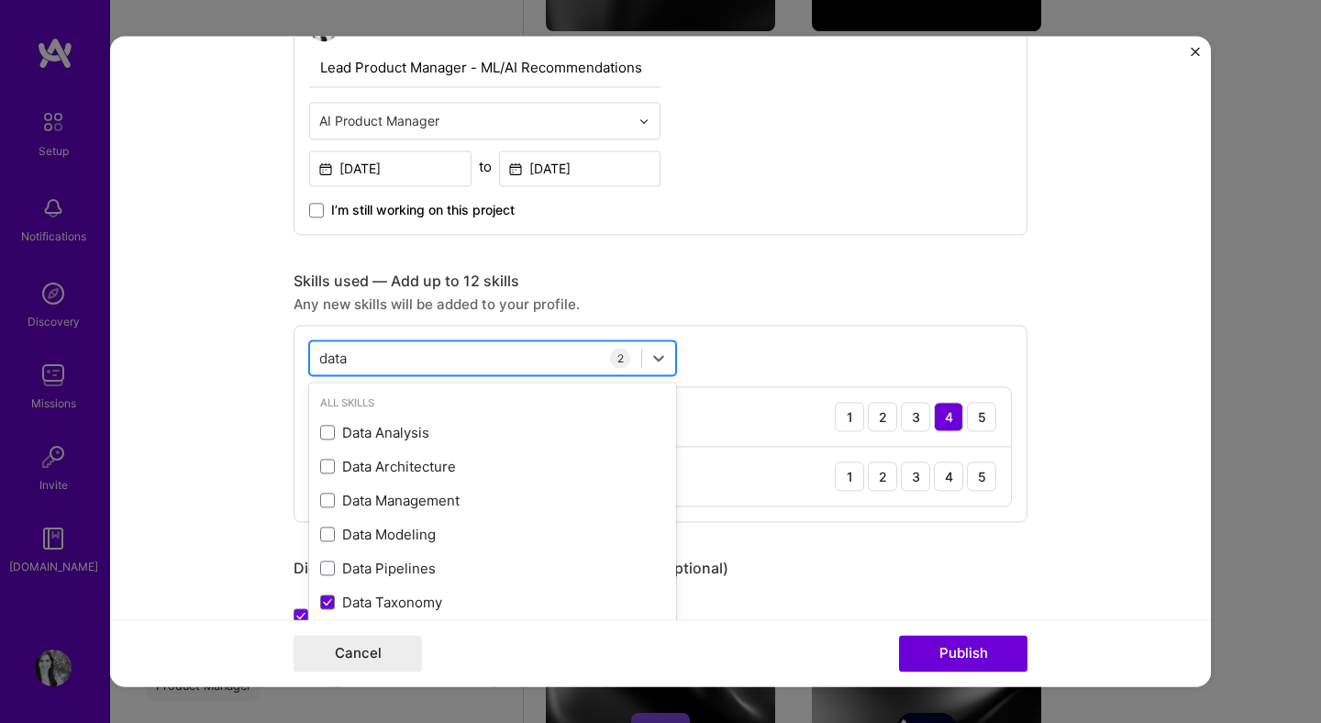
click at [558, 360] on div "data data" at bounding box center [475, 358] width 331 height 30
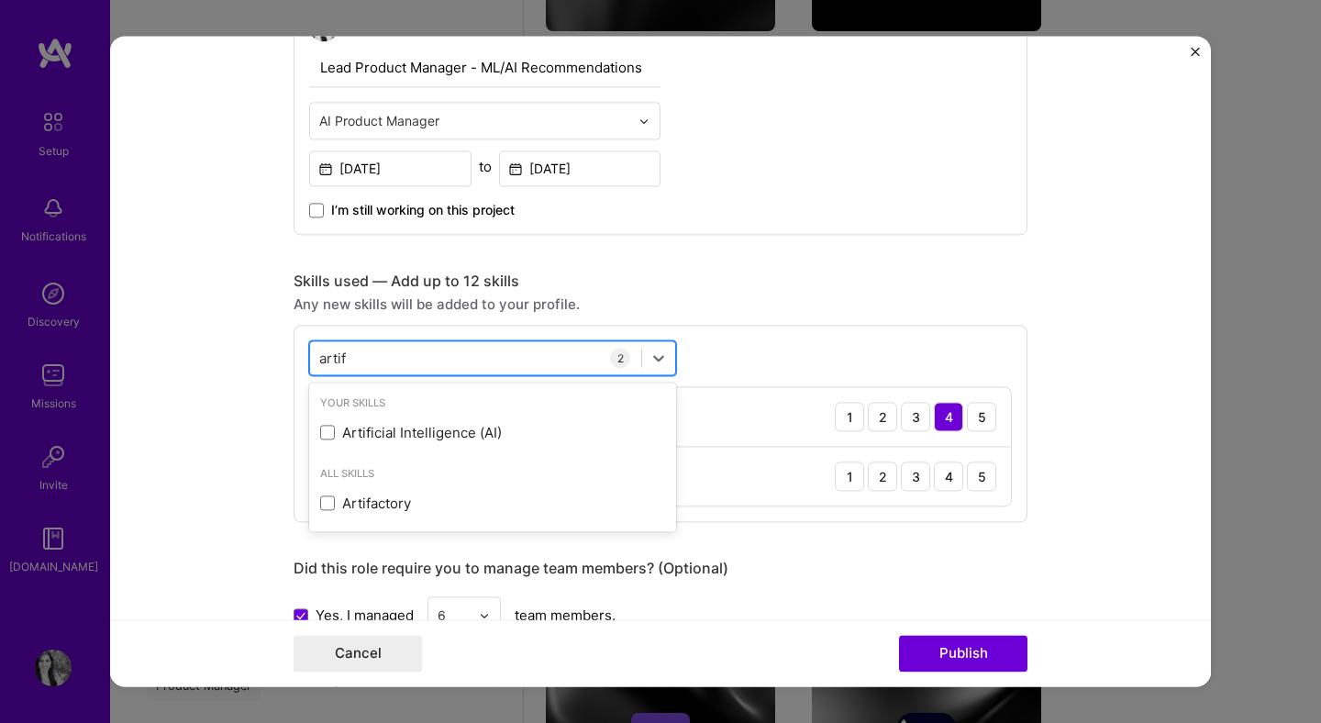
type input "artifi"
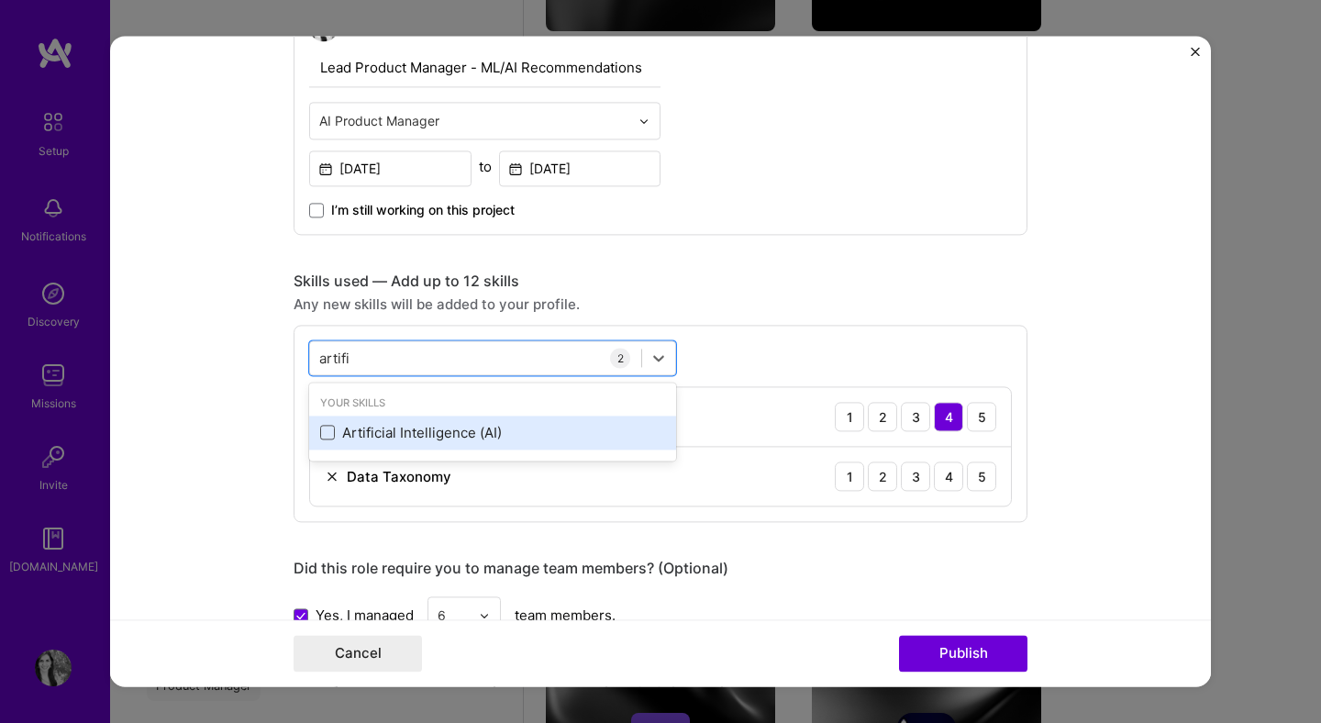
click at [326, 433] on span at bounding box center [327, 433] width 15 height 15
click at [0, 0] on input "checkbox" at bounding box center [0, 0] width 0 height 0
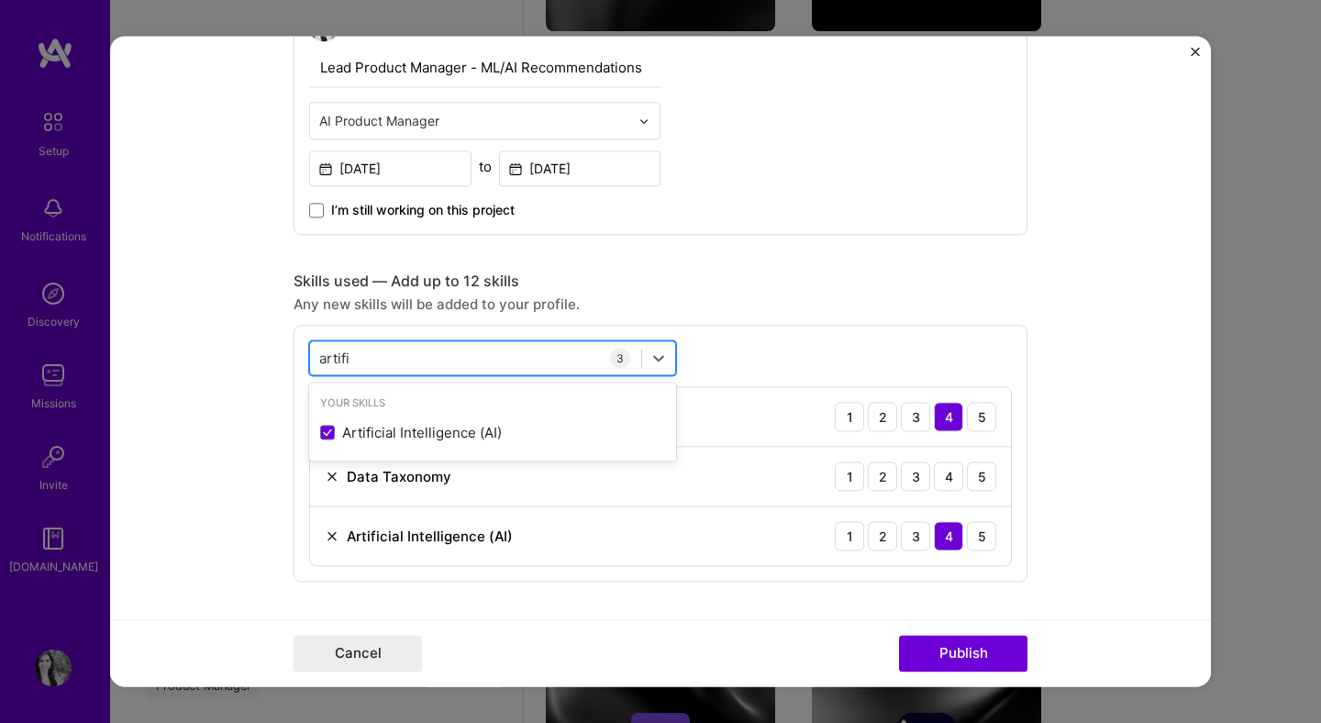
click at [504, 346] on div "[PERSON_NAME]" at bounding box center [475, 358] width 331 height 30
click at [490, 360] on div "[PERSON_NAME]" at bounding box center [475, 358] width 331 height 30
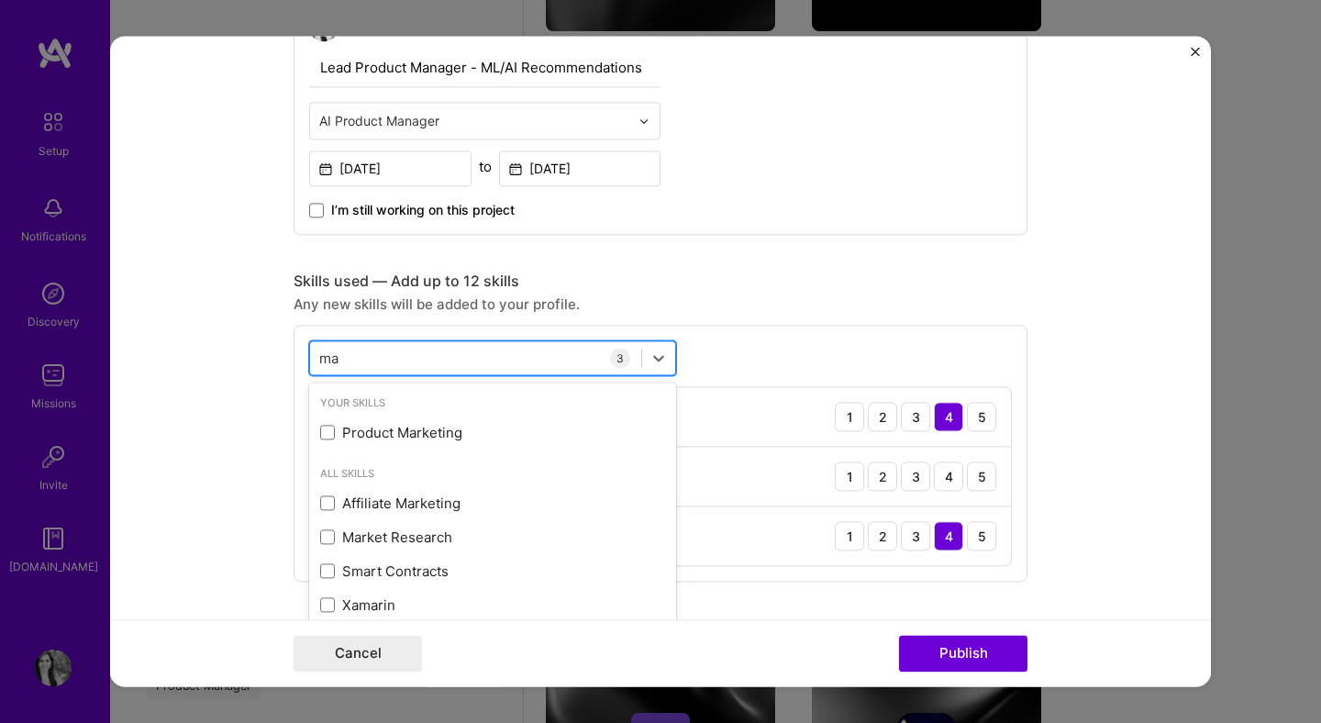
type input "m"
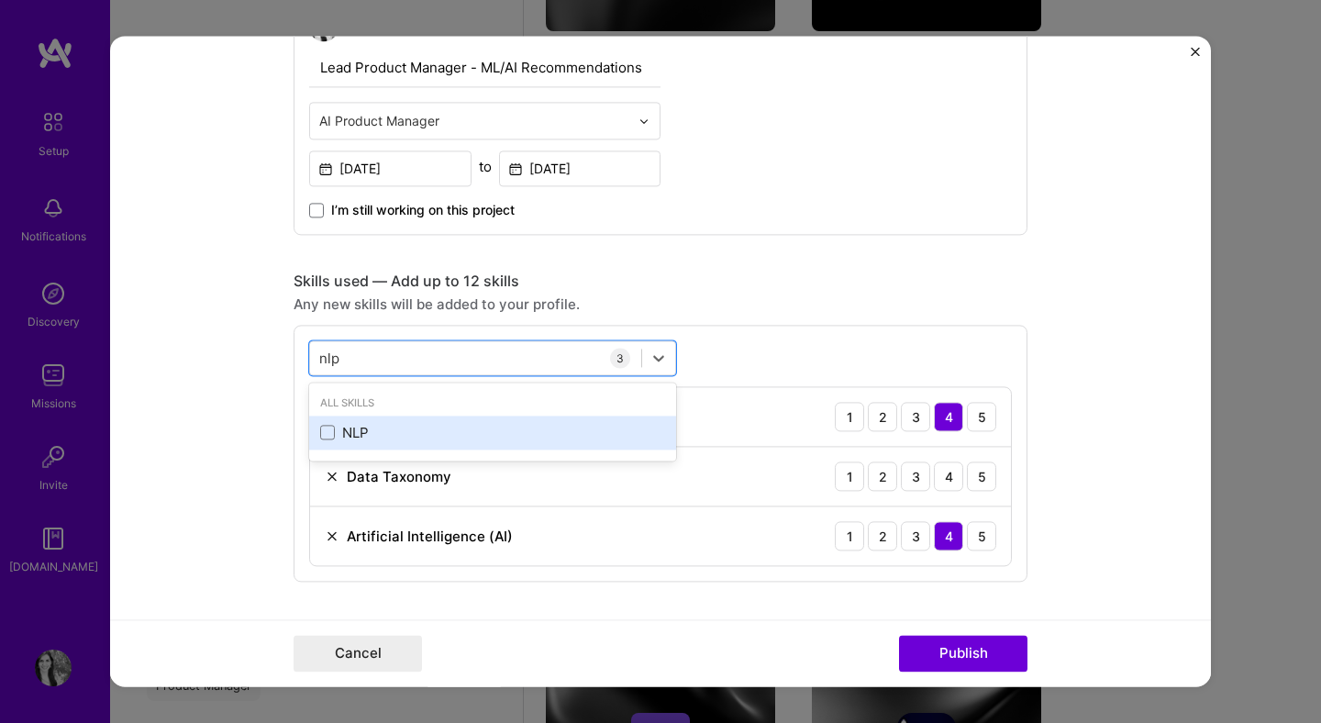
click at [508, 433] on div "NLP" at bounding box center [492, 432] width 345 height 19
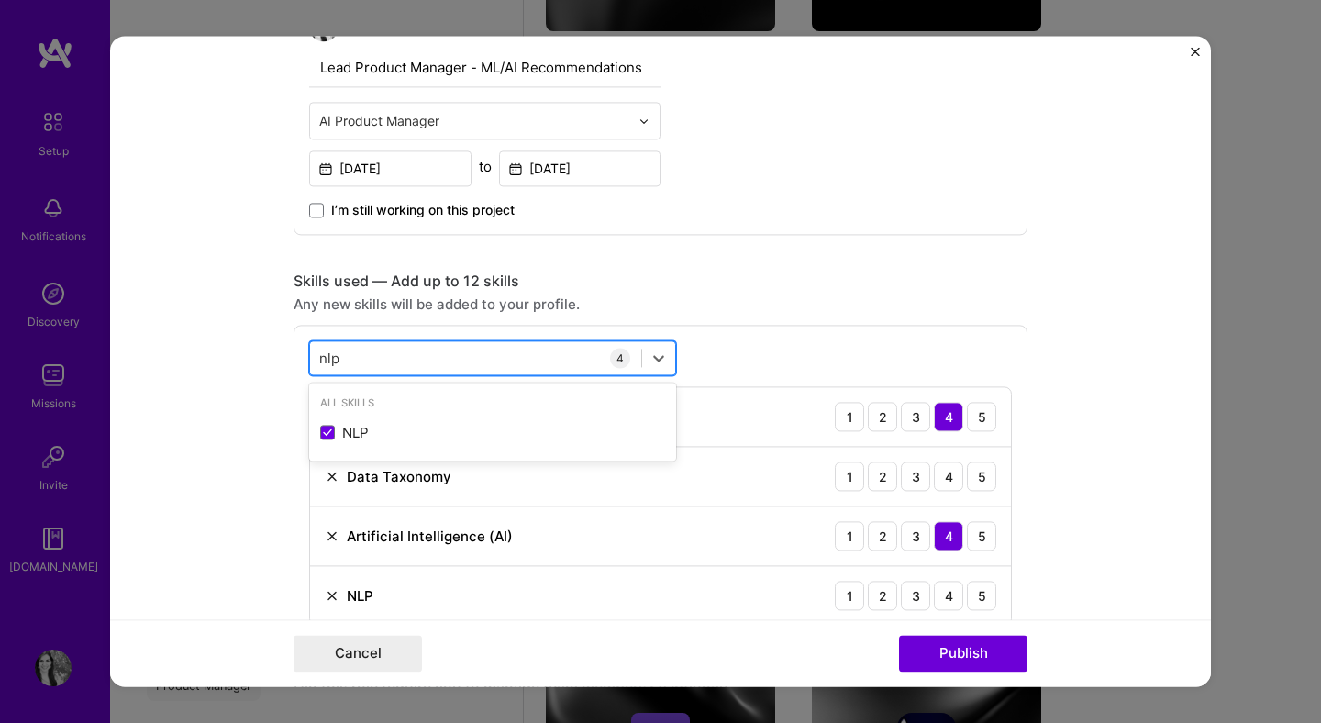
click at [506, 353] on div "nlp nlp" at bounding box center [475, 358] width 331 height 30
type input "saas"
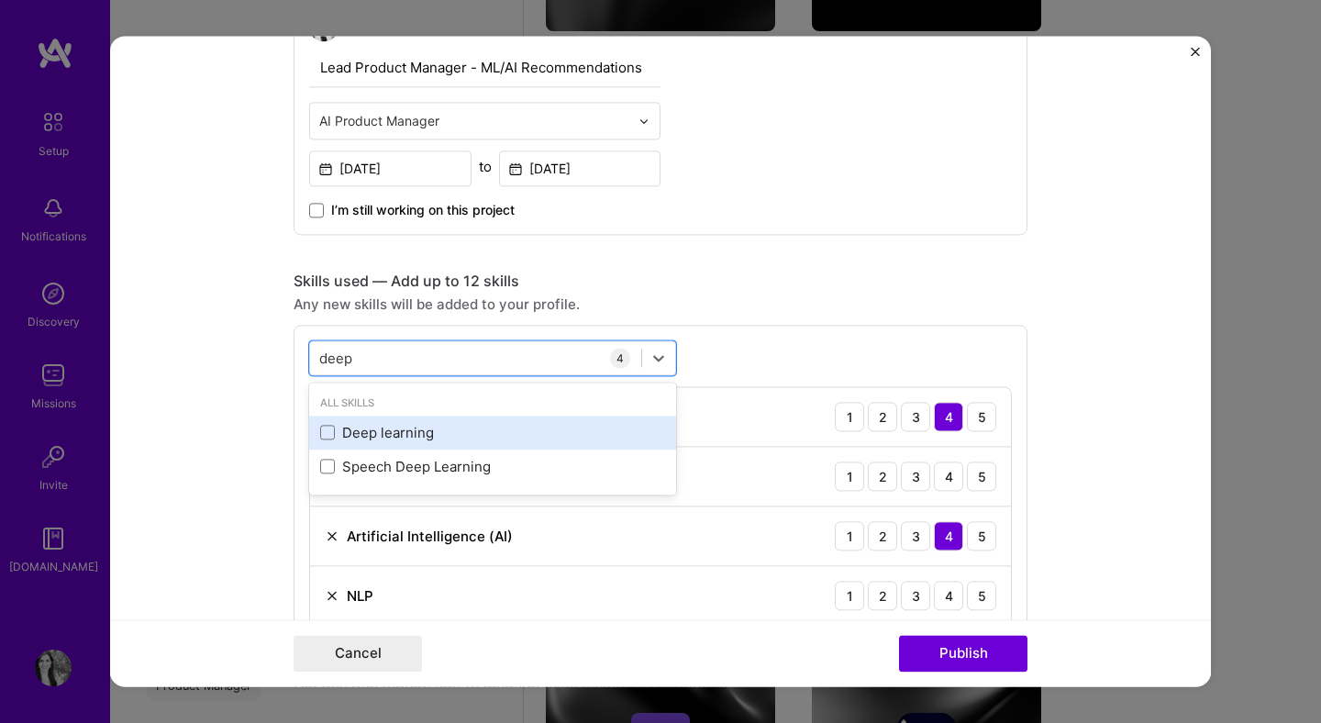
click at [584, 426] on div "Deep learning" at bounding box center [492, 432] width 345 height 19
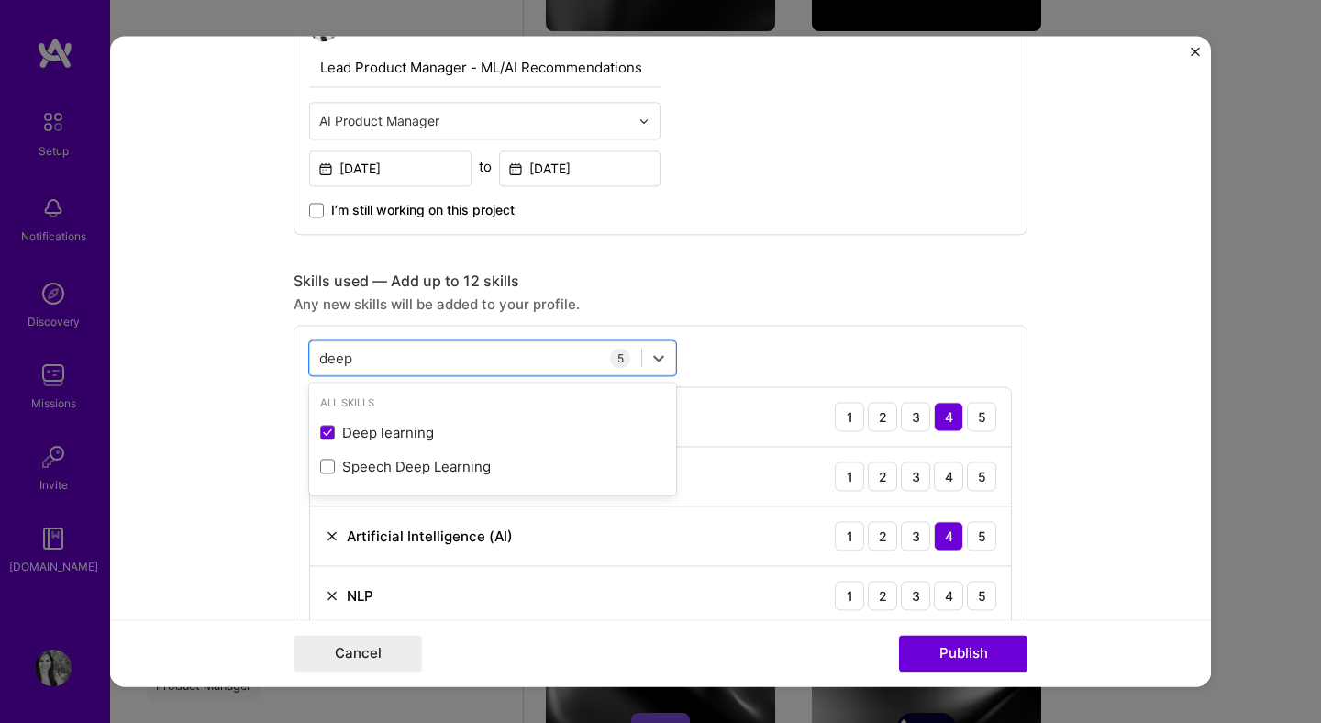
click at [795, 312] on div "Any new skills will be added to your profile." at bounding box center [661, 304] width 734 height 19
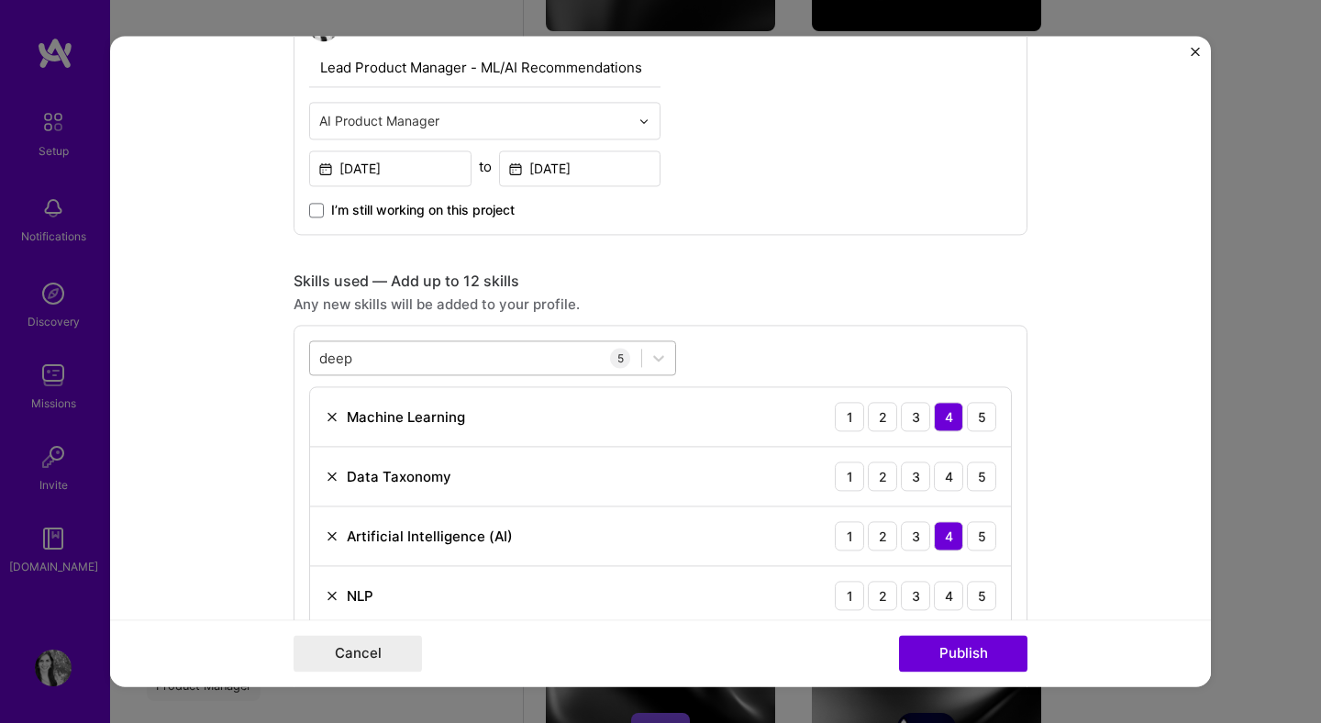
click at [573, 358] on div "deep deep" at bounding box center [475, 358] width 331 height 30
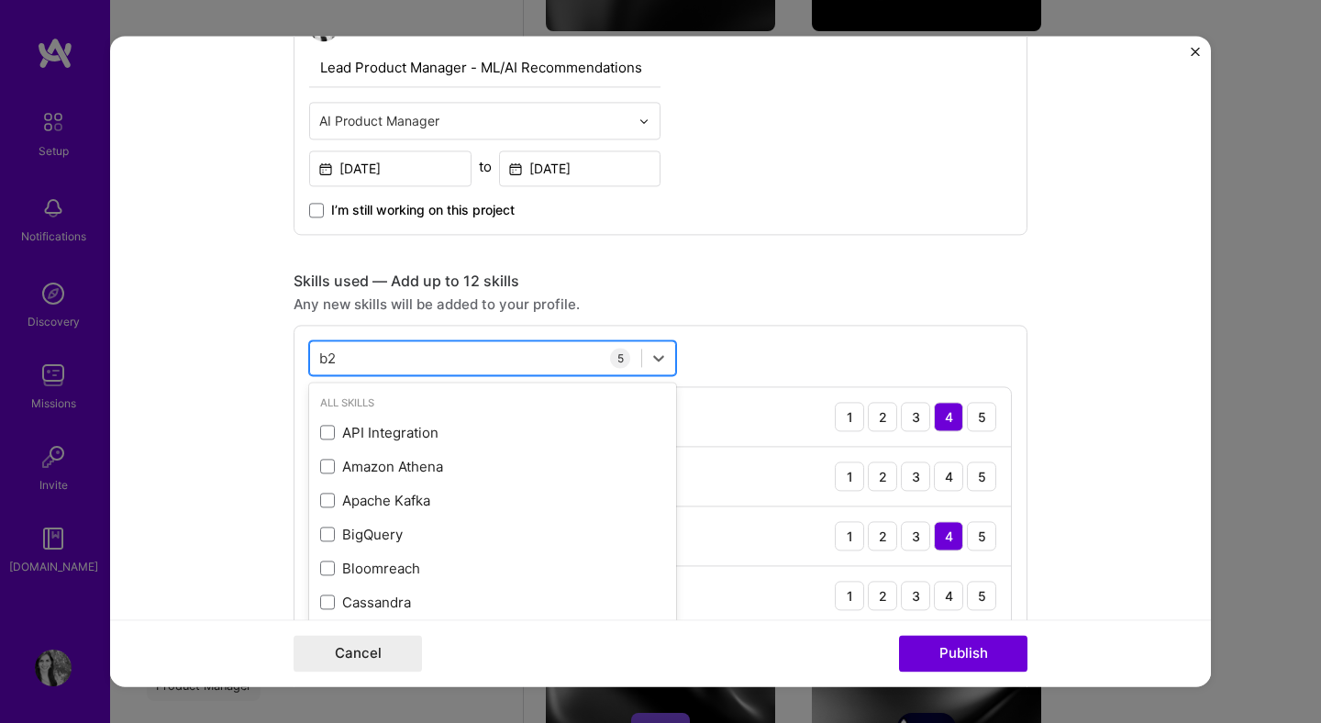
type input "b2b"
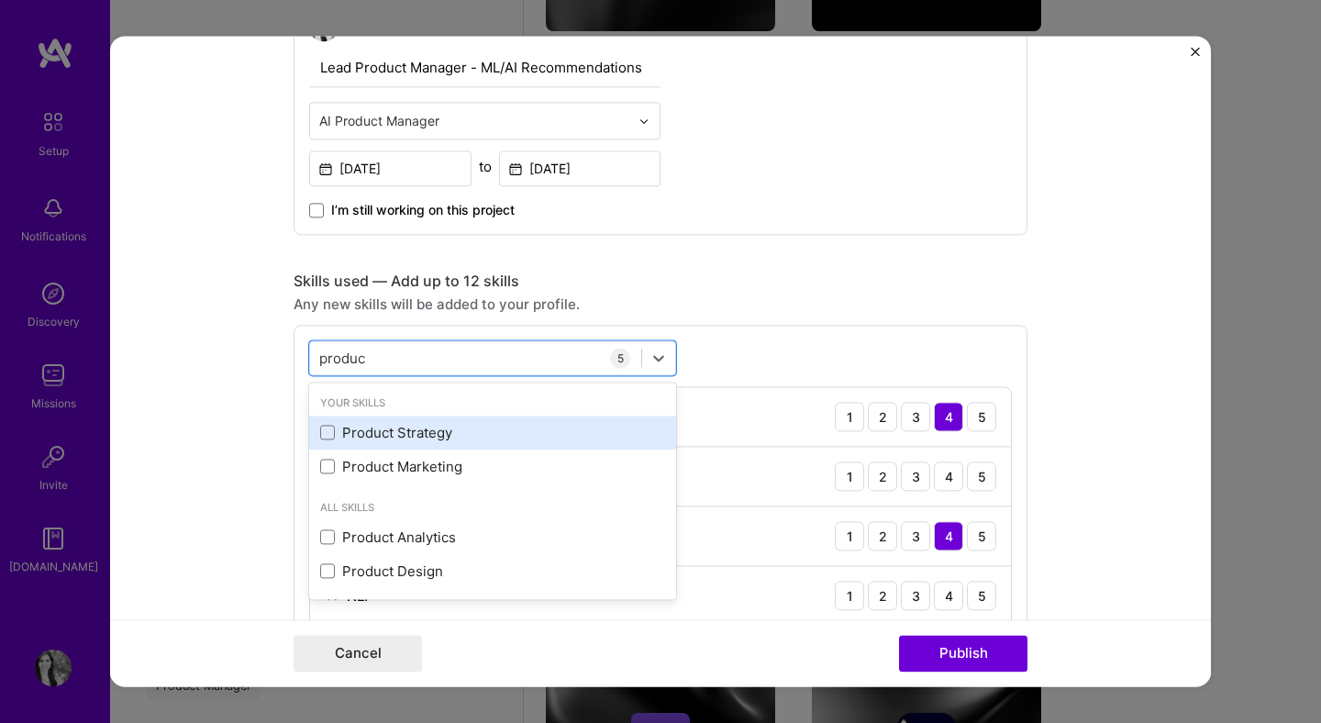
click at [436, 434] on div "Product Strategy" at bounding box center [492, 432] width 345 height 19
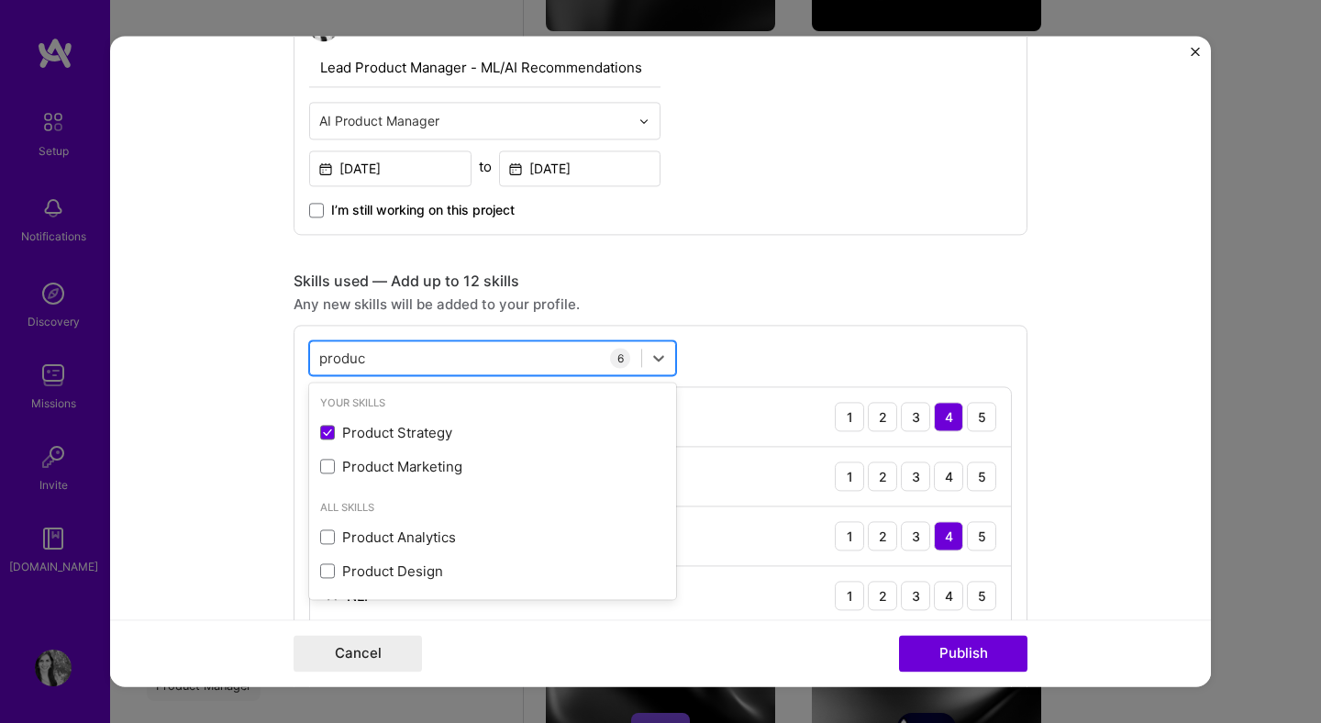
click at [428, 356] on div "produc produc" at bounding box center [475, 358] width 331 height 30
type input "product"
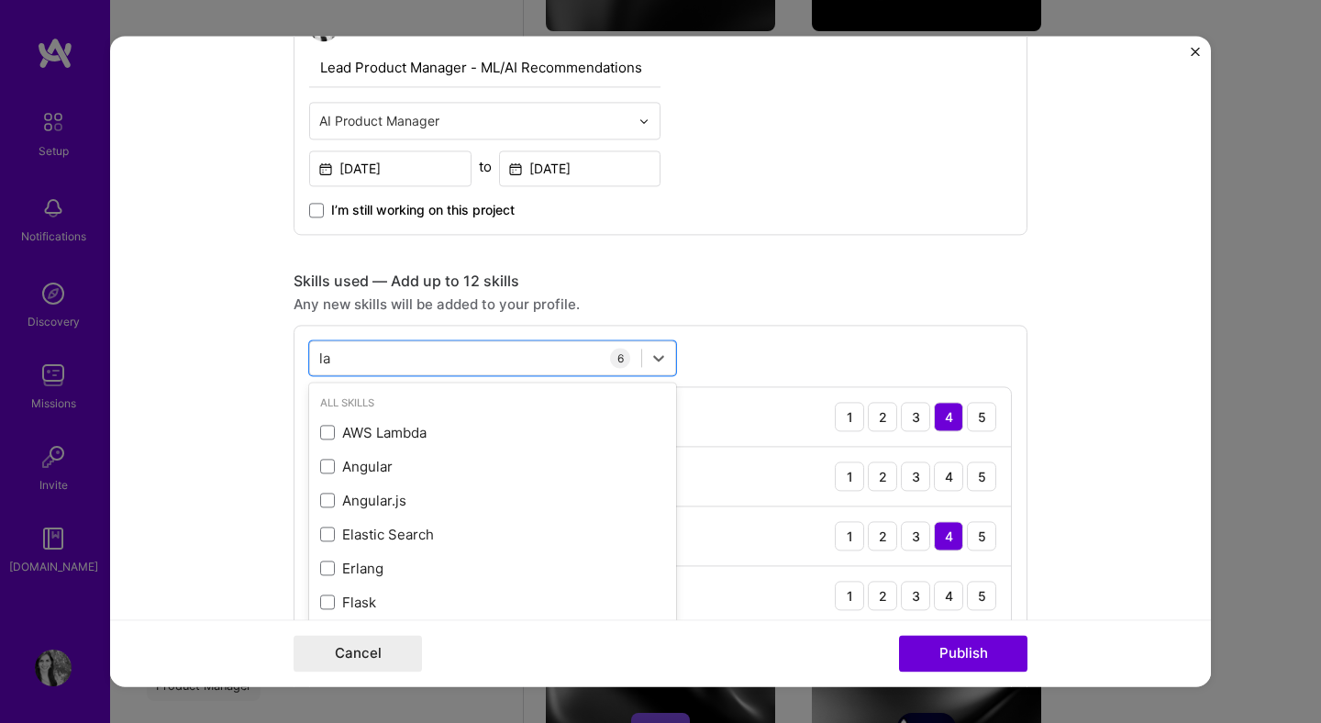
type input "l"
type input "c"
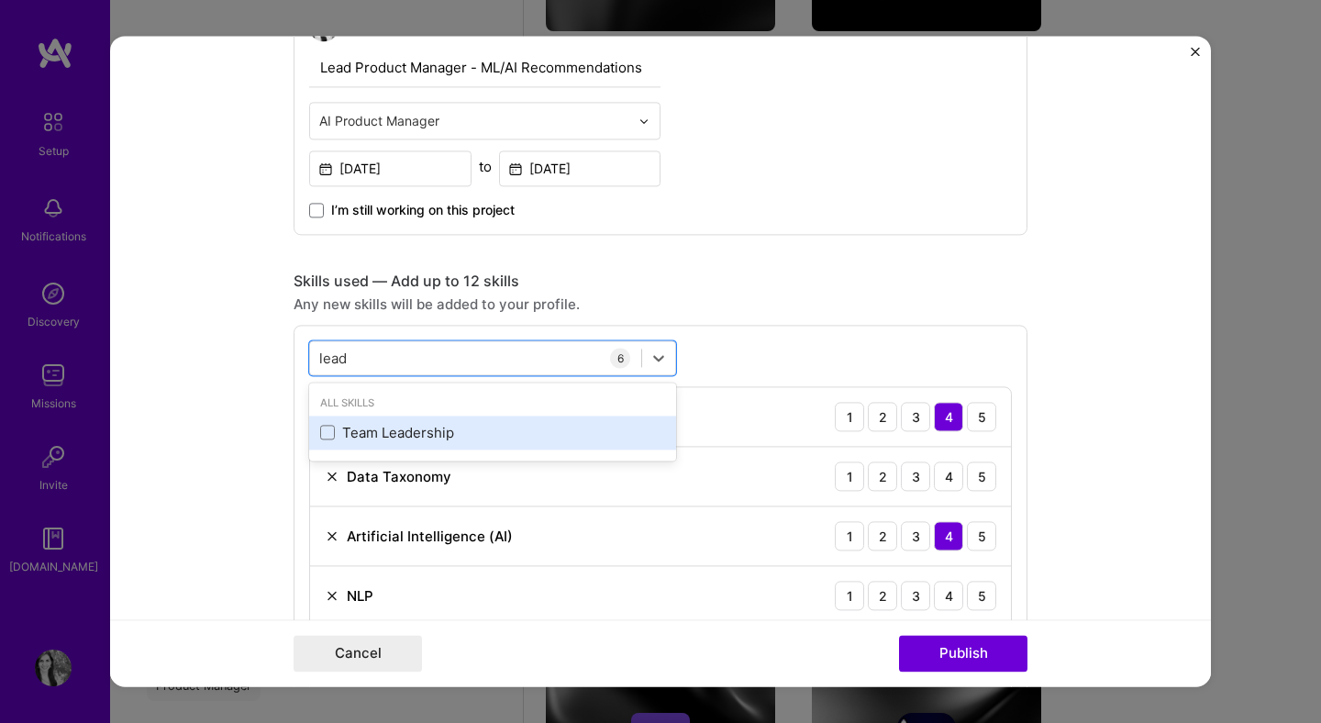
click at [356, 431] on div "Team Leadership" at bounding box center [492, 432] width 345 height 19
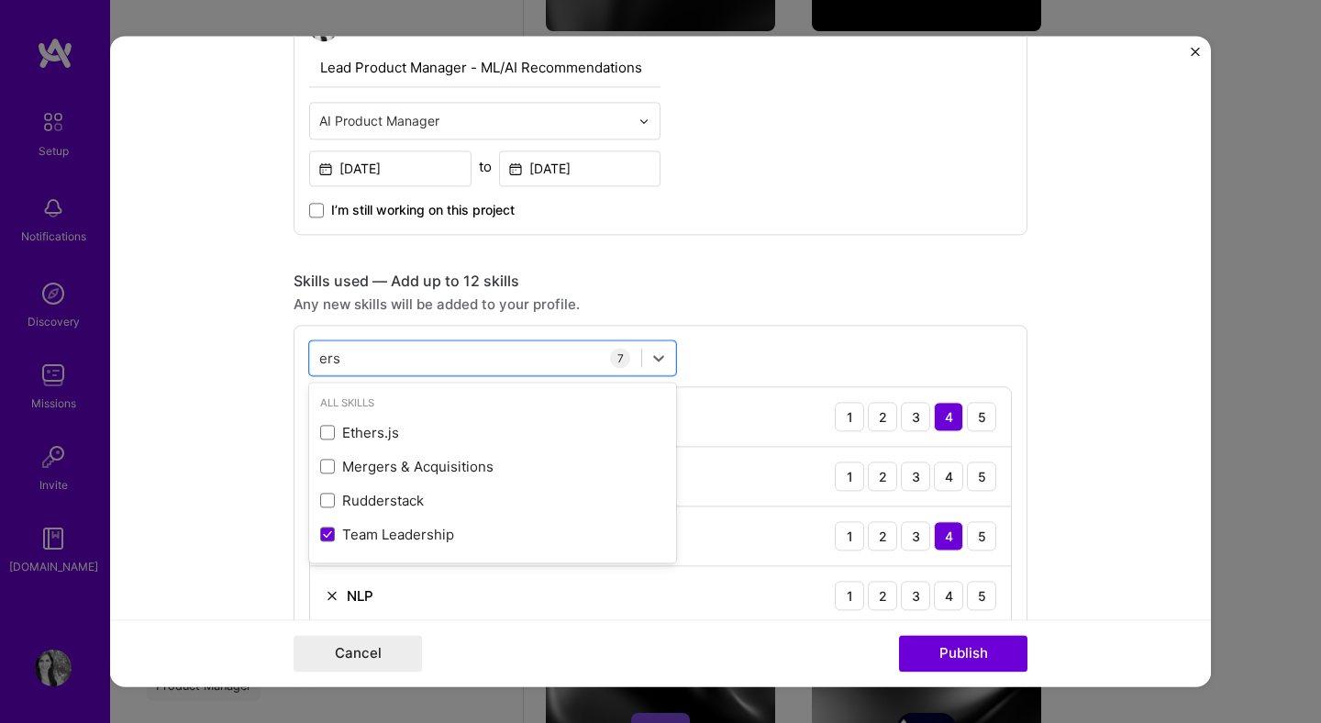
type input "s"
type input "clus"
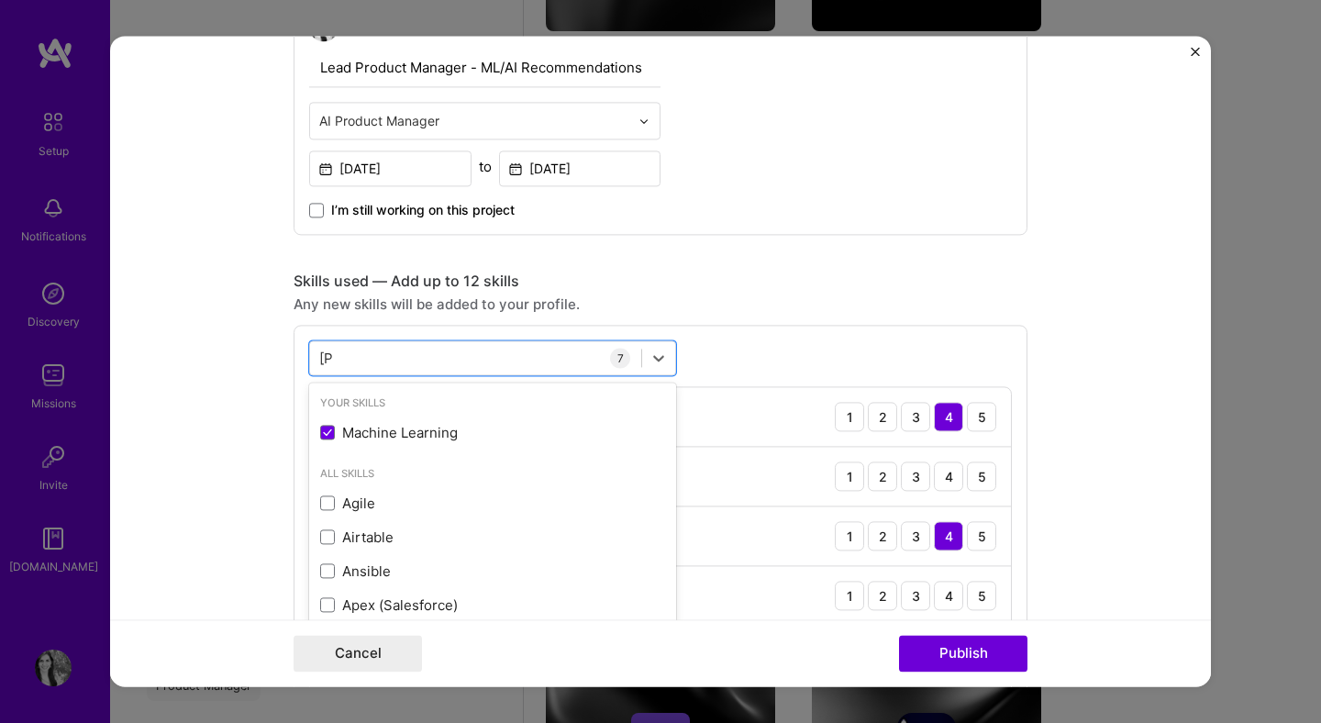
type input "learn"
type input "rapid"
click at [215, 373] on form "Editing suggested project This project is suggested based on your LinkedIn, res…" at bounding box center [660, 361] width 1101 height 651
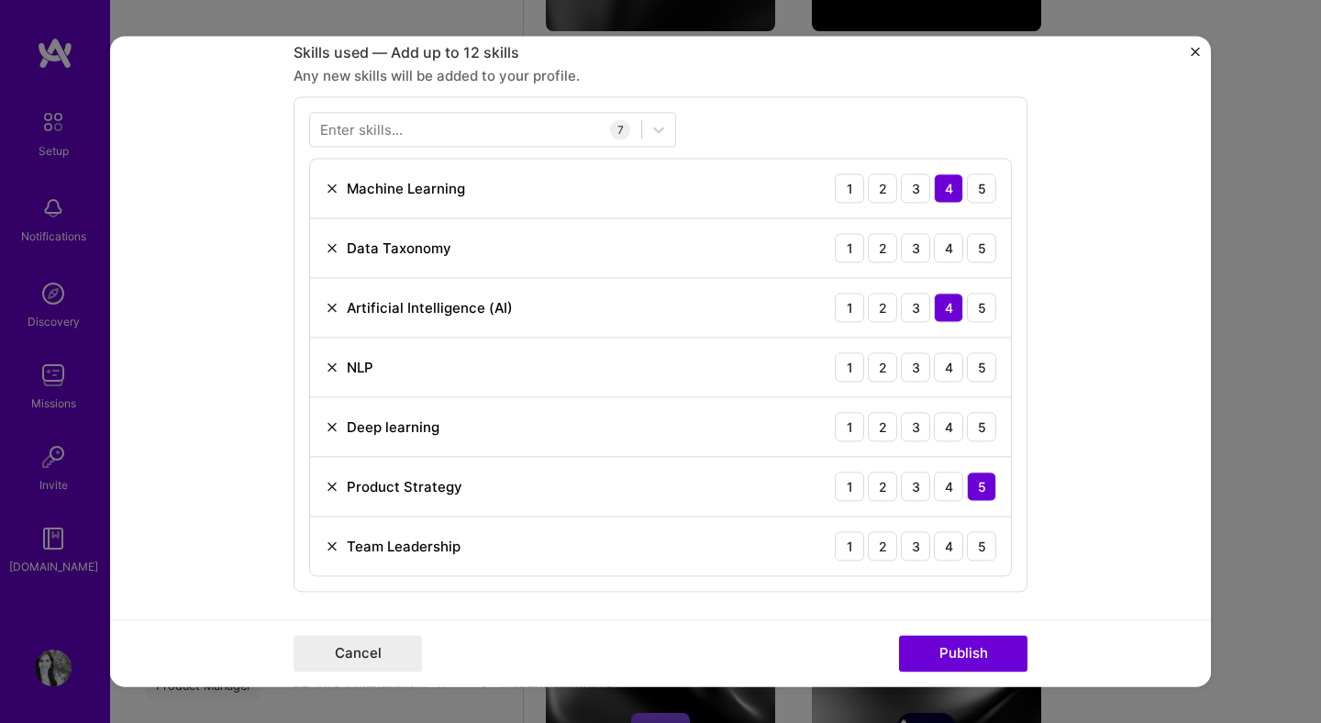
scroll to position [925, 0]
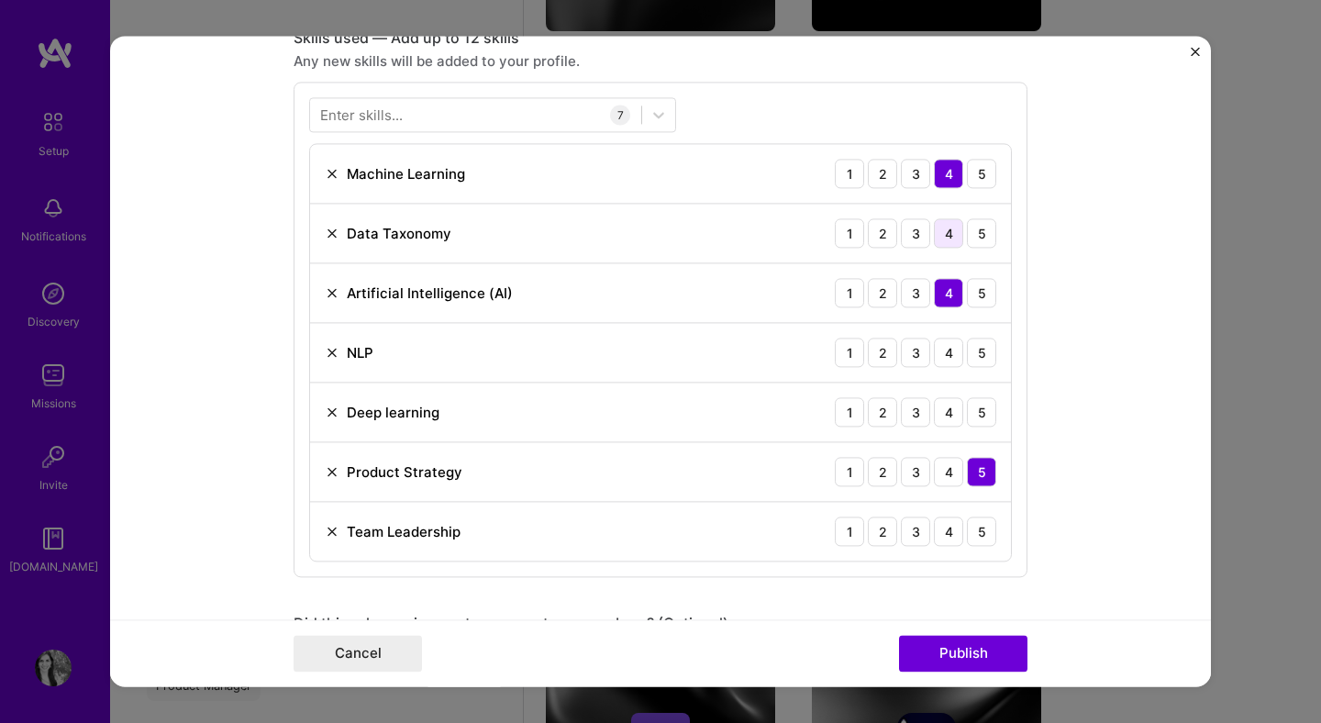
click at [954, 233] on div "4" at bounding box center [948, 232] width 29 height 29
click at [957, 357] on div "4" at bounding box center [948, 352] width 29 height 29
click at [957, 417] on div "4" at bounding box center [948, 411] width 29 height 29
click at [992, 537] on div "5" at bounding box center [981, 531] width 29 height 29
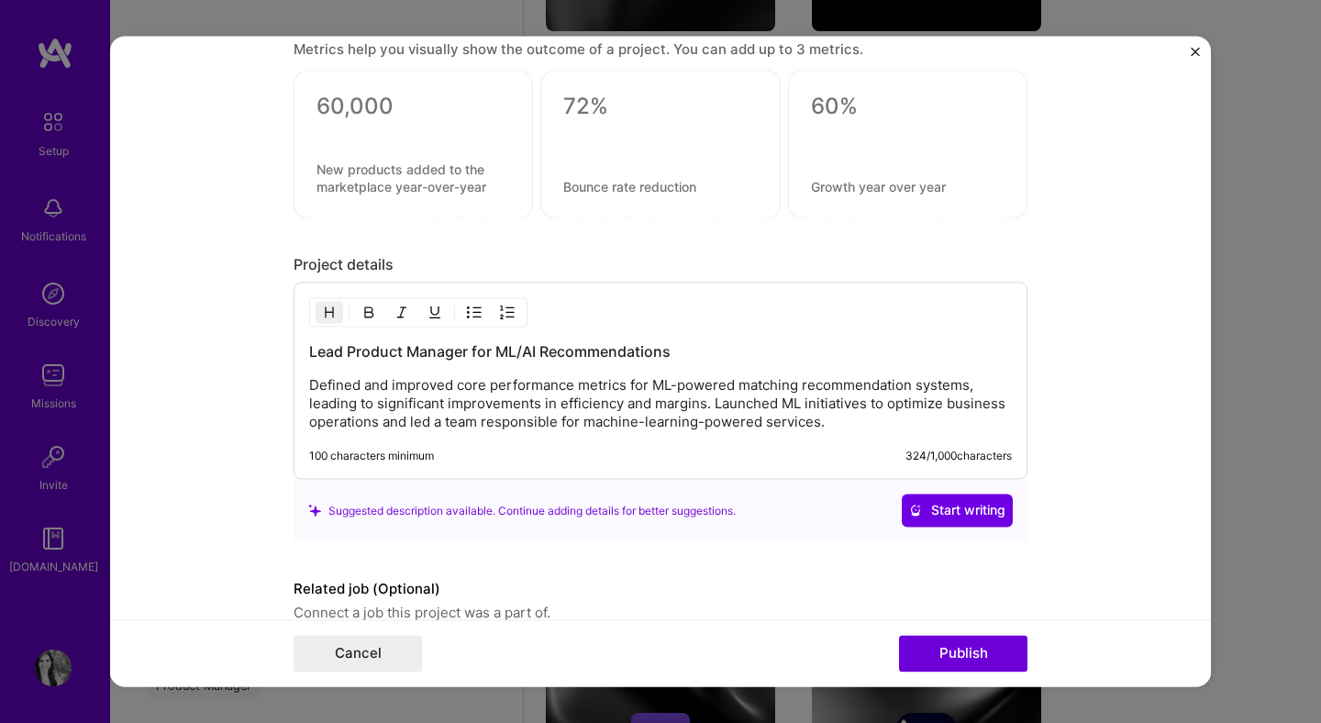
scroll to position [1752, 0]
click at [532, 389] on p "Defined and improved core performance metrics for ML-powered matching recommend…" at bounding box center [660, 402] width 703 height 55
click at [850, 422] on p "Defined and improved core performance metrics for ML-powered matching recommend…" at bounding box center [660, 402] width 703 height 55
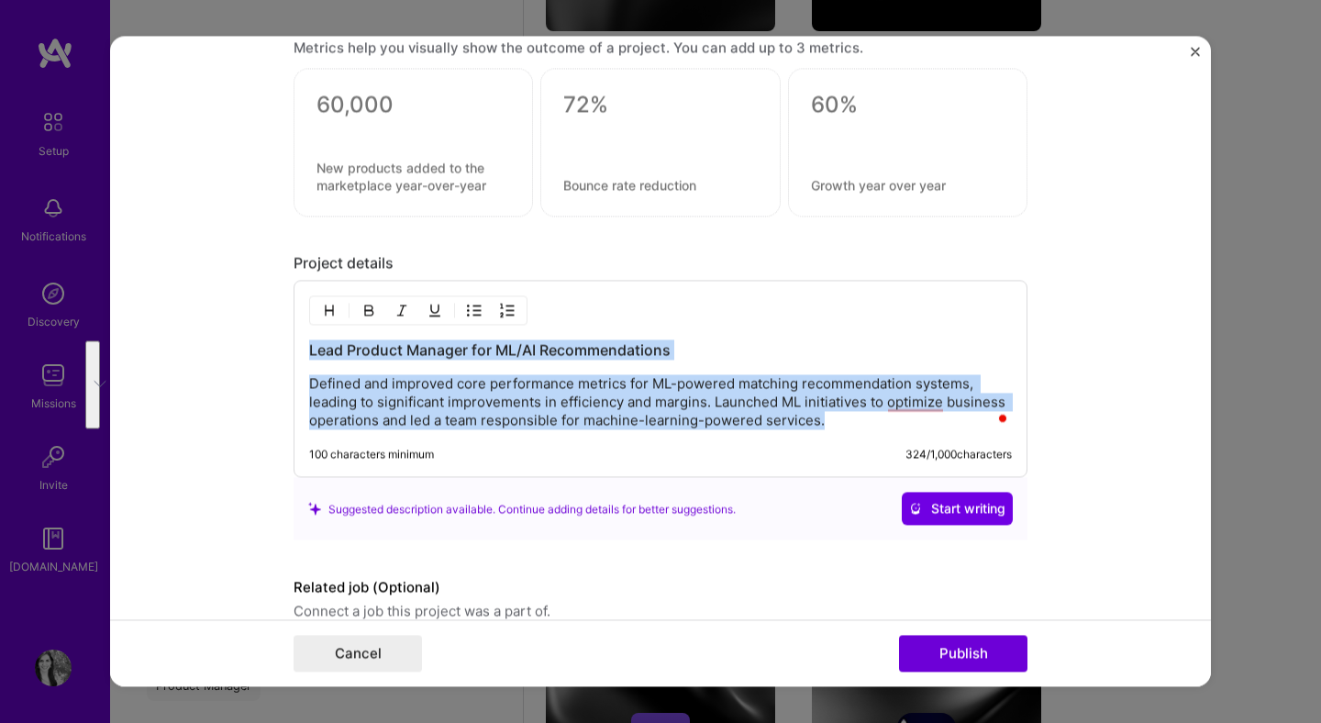
click at [752, 404] on p "Defined and improved core performance metrics for ML-powered matching recommend…" at bounding box center [660, 402] width 703 height 55
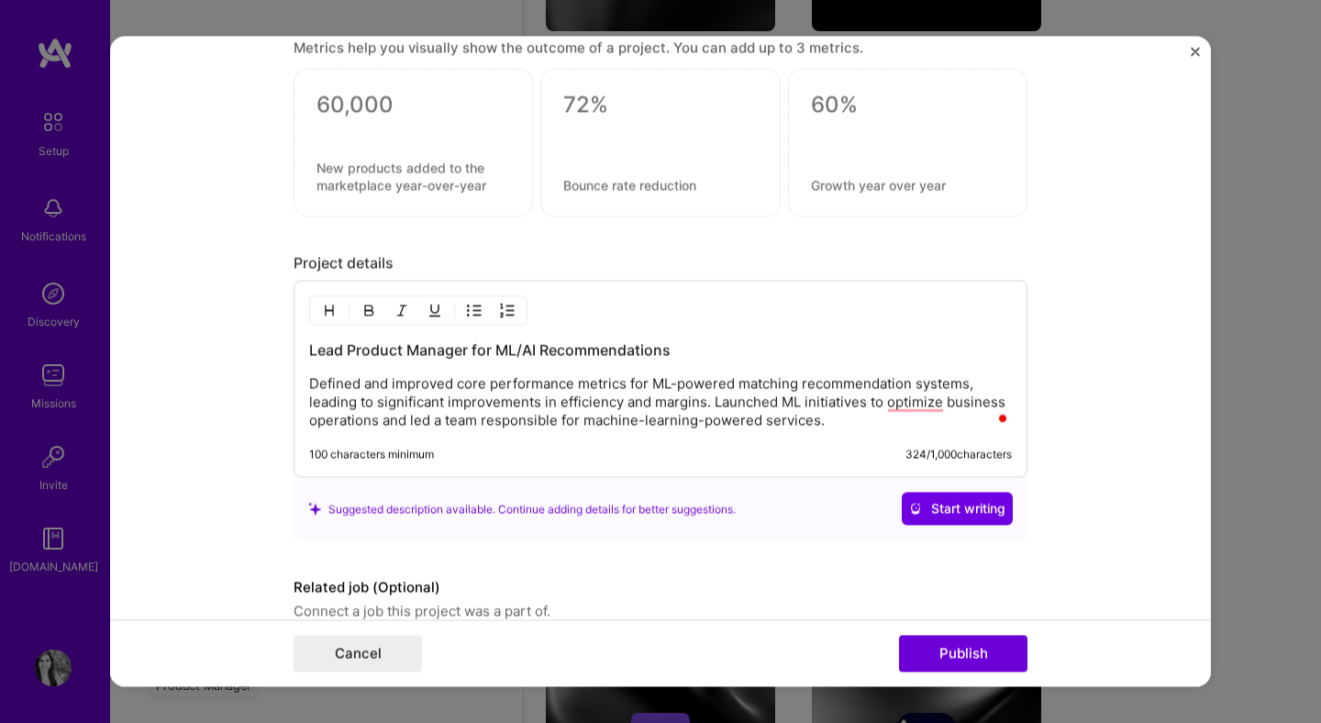
click at [879, 429] on p "Defined and improved core performance metrics for ML-powered matching recommend…" at bounding box center [660, 402] width 703 height 55
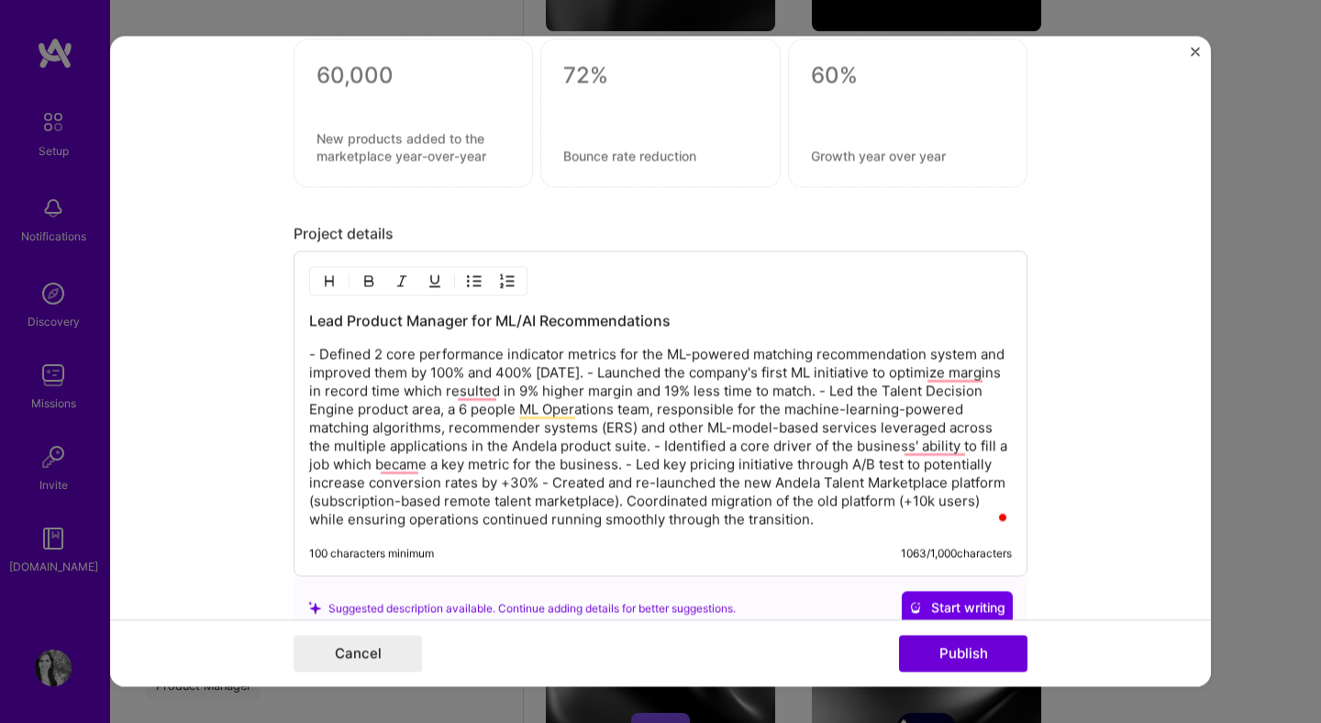
scroll to position [1783, 0]
click at [623, 373] on p "- Defined 2 core performance indicator metrics for the ML-powered matching reco…" at bounding box center [660, 437] width 703 height 184
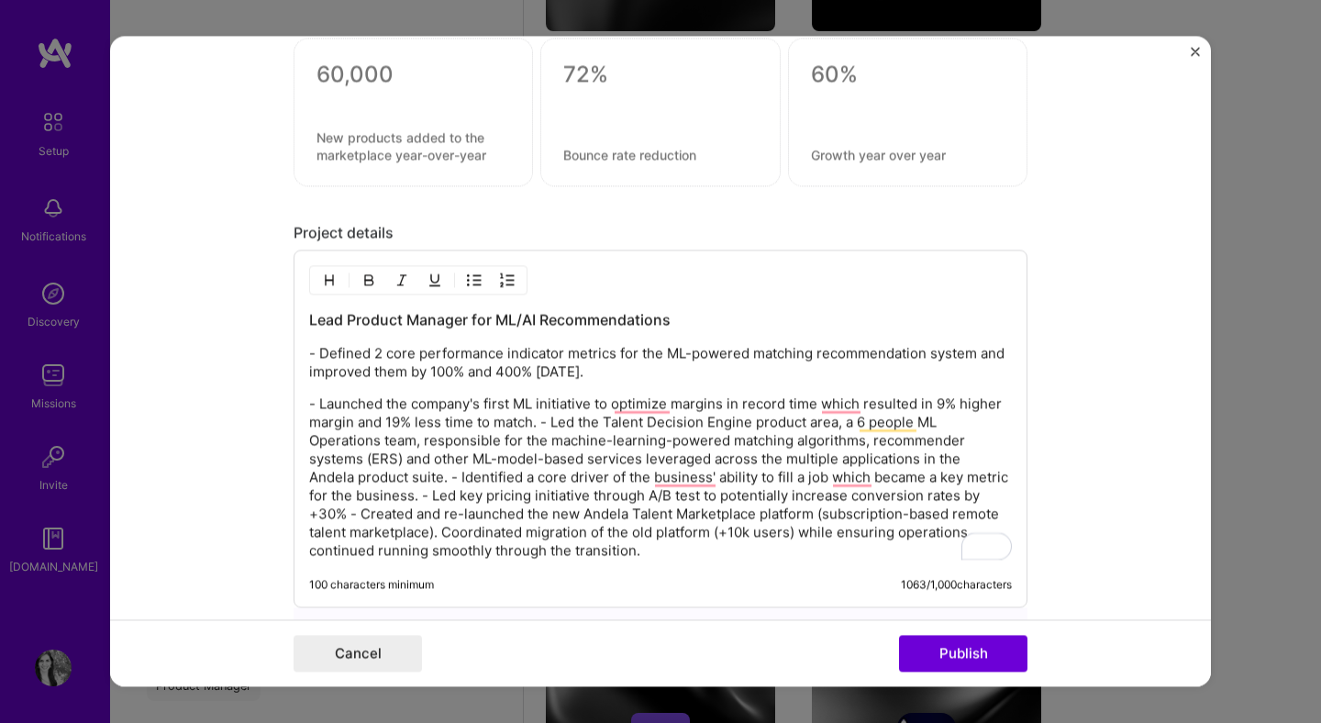
click at [541, 423] on p "- Launched the company's first ML initiative to optimize margins in record time…" at bounding box center [660, 477] width 703 height 165
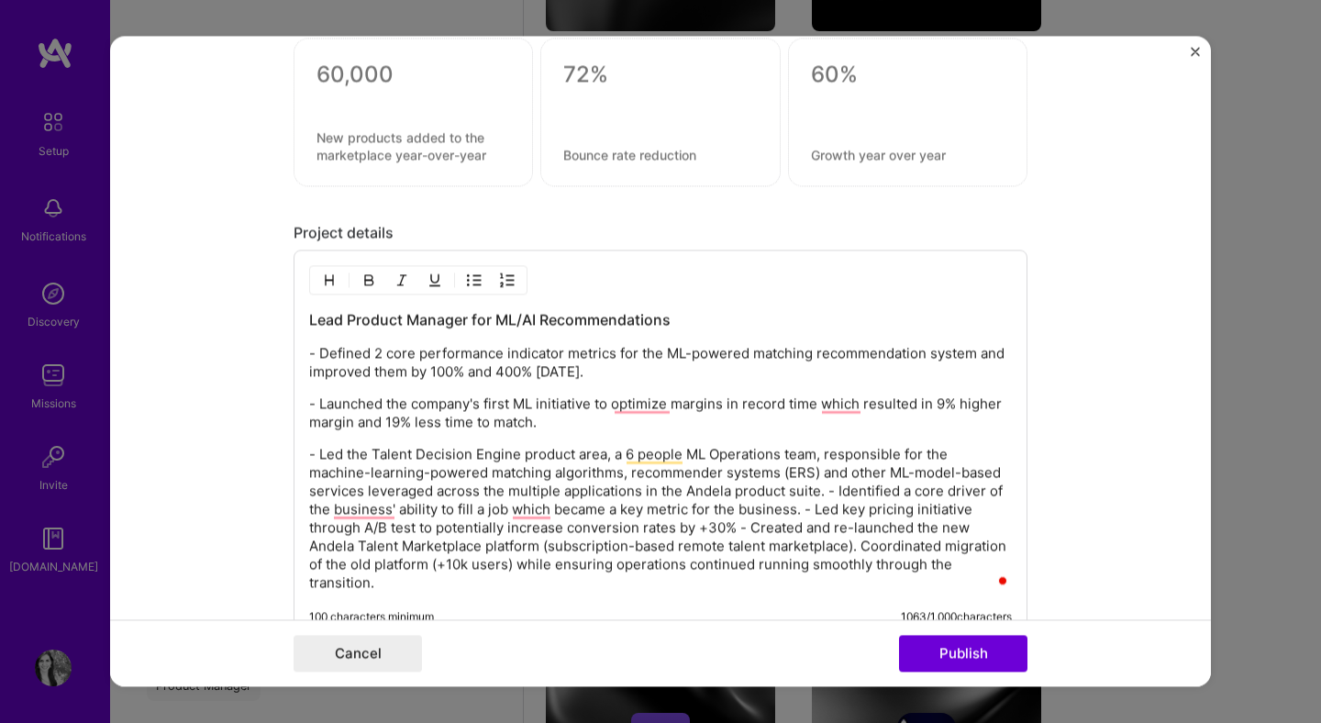
click at [828, 491] on p "- Led the Talent Decision Engine product area, a 6 people ML Operations team, r…" at bounding box center [660, 519] width 703 height 147
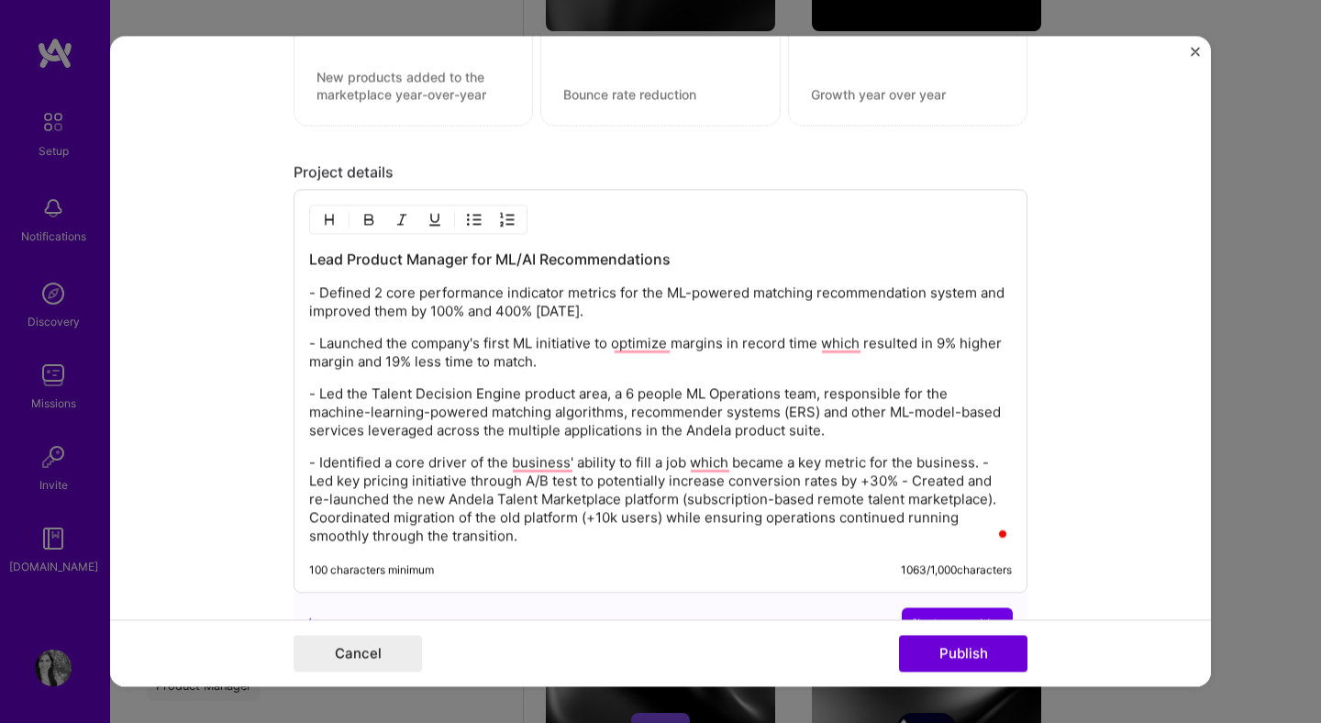
scroll to position [1843, 0]
click at [901, 482] on p "- Identified a core driver of the business' ability to fill a job which became …" at bounding box center [660, 500] width 703 height 92
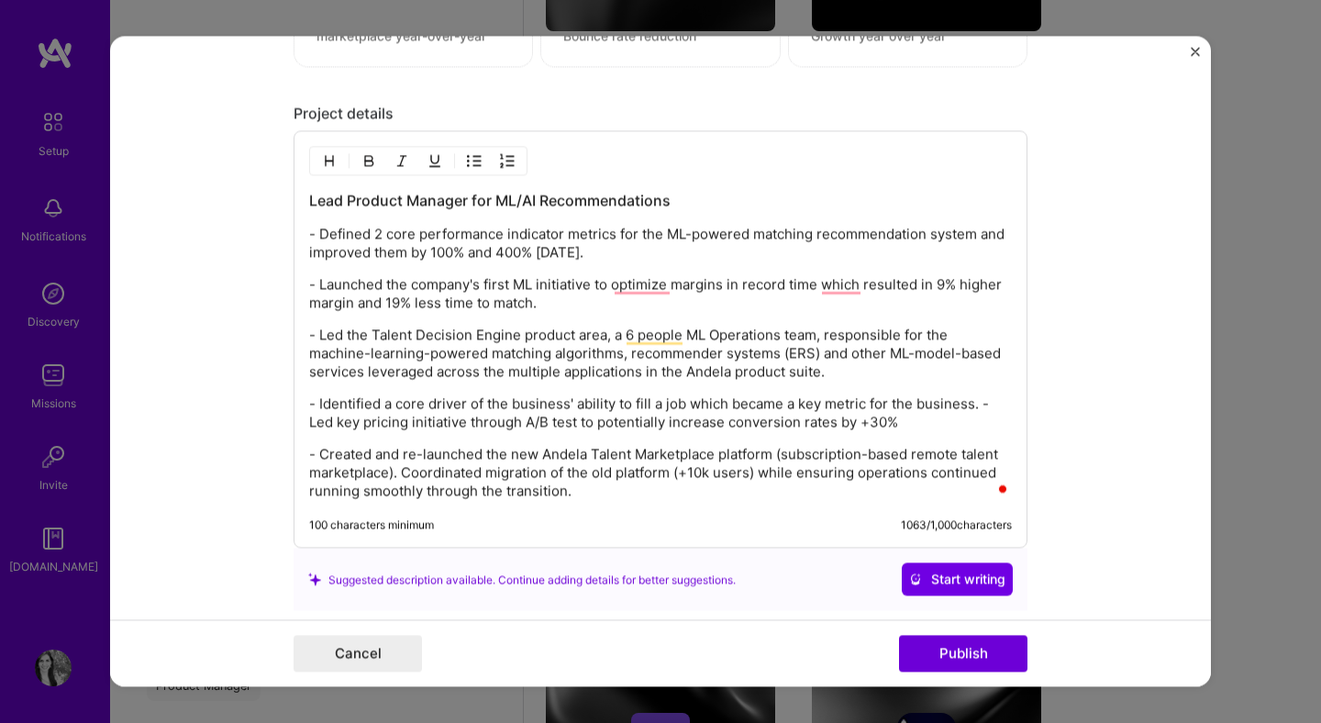
scroll to position [1909, 0]
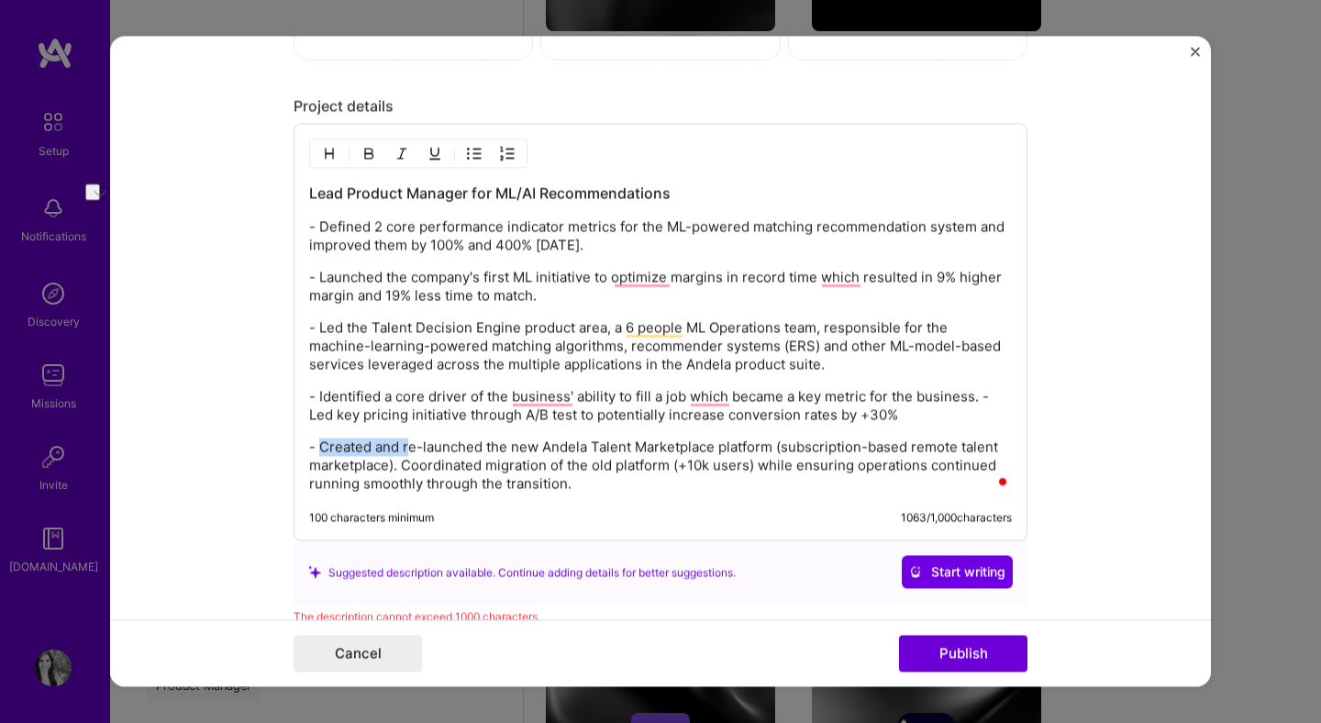
drag, startPoint x: 408, startPoint y: 449, endPoint x: 325, endPoint y: 444, distance: 83.6
click at [325, 444] on p "- Created and re-launched the new Andela Talent Marketplace platform (subscript…" at bounding box center [660, 466] width 703 height 55
click at [868, 328] on p "- Led the Talent Decision Engine product area, a 6 people ML Operations team, r…" at bounding box center [660, 346] width 703 height 55
drag, startPoint x: 824, startPoint y: 328, endPoint x: 616, endPoint y: 335, distance: 208.4
click at [616, 335] on p "- Led the Talent Decision Engine product area, a 6 people ML Operations team, r…" at bounding box center [660, 346] width 703 height 55
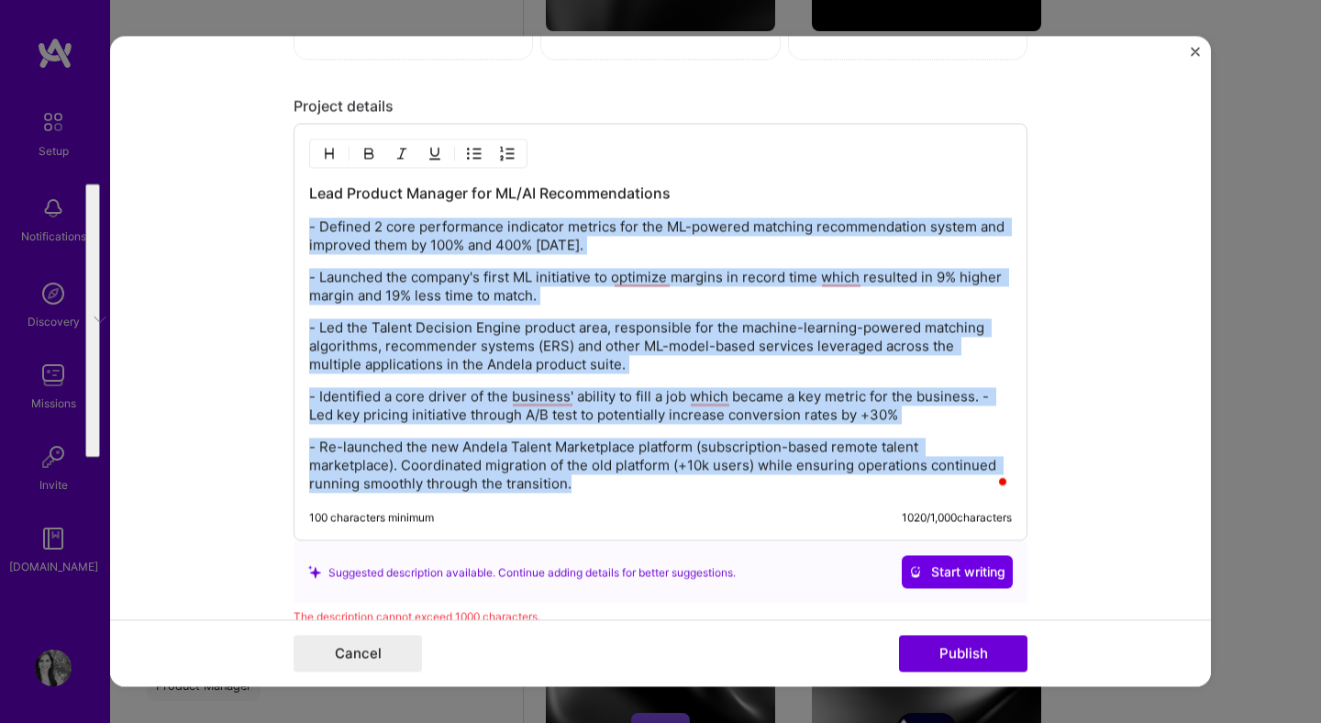
drag, startPoint x: 616, startPoint y: 480, endPoint x: 281, endPoint y: 216, distance: 426.6
click at [281, 216] on form "Editing suggested project This project is suggested based on your LinkedIn, res…" at bounding box center [660, 361] width 1101 height 651
click at [478, 150] on img "button" at bounding box center [474, 154] width 15 height 15
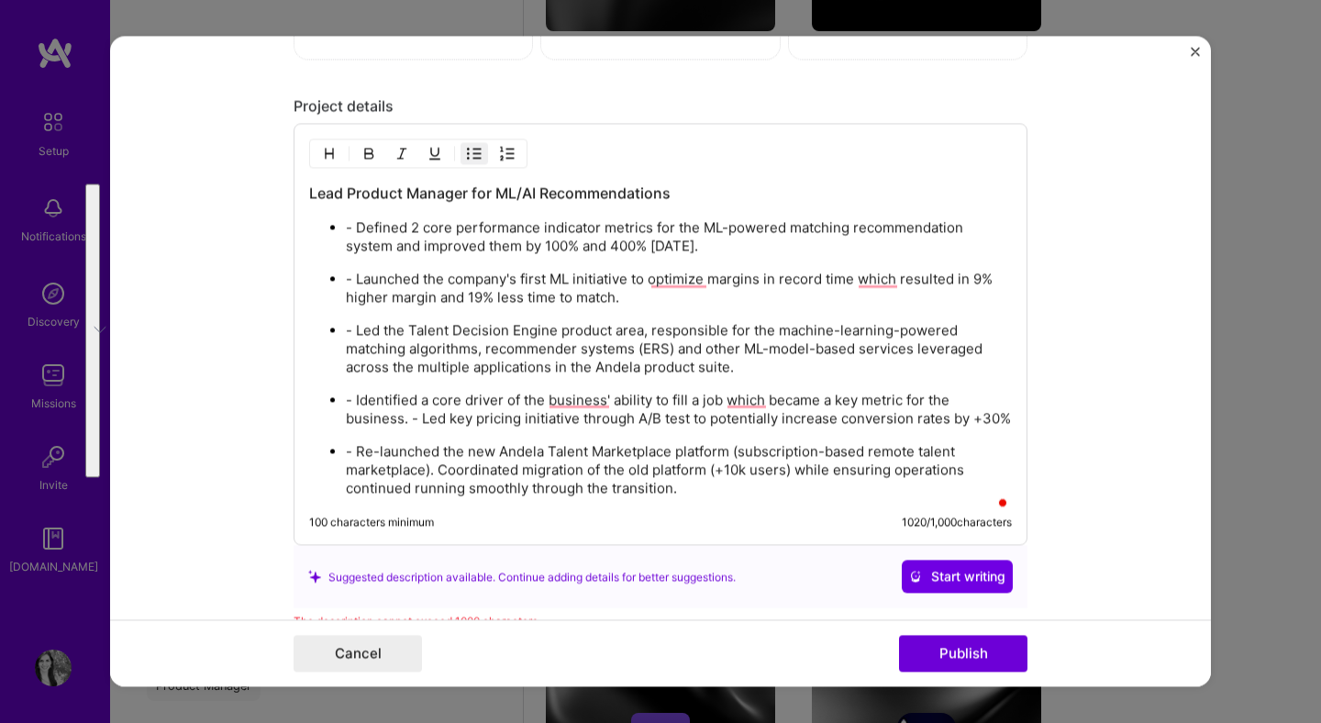
click at [352, 229] on p "- Defined 2 core performance indicator metrics for the ML-powered matching reco…" at bounding box center [679, 237] width 666 height 37
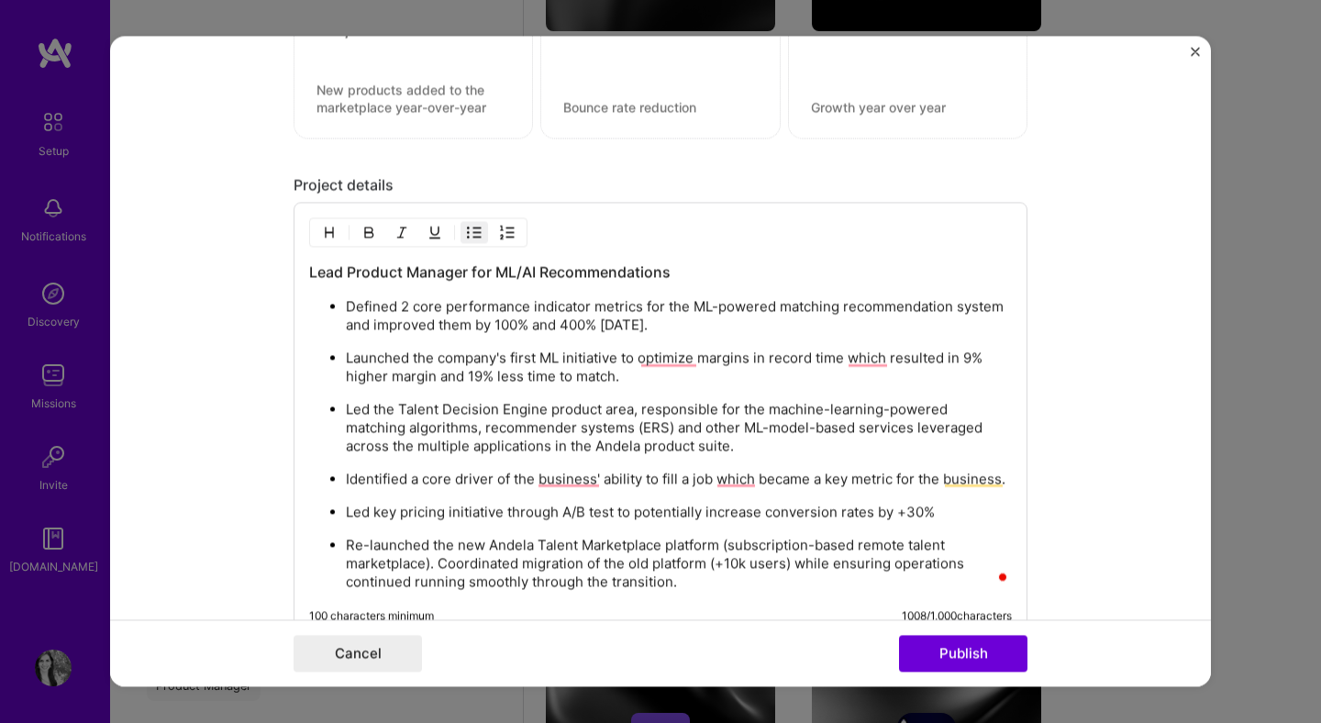
scroll to position [0, 0]
click at [773, 329] on p "Defined 2 core performance indicator metrics for the ML-powered matching recomm…" at bounding box center [679, 317] width 666 height 37
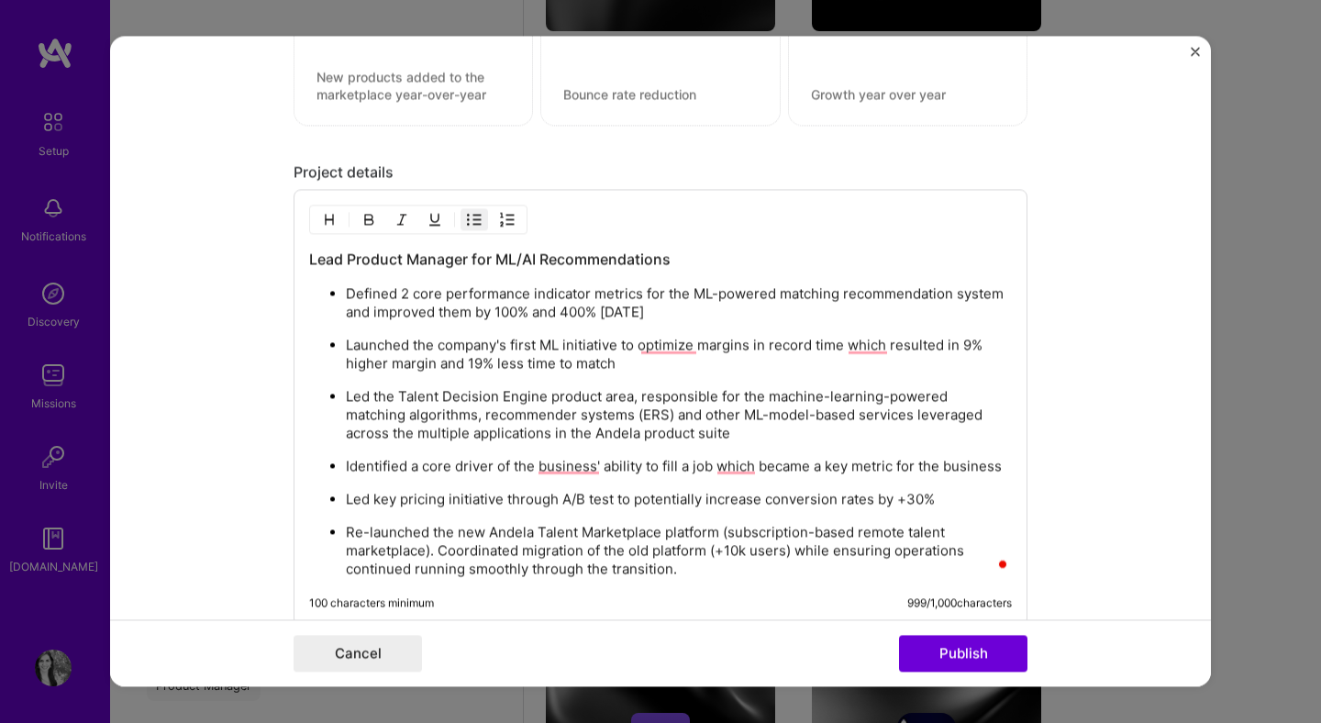
scroll to position [1804, 0]
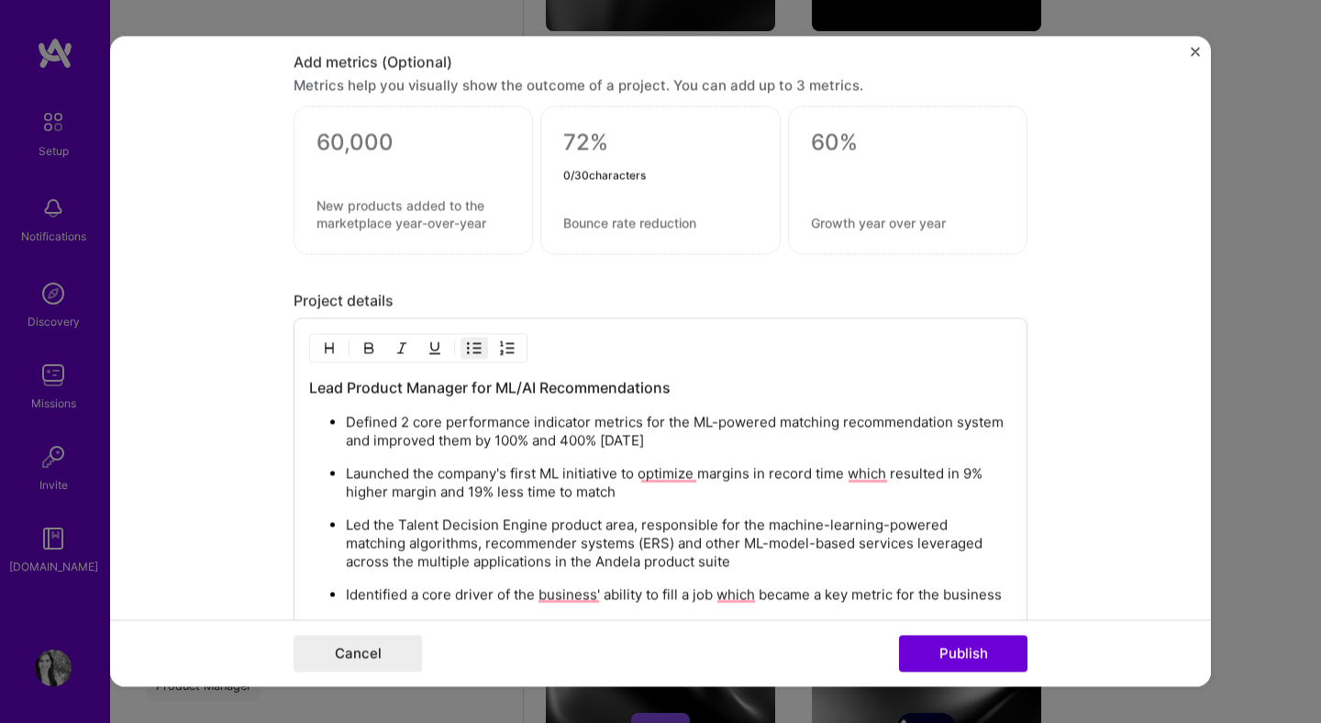
click at [615, 139] on textarea at bounding box center [660, 143] width 194 height 28
click at [627, 221] on textarea at bounding box center [660, 223] width 194 height 17
click at [568, 138] on textarea "%" at bounding box center [660, 147] width 194 height 36
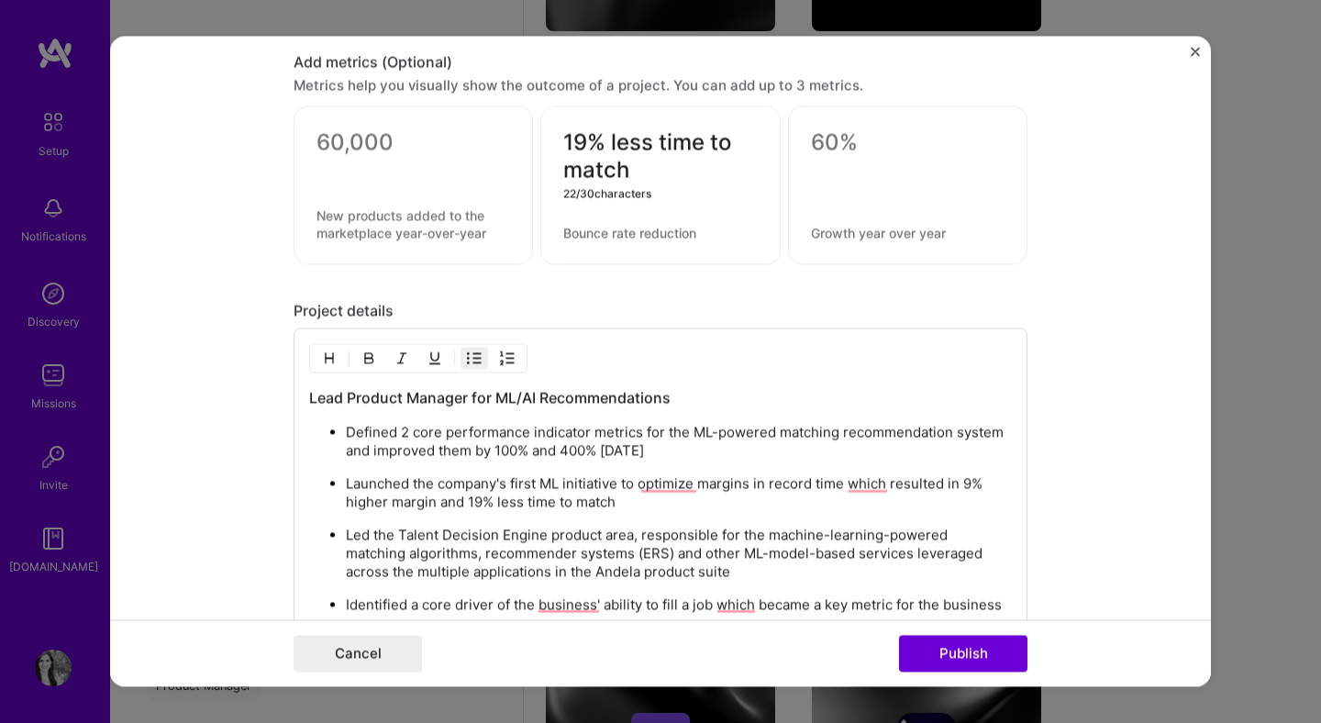
type textarea "19% less time to match"
click at [829, 139] on textarea at bounding box center [908, 143] width 194 height 28
type textarea "9% higher margin"
click at [602, 240] on div "19% less time to match 0 / 80 characters" at bounding box center [659, 185] width 239 height 159
type textarea "time to match"
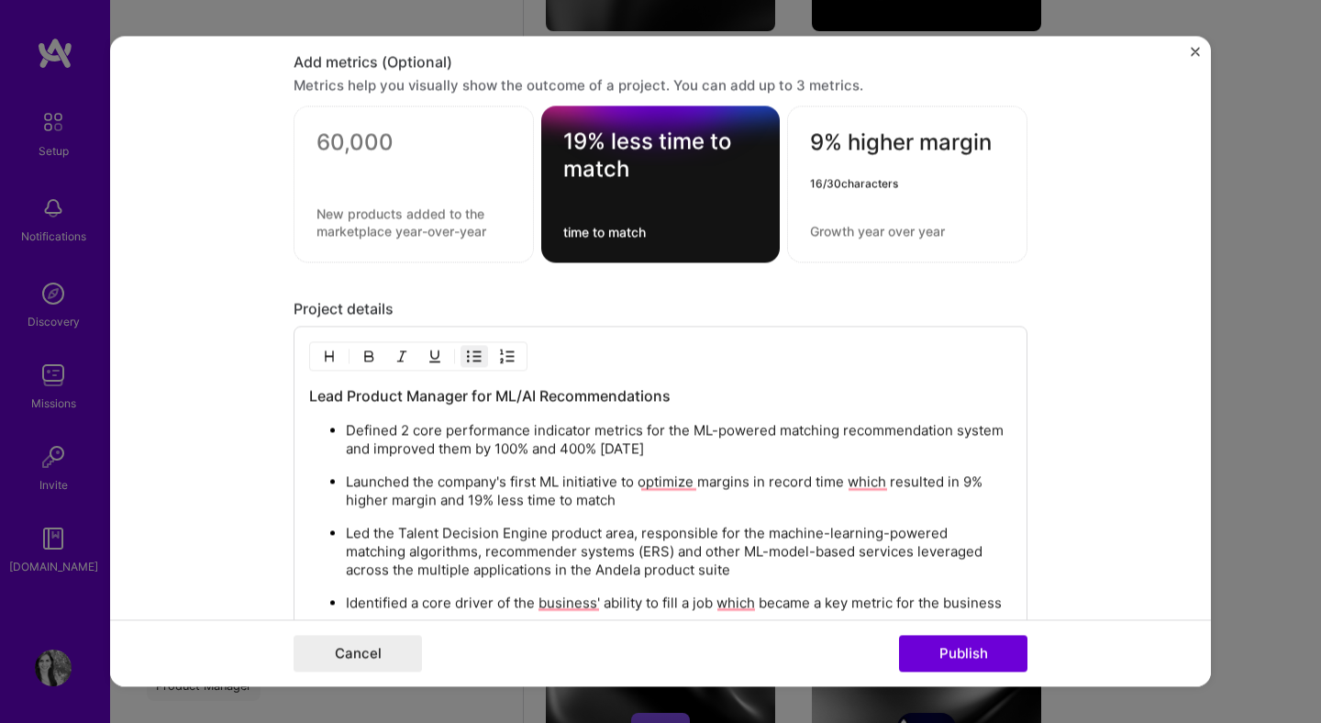
click at [893, 234] on textarea at bounding box center [907, 231] width 195 height 17
type textarea "conversion margin"
click at [175, 317] on form "Editing suggested project This project is suggested based on your LinkedIn, res…" at bounding box center [660, 361] width 1101 height 651
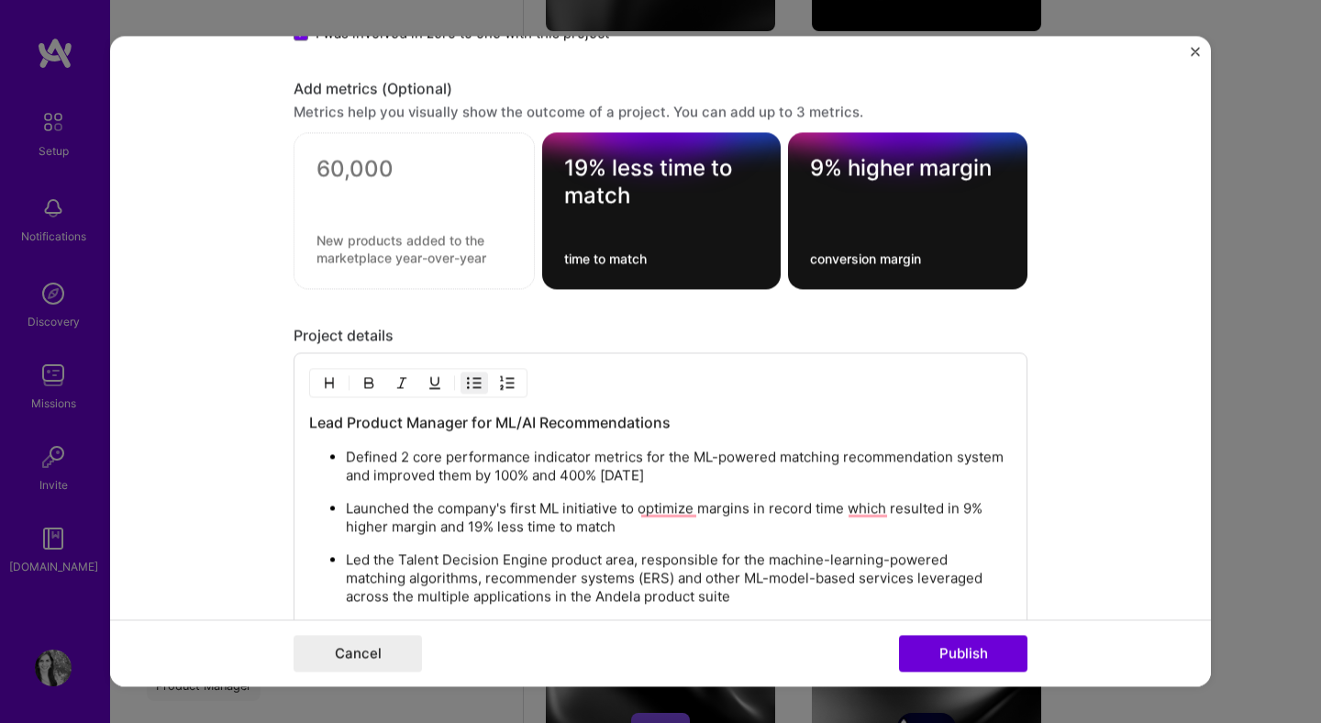
scroll to position [1688, 0]
click at [409, 179] on textarea at bounding box center [414, 170] width 195 height 28
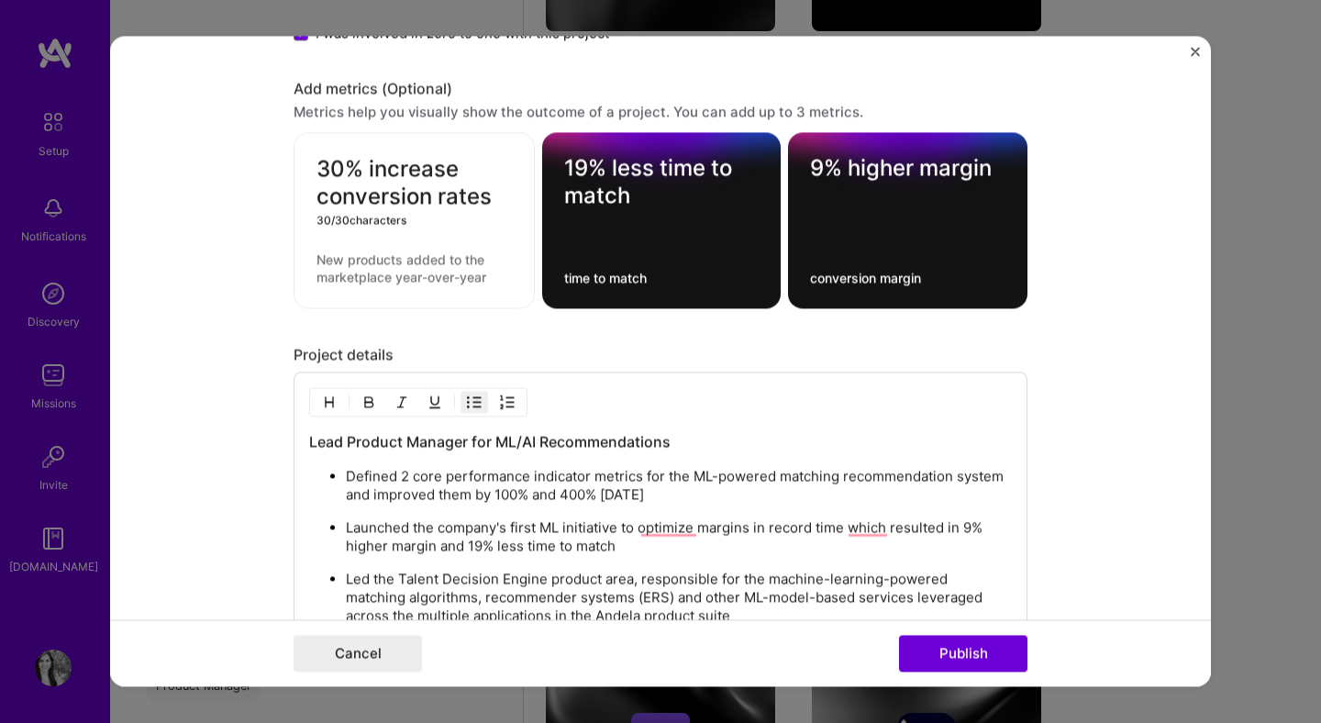
type textarea "30% increase conversion rates"
click at [393, 267] on textarea at bounding box center [414, 268] width 195 height 35
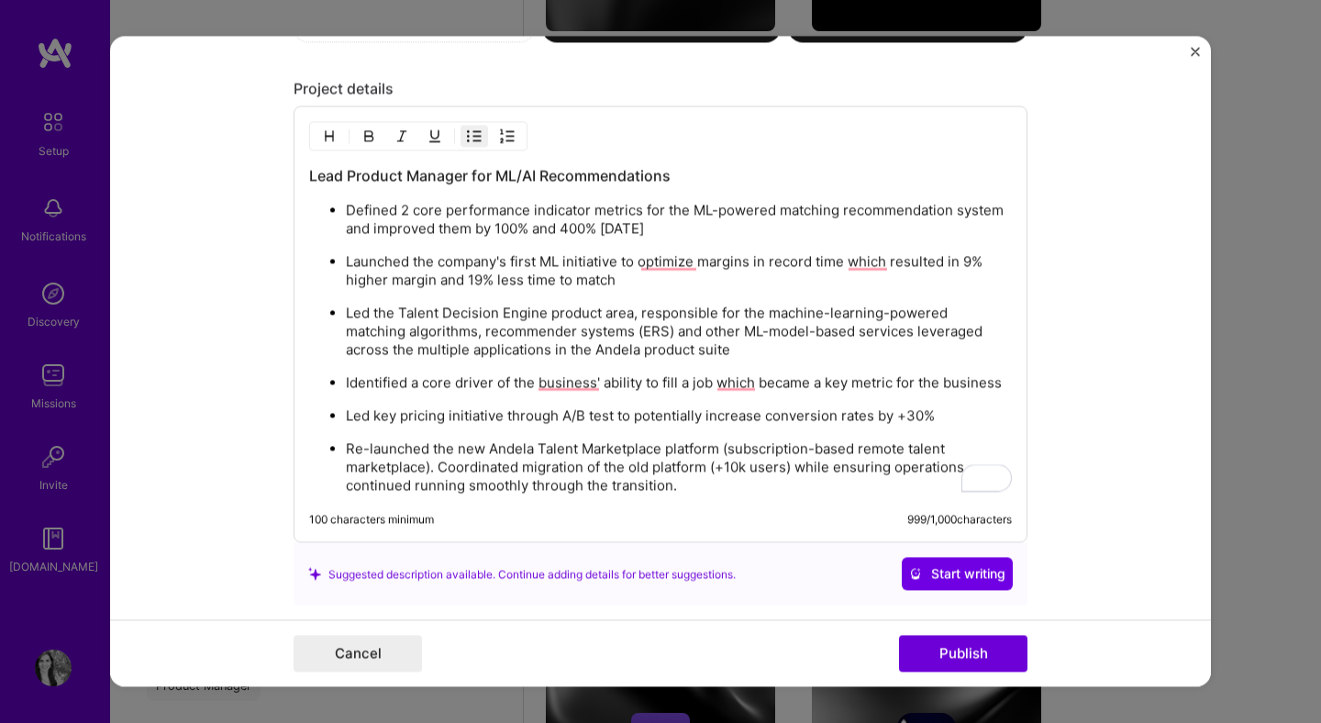
scroll to position [2086, 0]
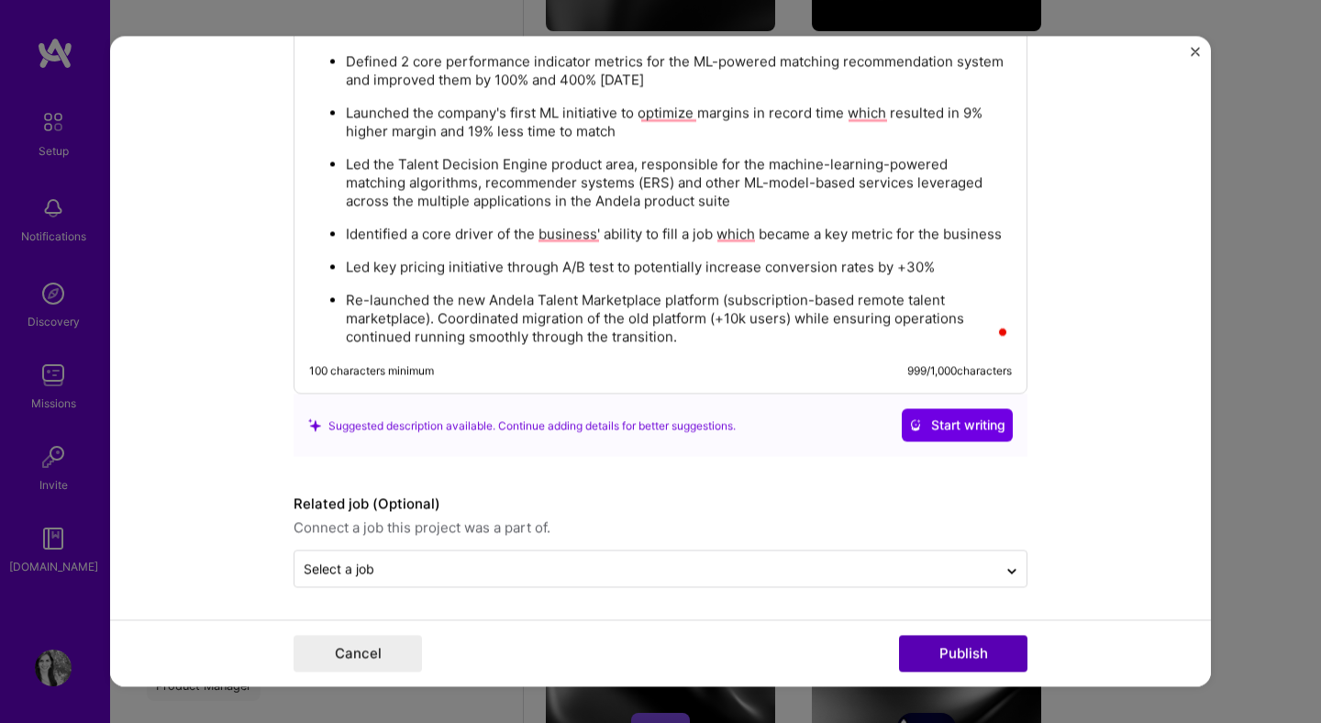
type textarea "conversion rates"
click at [918, 647] on button "Publish" at bounding box center [963, 654] width 128 height 37
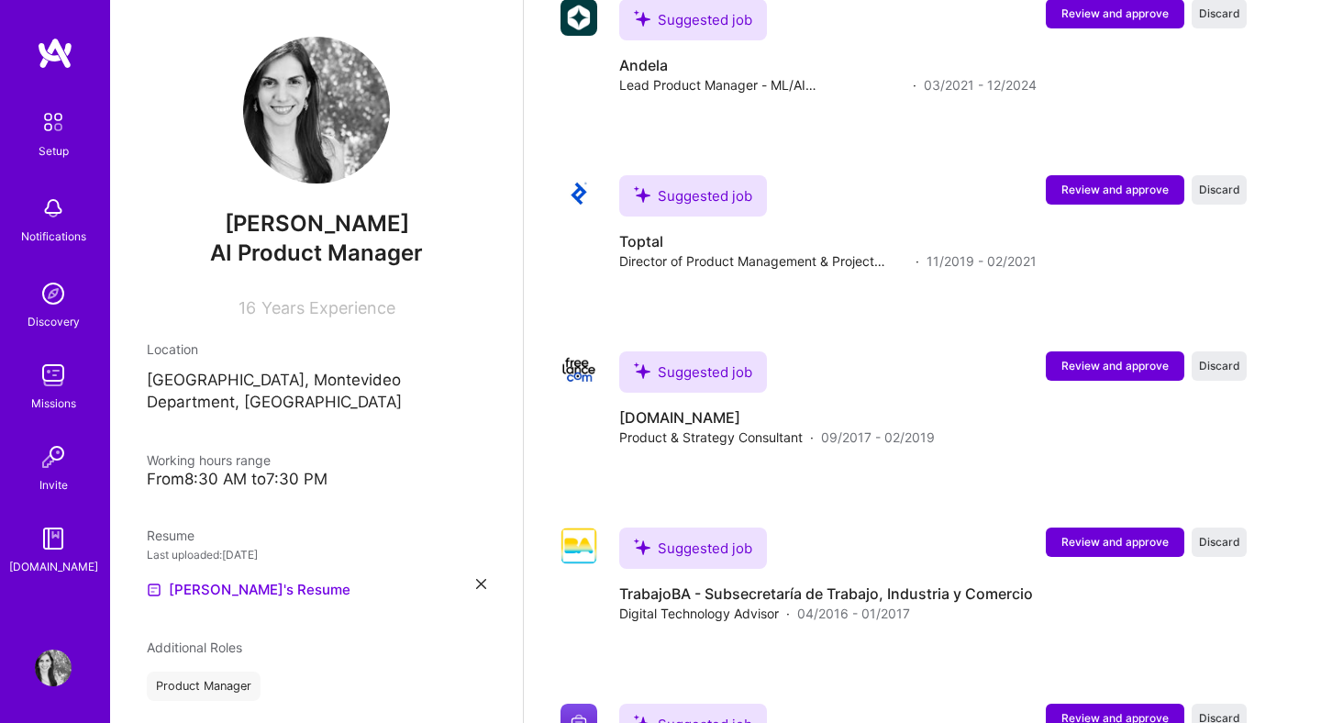
scroll to position [2299, 0]
